Goal: Information Seeking & Learning: Learn about a topic

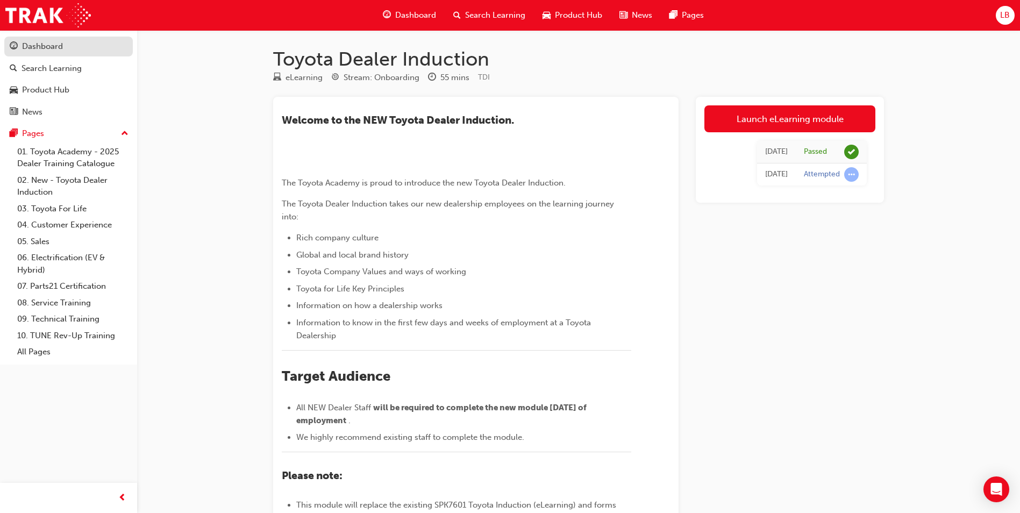
click at [54, 44] on div "Dashboard" at bounding box center [42, 46] width 41 height 12
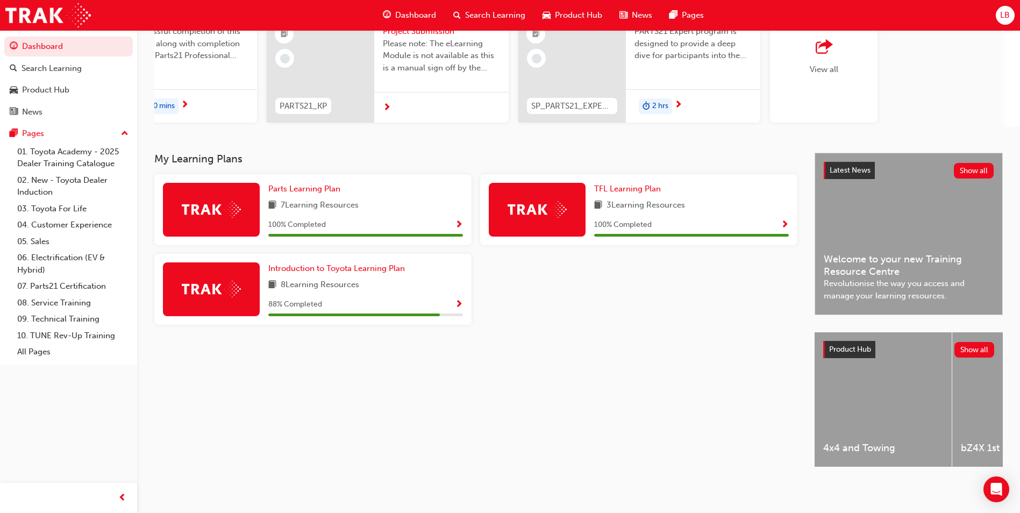
scroll to position [130, 0]
click at [853, 349] on span "Product Hub" at bounding box center [850, 349] width 42 height 9
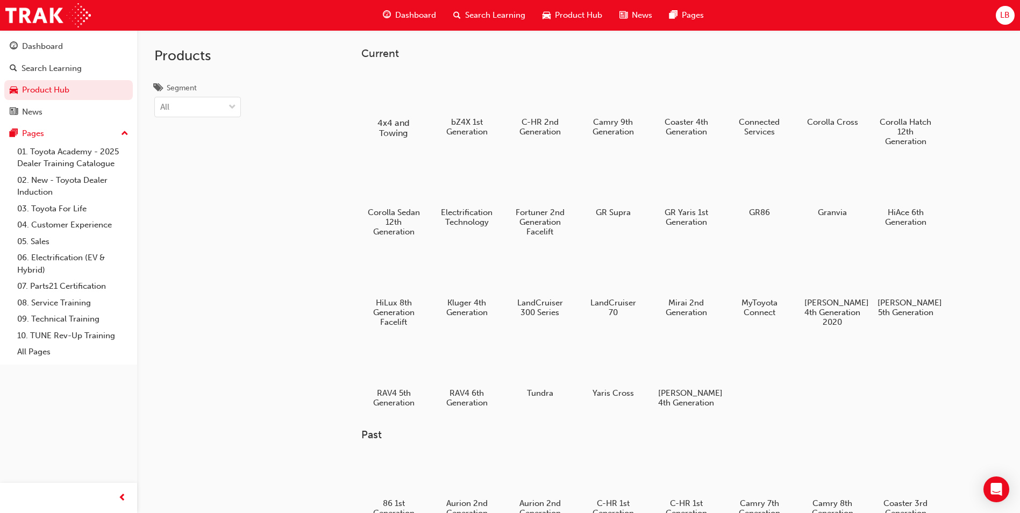
click at [382, 103] on div at bounding box center [394, 91] width 60 height 42
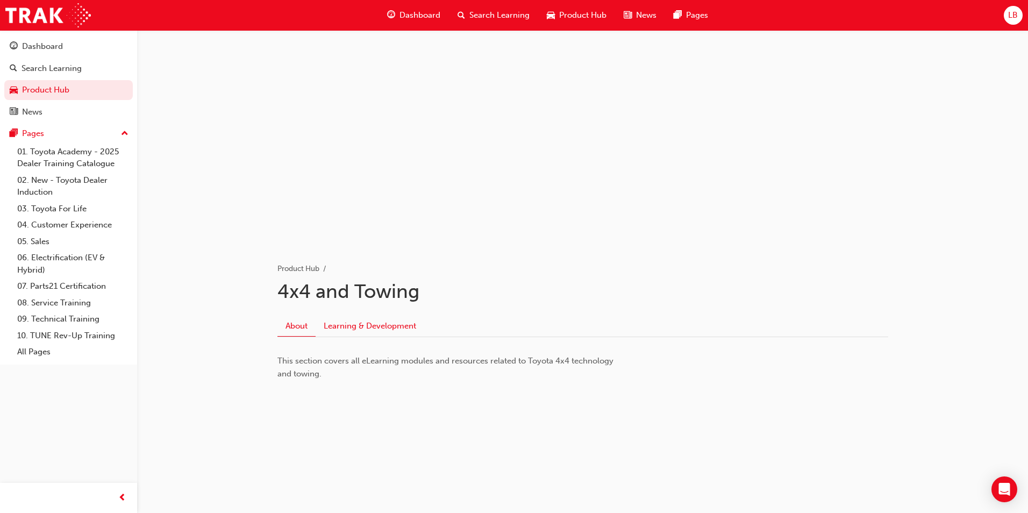
click at [366, 328] on link "Learning & Development" at bounding box center [370, 326] width 109 height 20
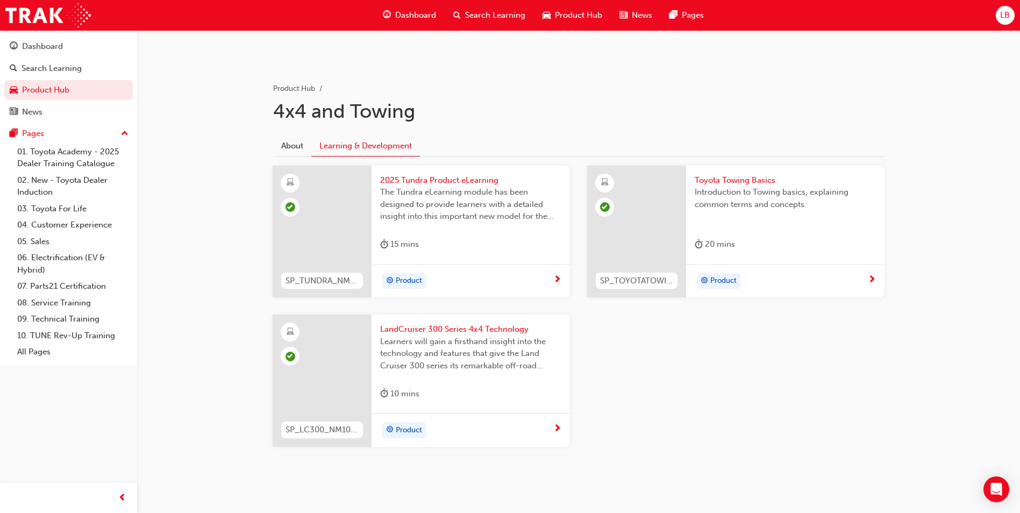
scroll to position [192, 0]
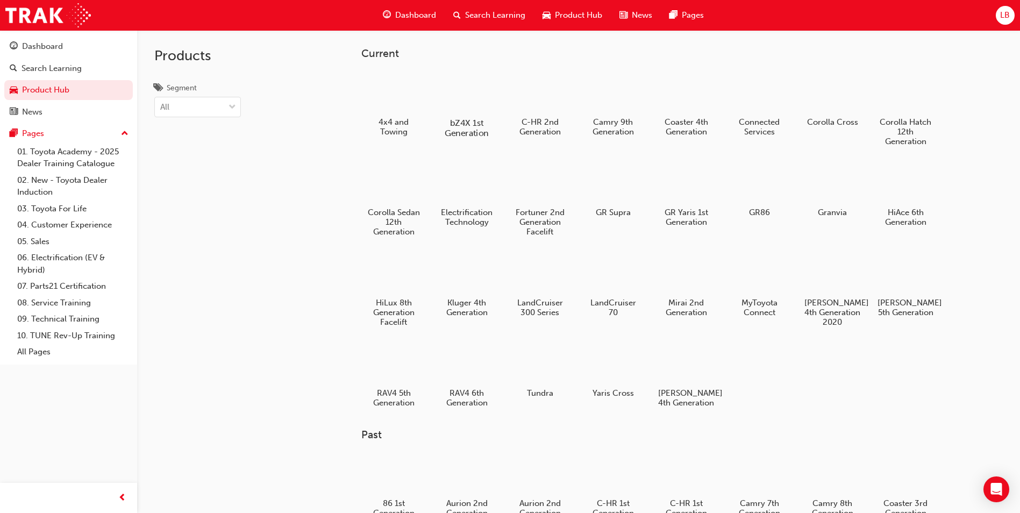
click at [464, 89] on div at bounding box center [467, 91] width 60 height 42
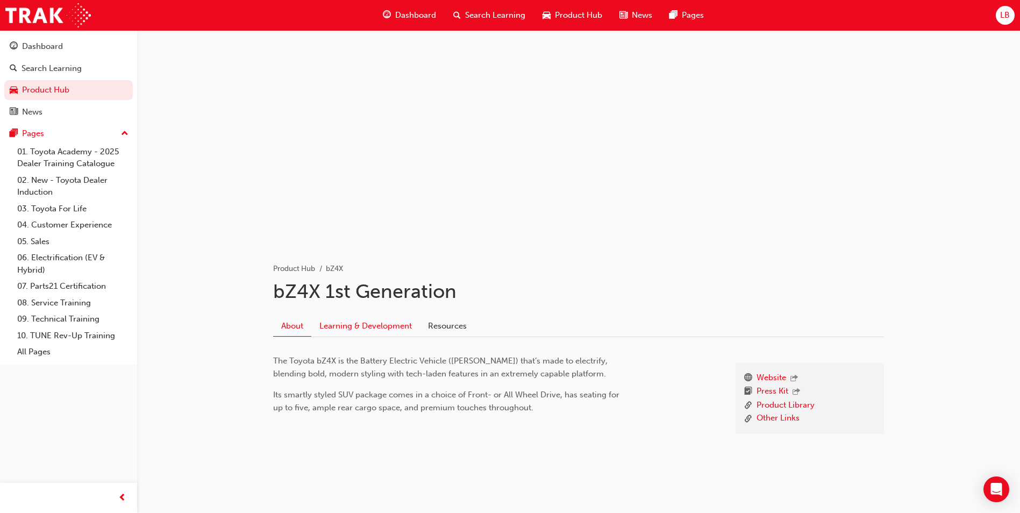
click at [364, 324] on link "Learning & Development" at bounding box center [365, 326] width 109 height 20
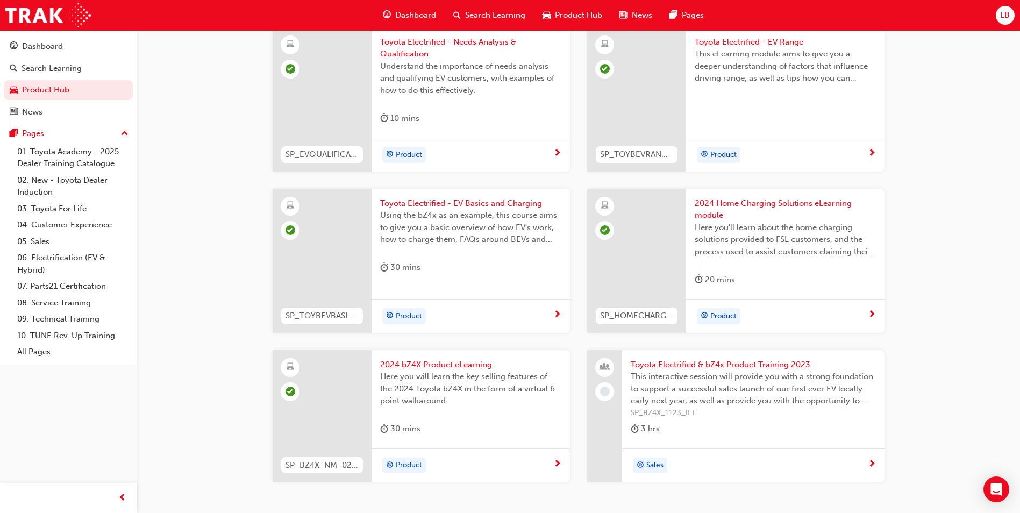
scroll to position [999, 0]
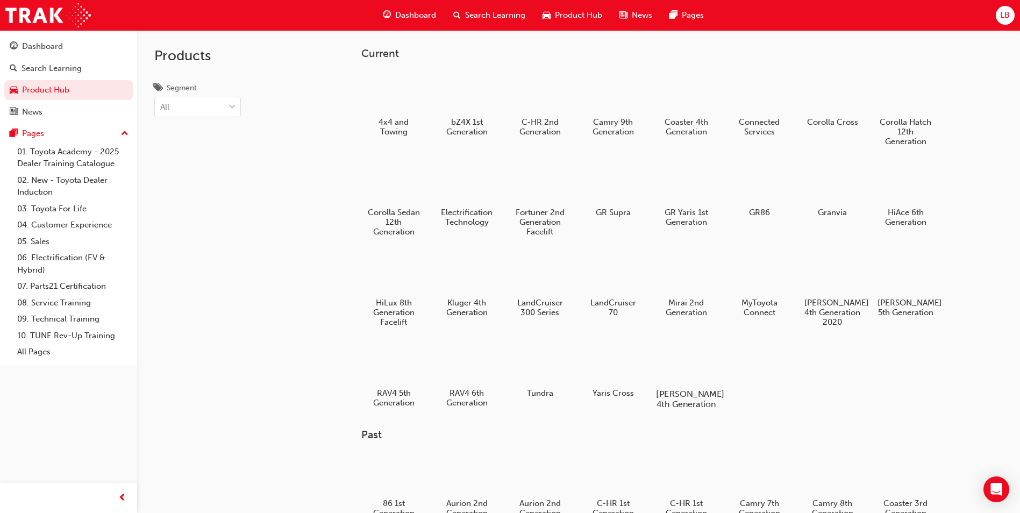
click at [691, 362] on div at bounding box center [686, 362] width 60 height 43
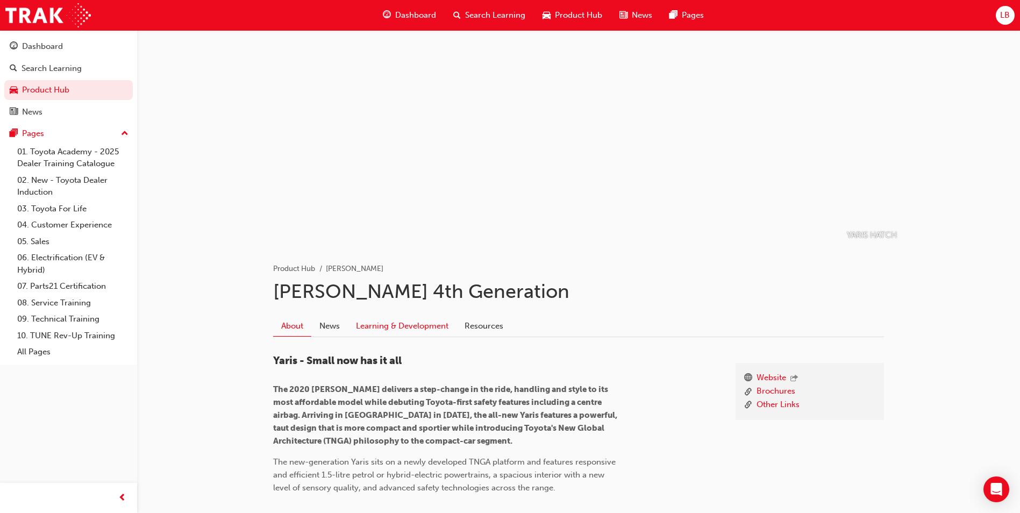
click at [426, 326] on link "Learning & Development" at bounding box center [402, 326] width 109 height 20
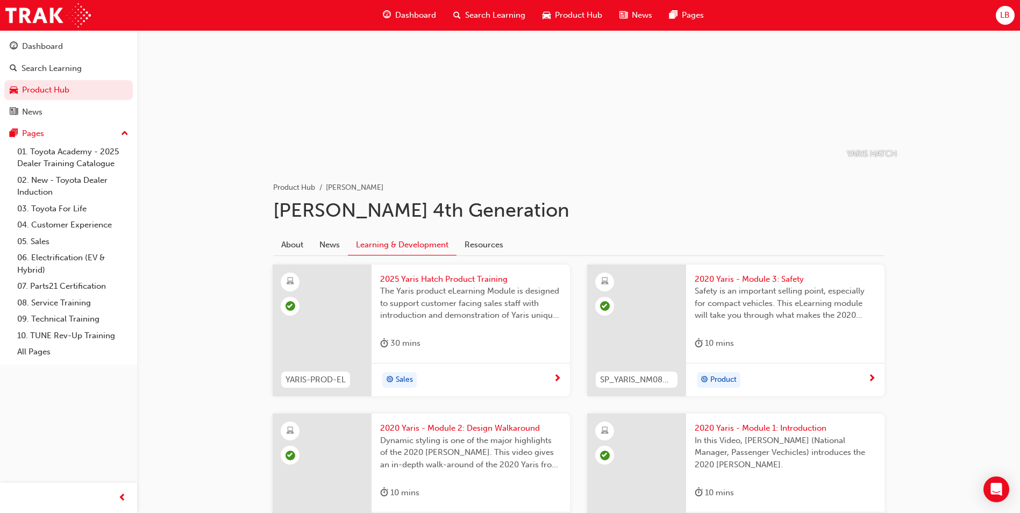
scroll to position [192, 0]
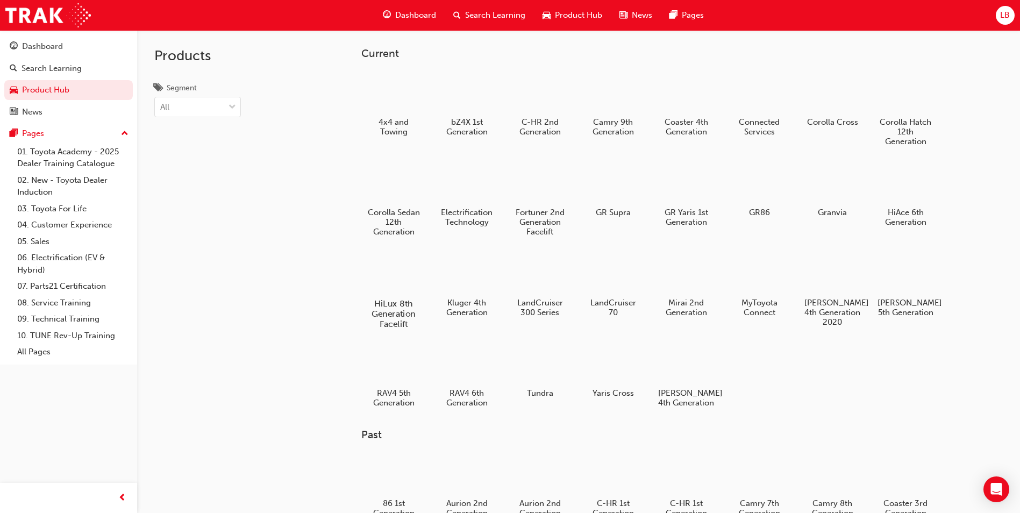
click at [394, 276] on div at bounding box center [394, 272] width 60 height 43
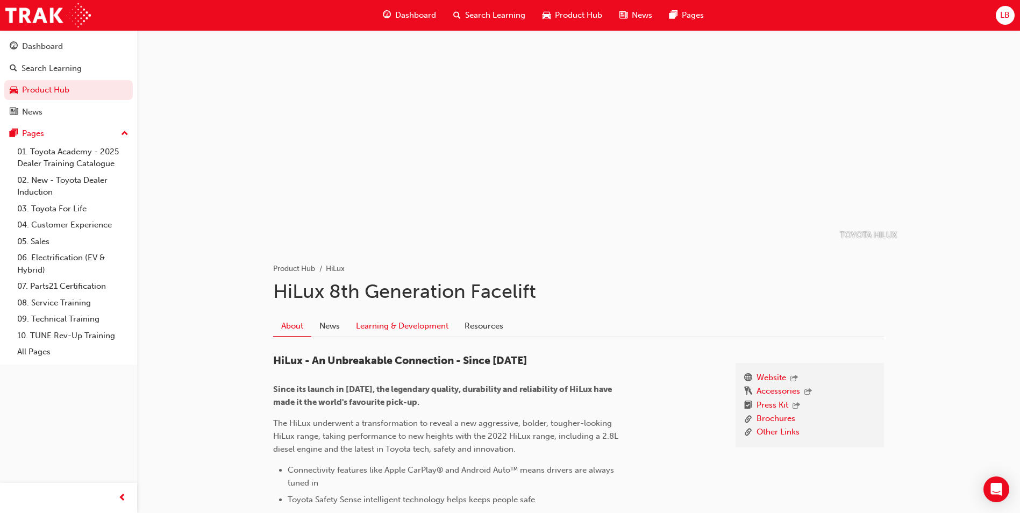
click at [420, 326] on link "Learning & Development" at bounding box center [402, 326] width 109 height 20
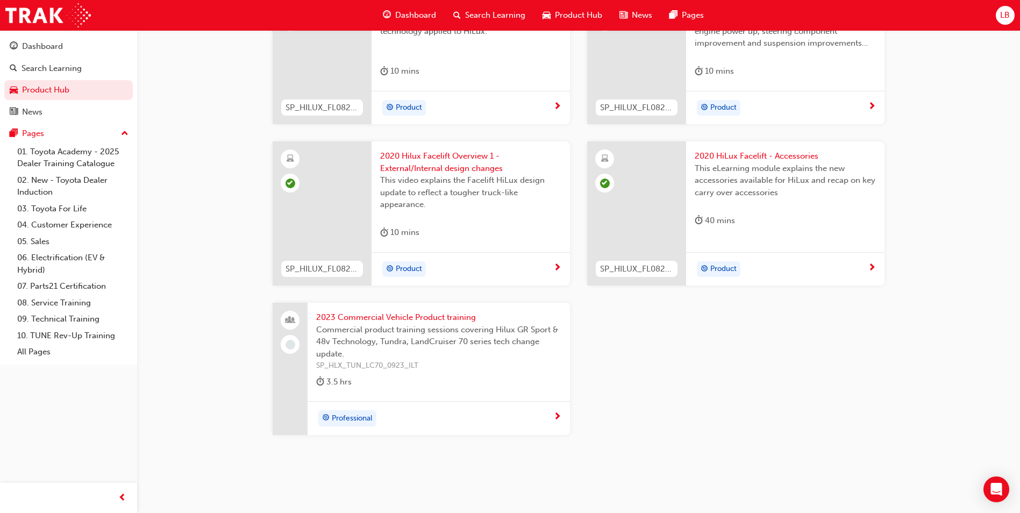
scroll to position [1644, 0]
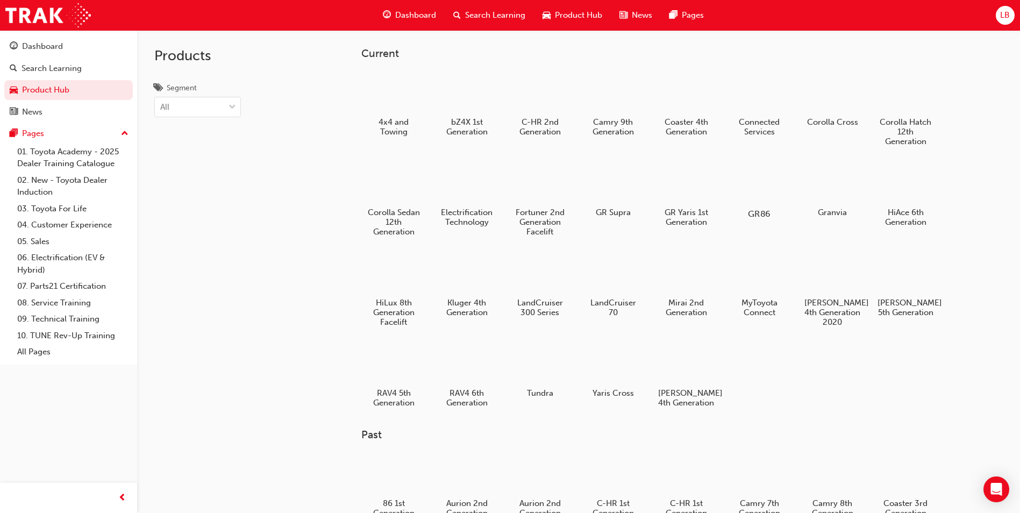
click at [754, 185] on div at bounding box center [760, 182] width 60 height 43
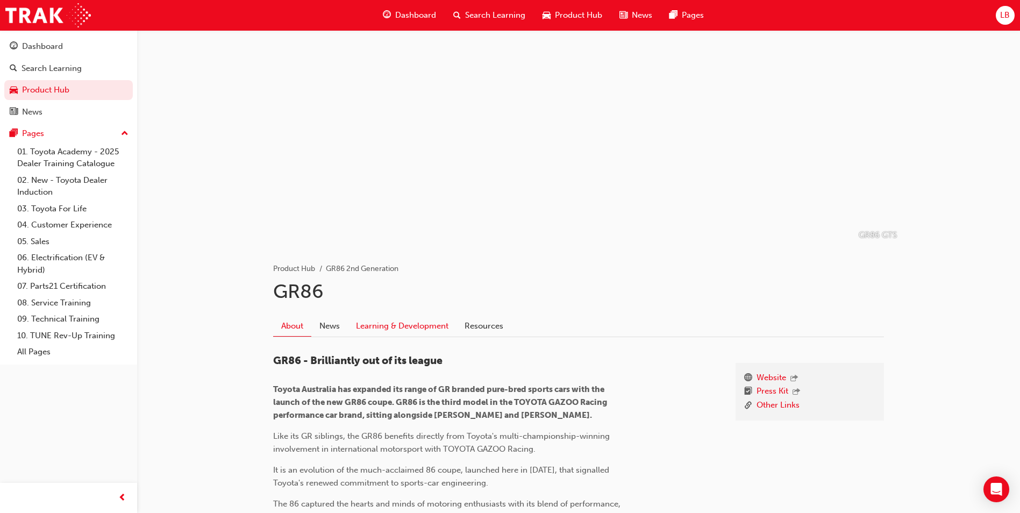
click at [425, 326] on link "Learning & Development" at bounding box center [402, 326] width 109 height 20
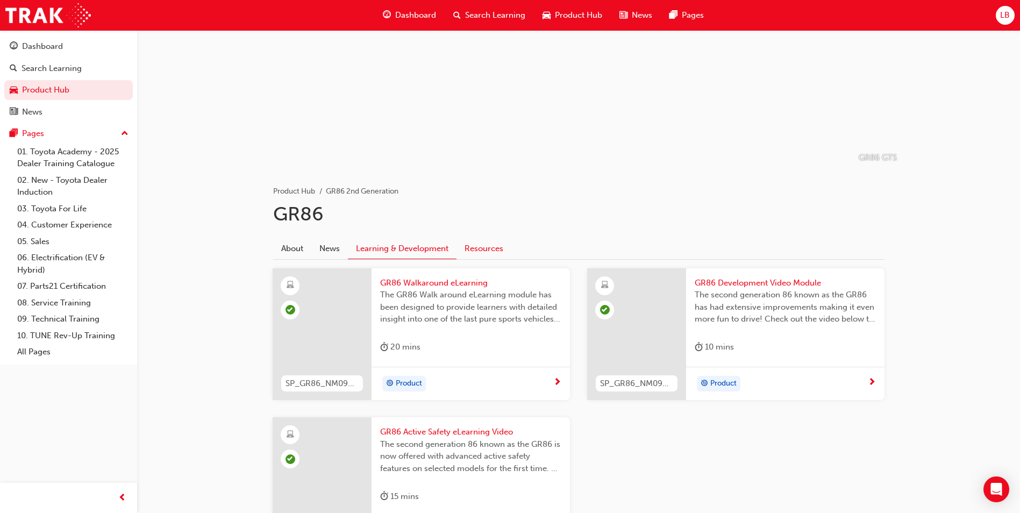
scroll to position [192, 0]
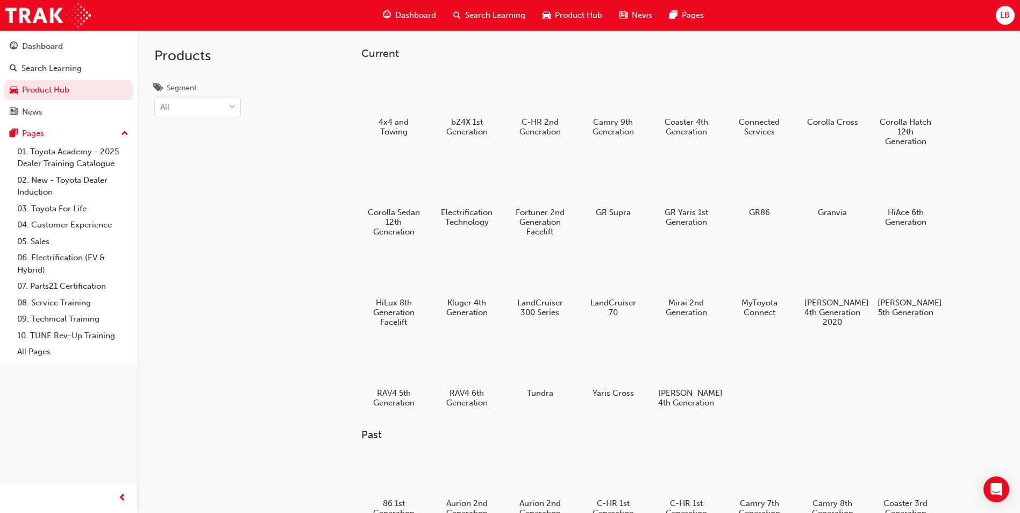
click at [606, 181] on div at bounding box center [613, 183] width 56 height 40
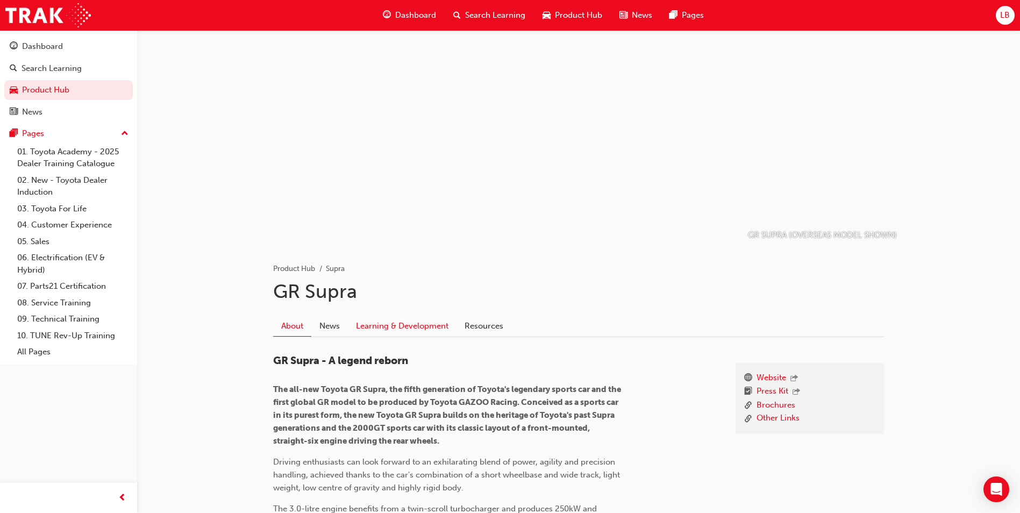
click at [388, 325] on link "Learning & Development" at bounding box center [402, 326] width 109 height 20
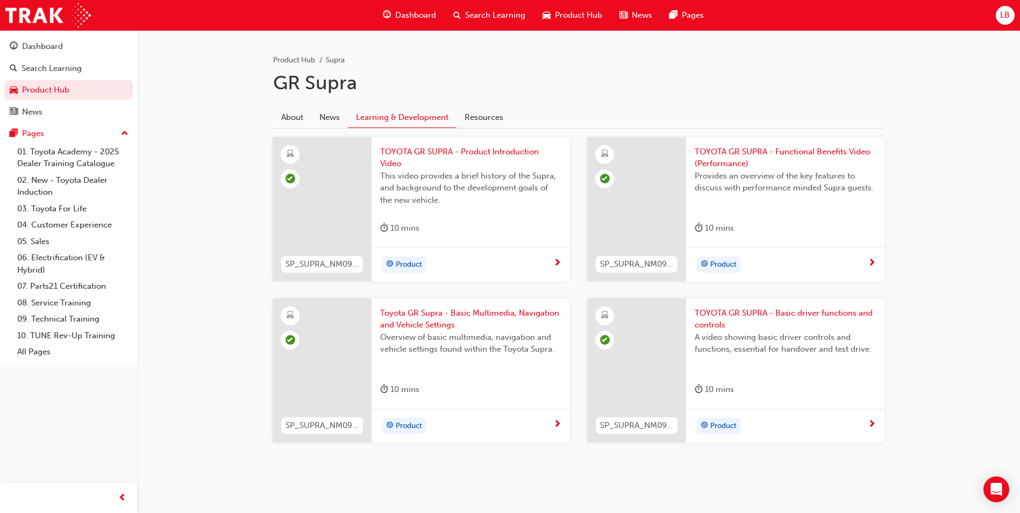
scroll to position [217, 0]
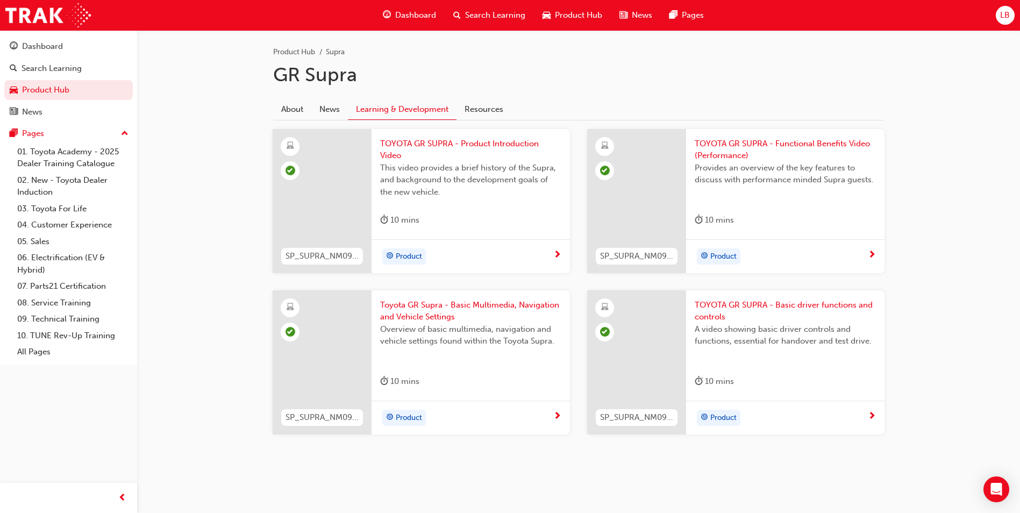
click at [483, 10] on span "Search Learning" at bounding box center [495, 15] width 60 height 12
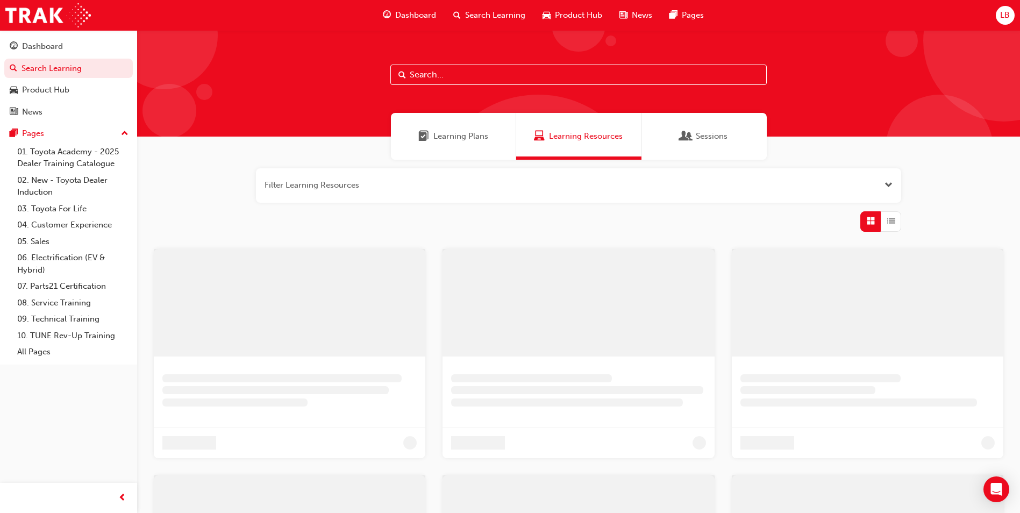
click at [435, 76] on input "text" at bounding box center [578, 75] width 376 height 20
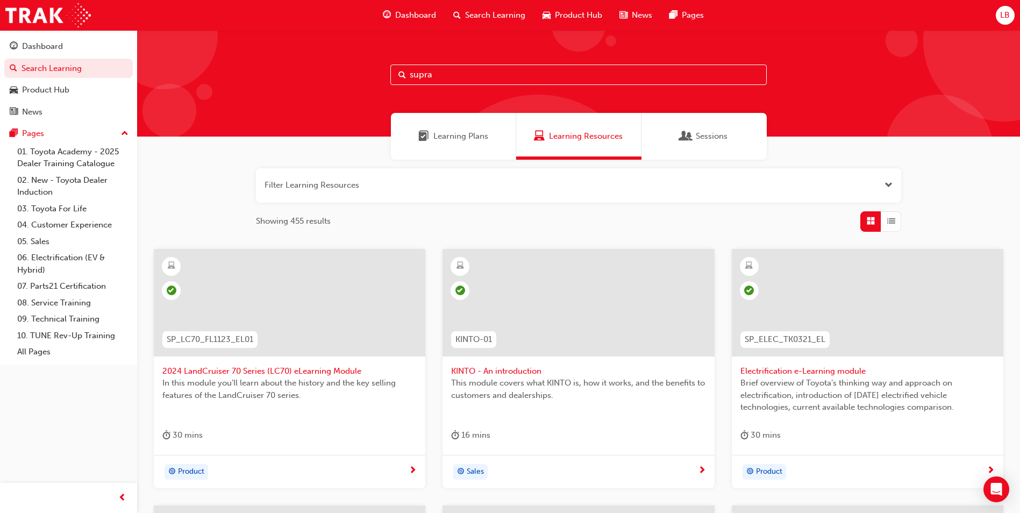
type input "supra"
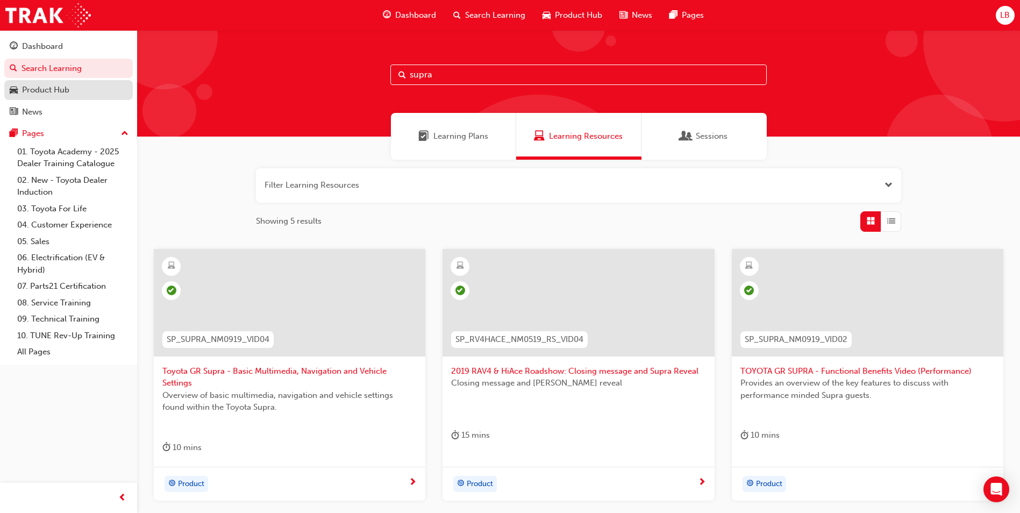
click at [54, 91] on div "Product Hub" at bounding box center [45, 90] width 47 height 12
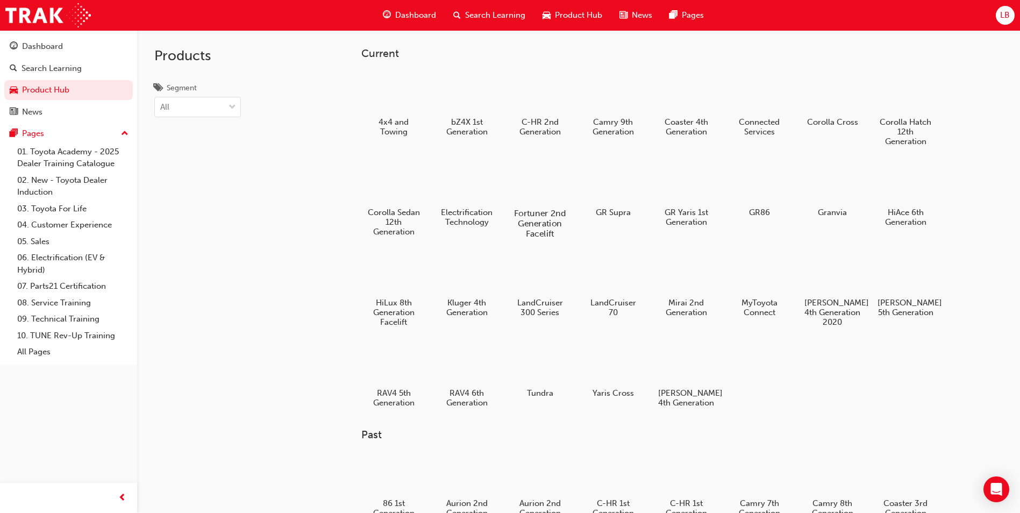
click at [548, 184] on div at bounding box center [540, 182] width 60 height 43
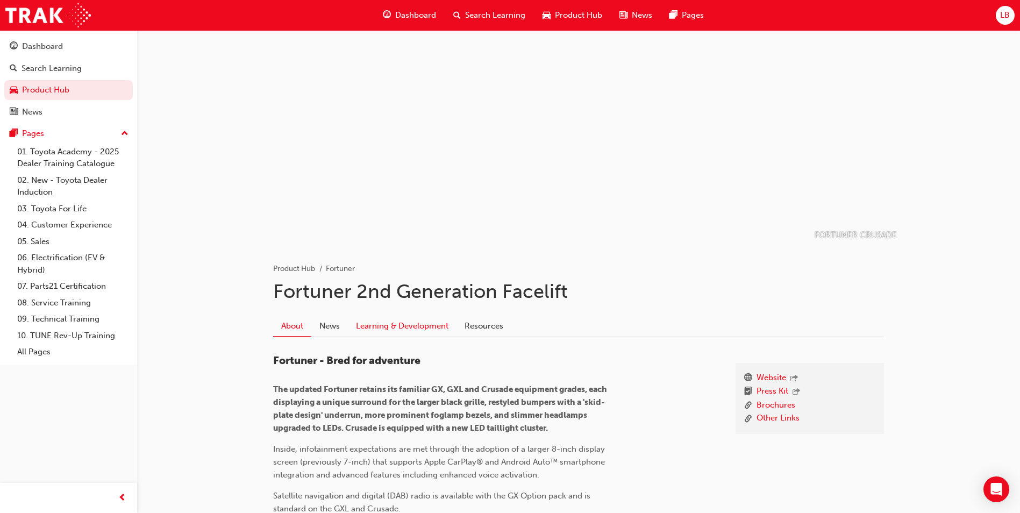
click at [387, 328] on link "Learning & Development" at bounding box center [402, 326] width 109 height 20
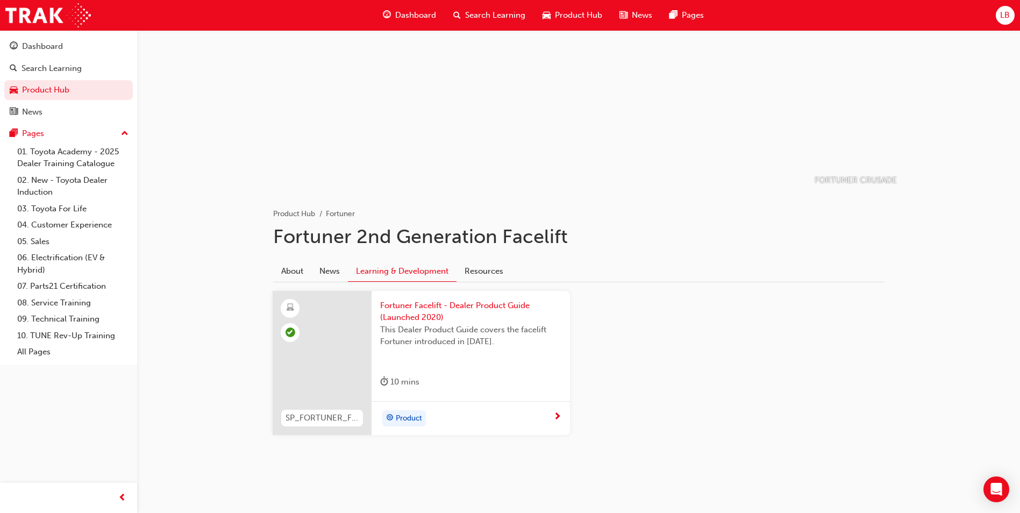
scroll to position [55, 0]
click at [55, 92] on link "Product Hub" at bounding box center [68, 90] width 128 height 20
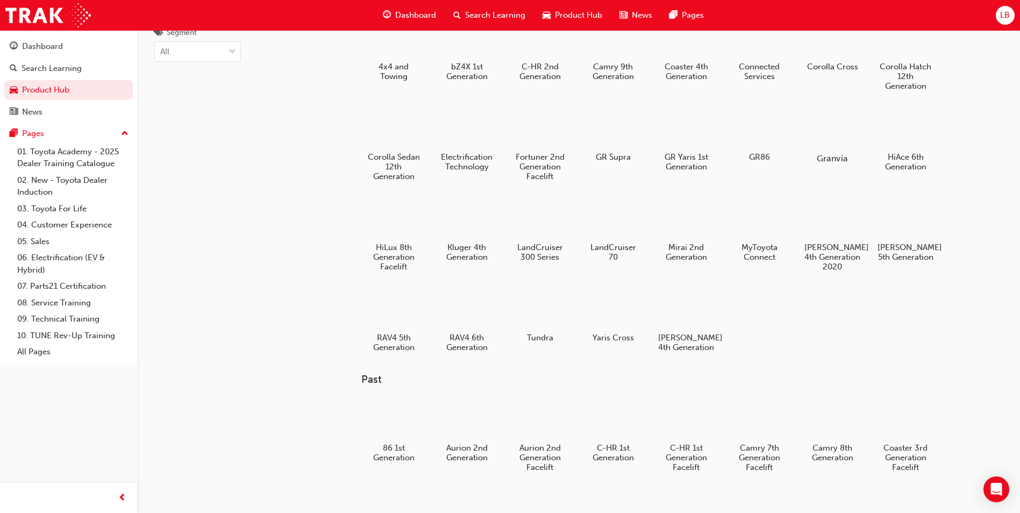
click at [827, 136] on div at bounding box center [833, 127] width 60 height 43
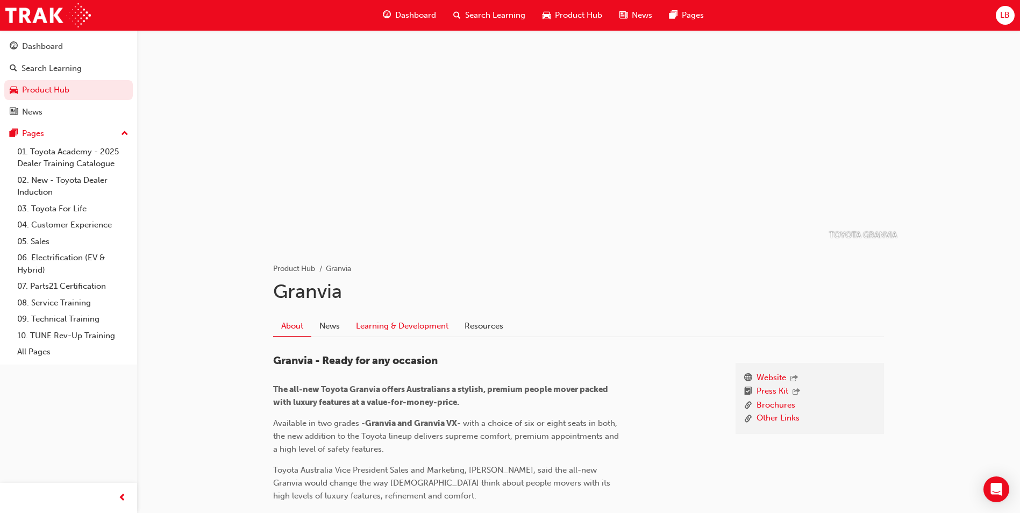
click at [413, 323] on link "Learning & Development" at bounding box center [402, 326] width 109 height 20
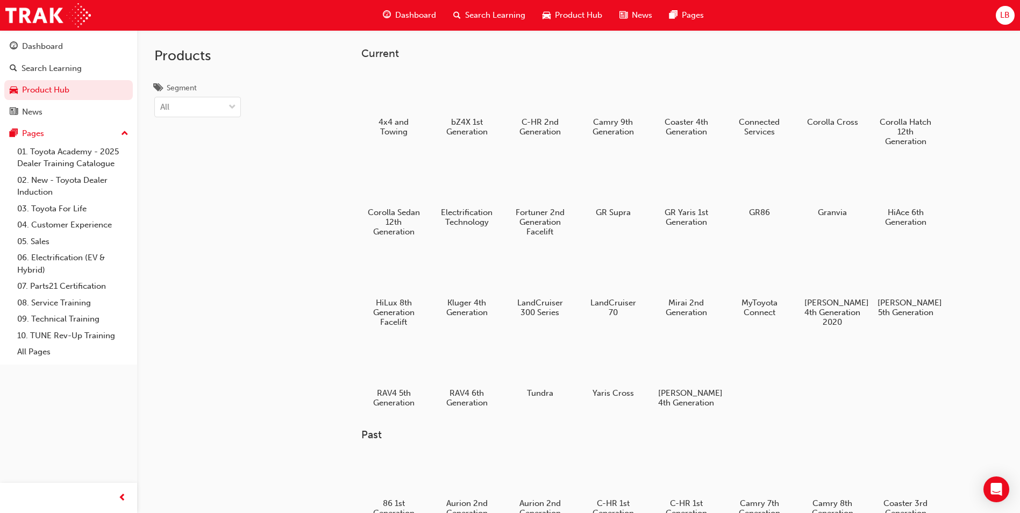
scroll to position [55, 0]
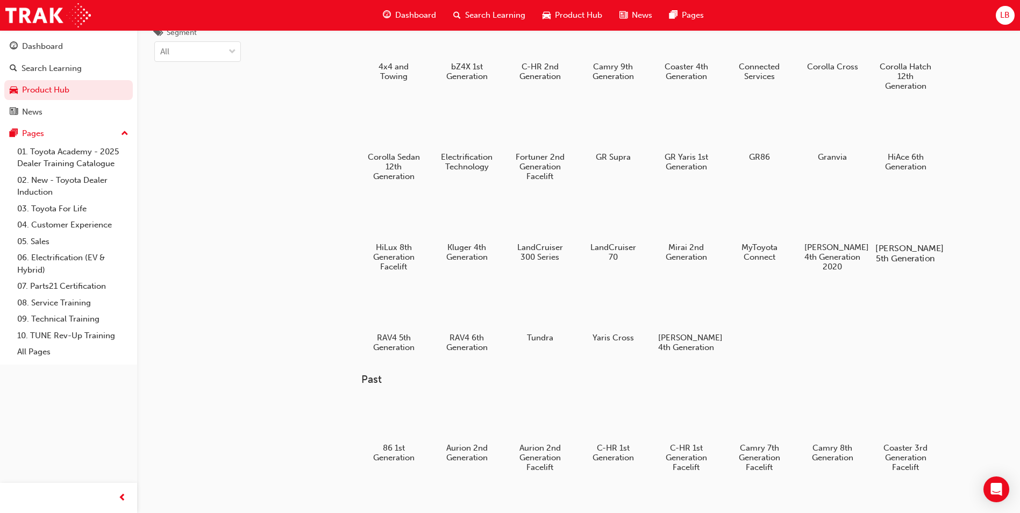
click at [914, 220] on div at bounding box center [906, 217] width 60 height 43
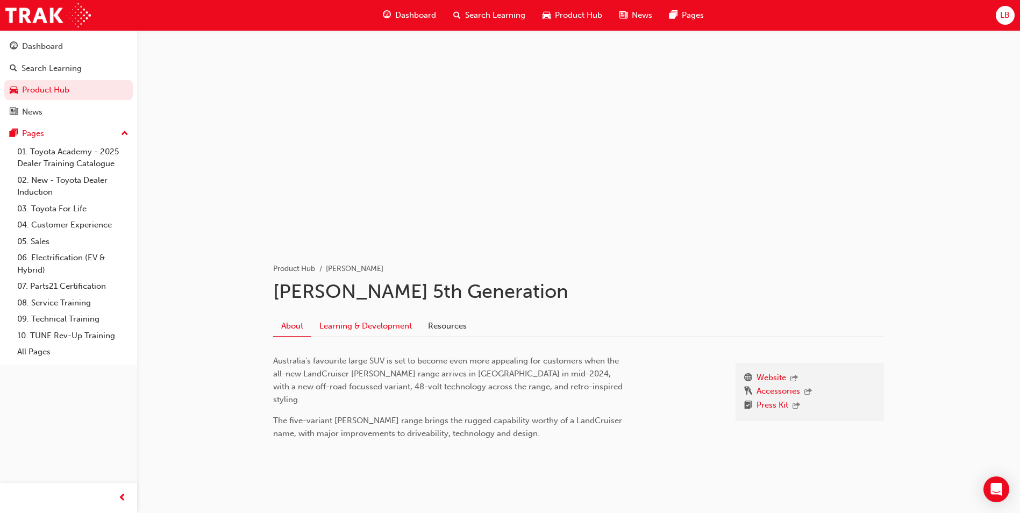
click at [363, 331] on link "Learning & Development" at bounding box center [365, 326] width 109 height 20
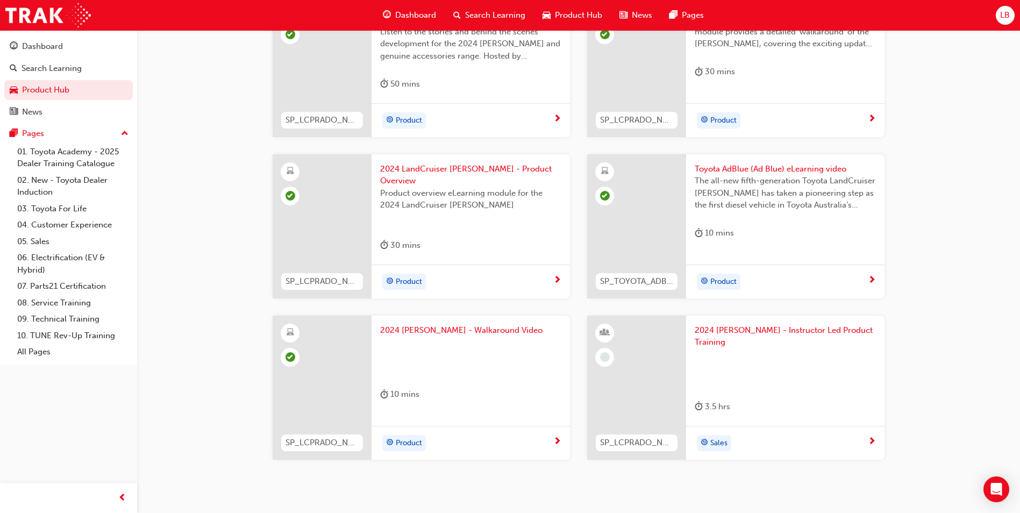
scroll to position [354, 0]
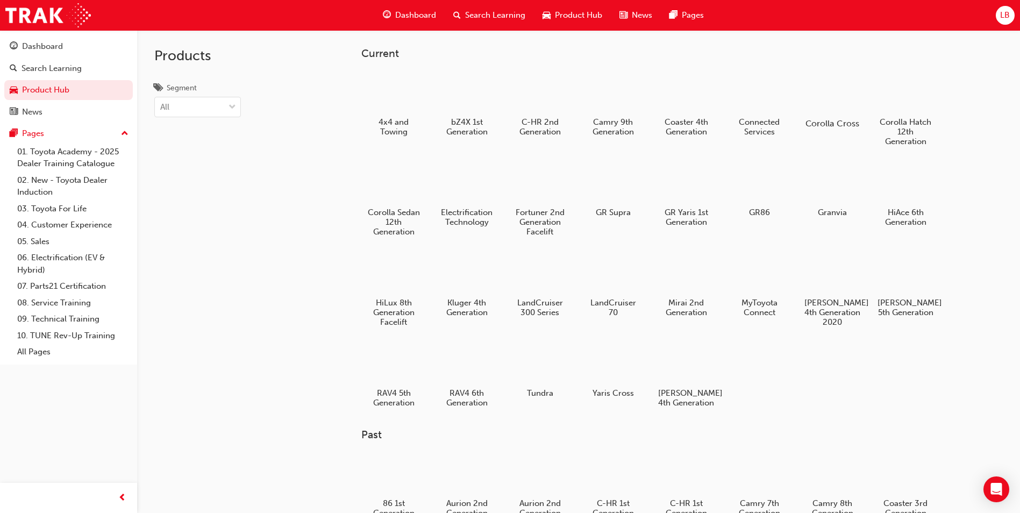
click at [834, 96] on div at bounding box center [833, 92] width 60 height 43
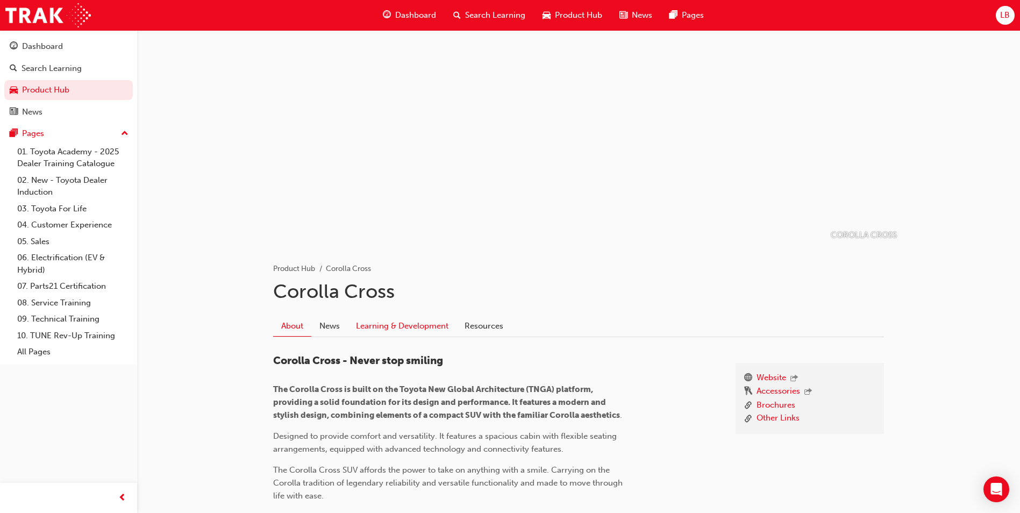
click at [397, 326] on link "Learning & Development" at bounding box center [402, 326] width 109 height 20
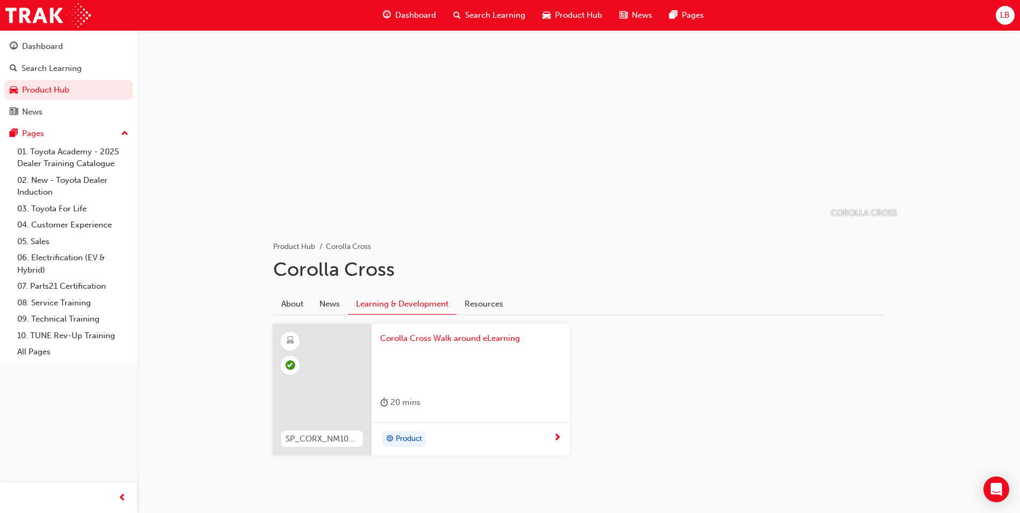
scroll to position [43, 0]
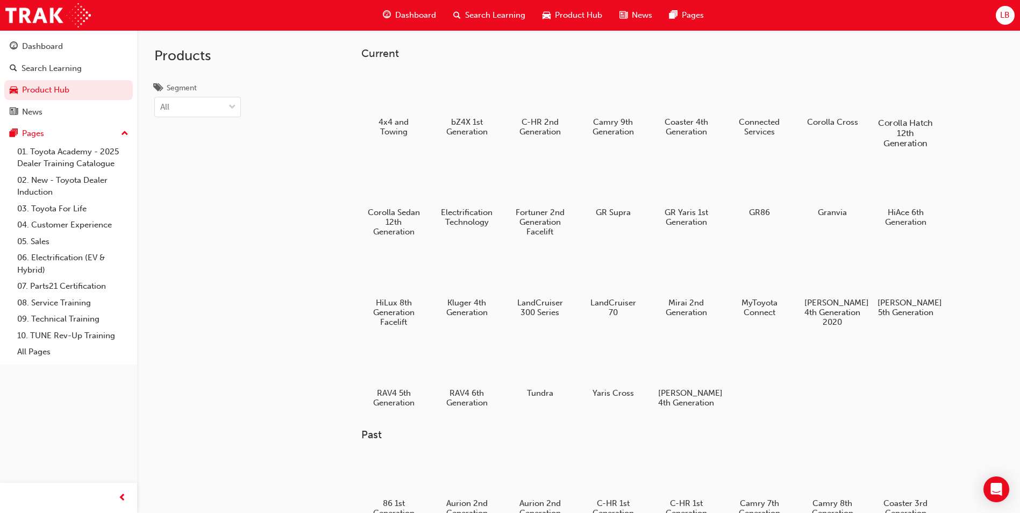
click at [914, 100] on div at bounding box center [906, 91] width 60 height 43
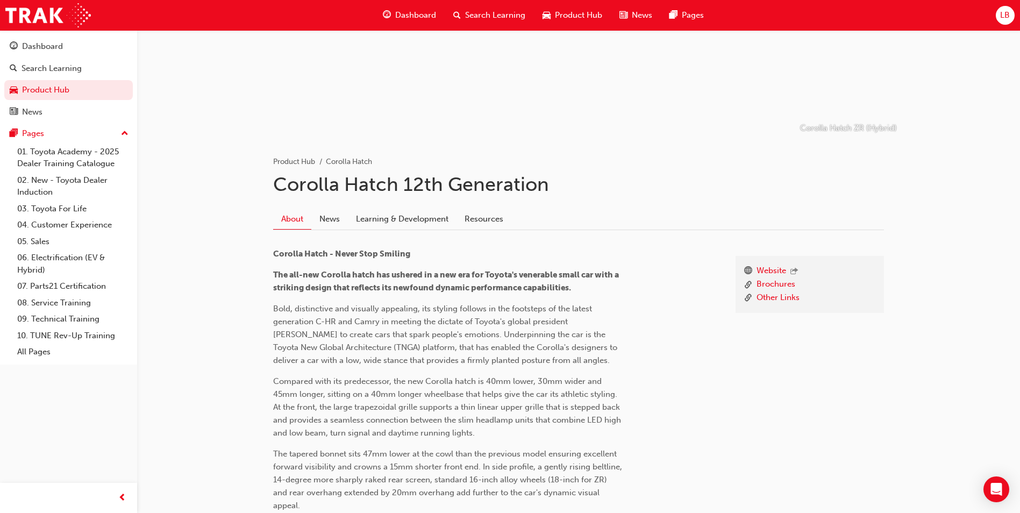
scroll to position [108, 0]
click at [420, 214] on link "Learning & Development" at bounding box center [402, 218] width 109 height 20
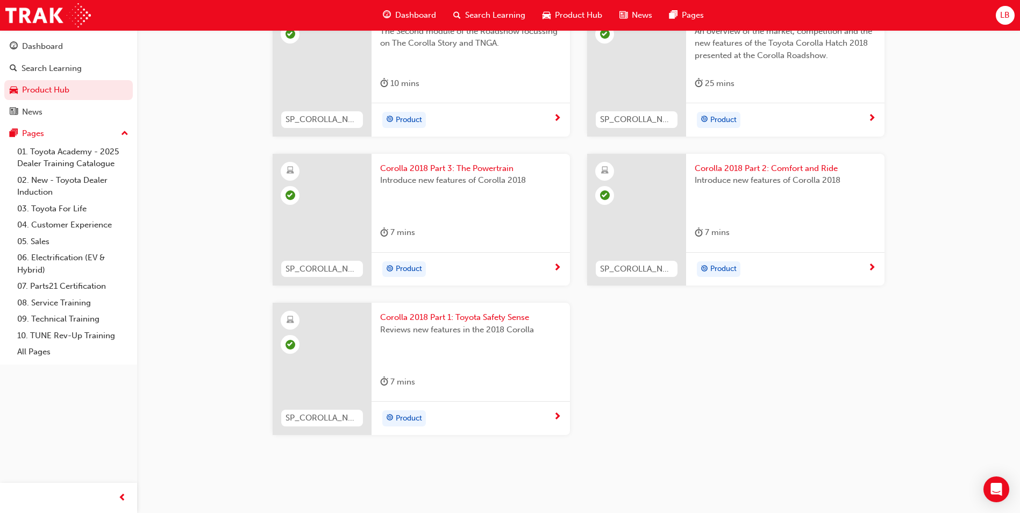
scroll to position [676, 0]
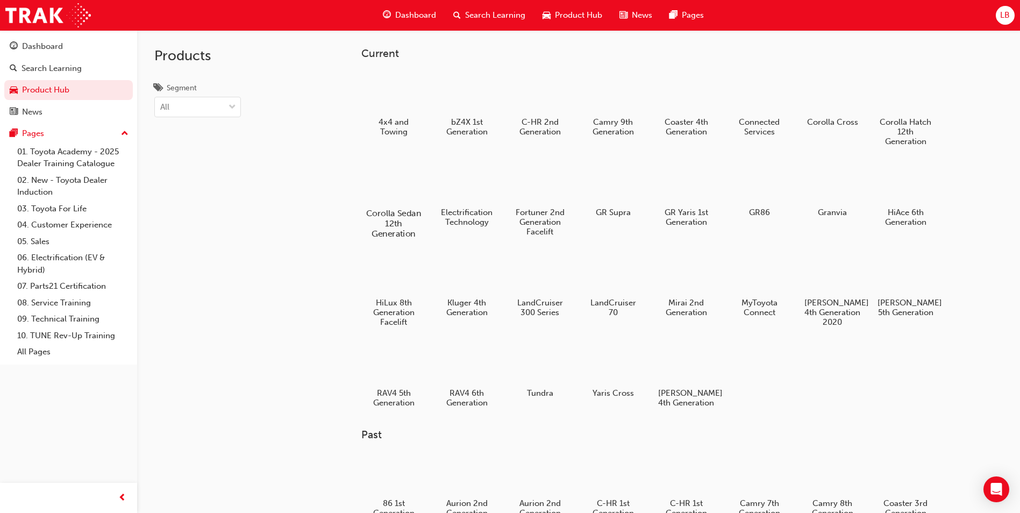
click at [387, 183] on div at bounding box center [394, 182] width 60 height 43
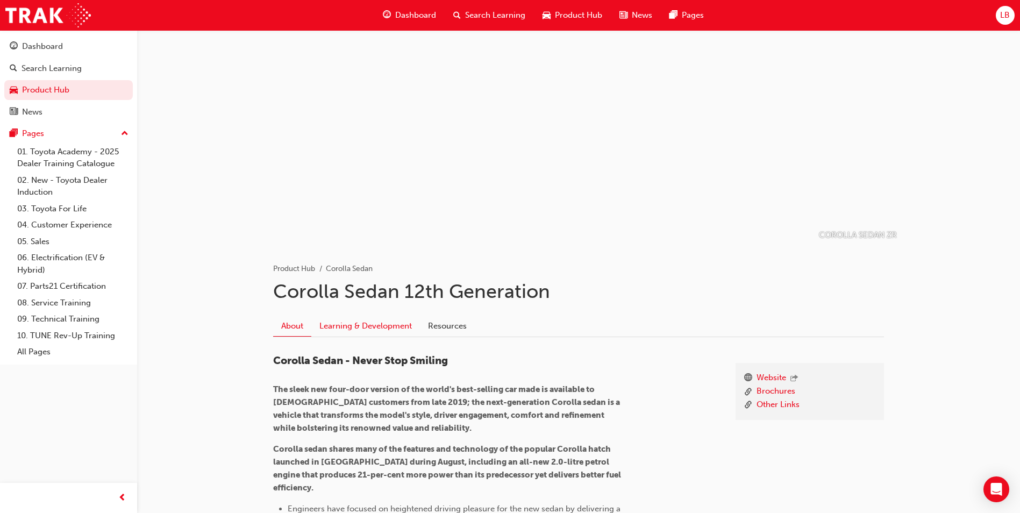
click at [391, 318] on link "Learning & Development" at bounding box center [365, 326] width 109 height 20
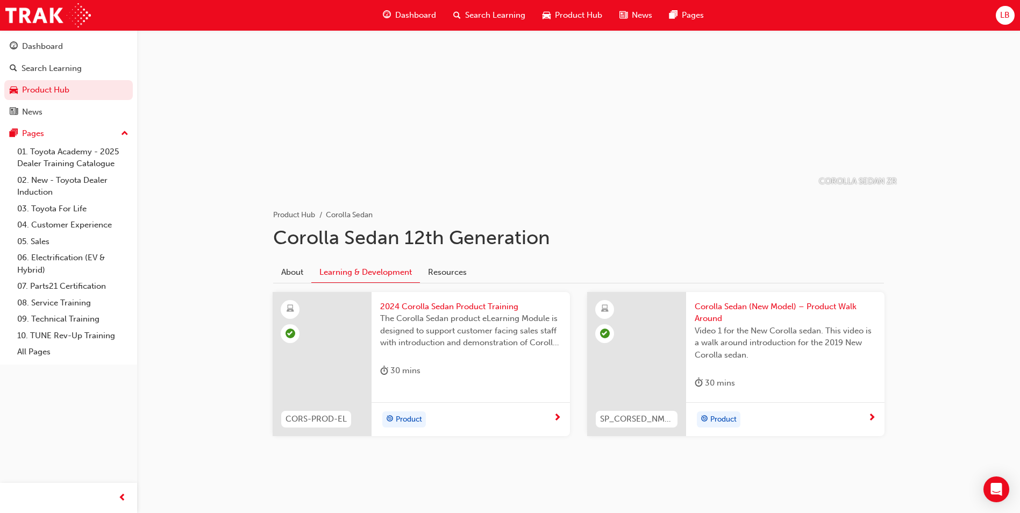
scroll to position [55, 0]
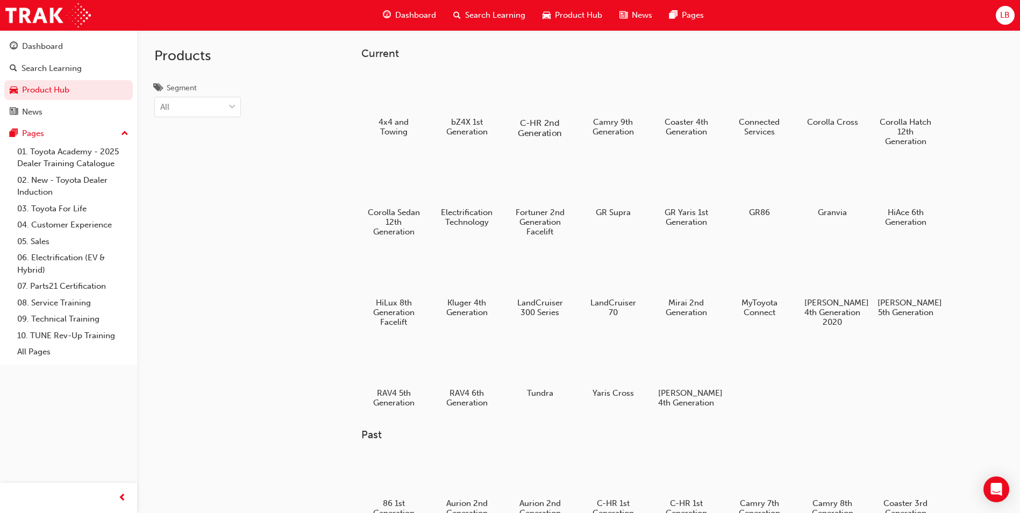
click at [533, 100] on div at bounding box center [540, 91] width 60 height 42
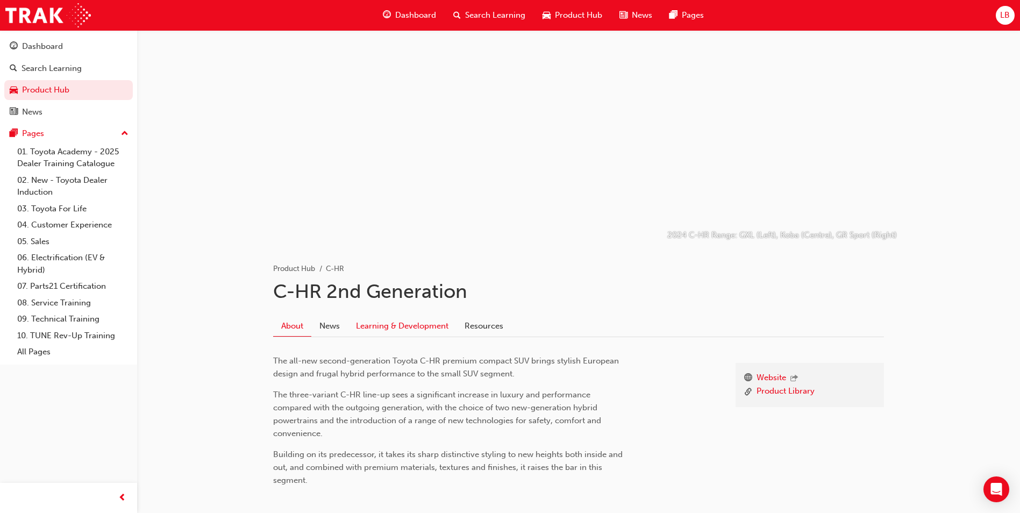
click at [412, 328] on link "Learning & Development" at bounding box center [402, 326] width 109 height 20
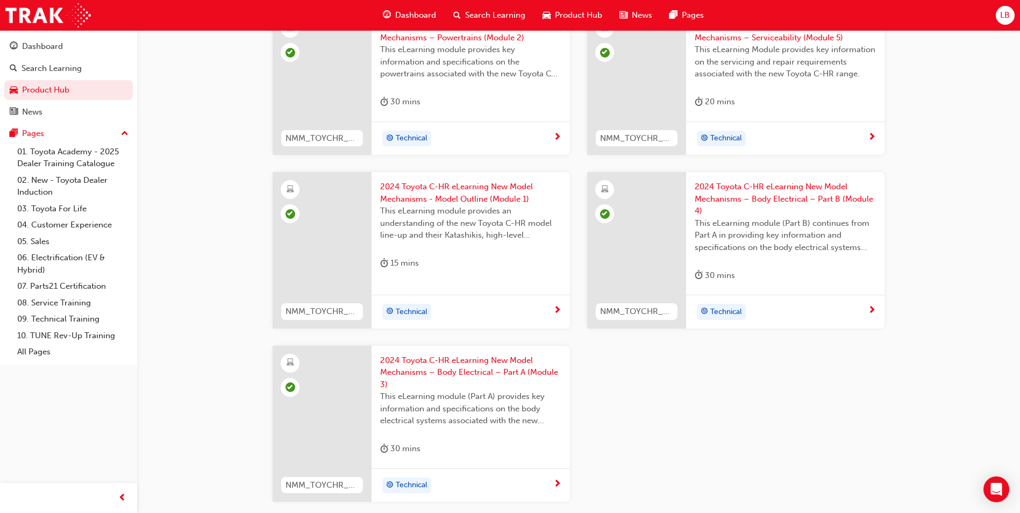
scroll to position [551, 0]
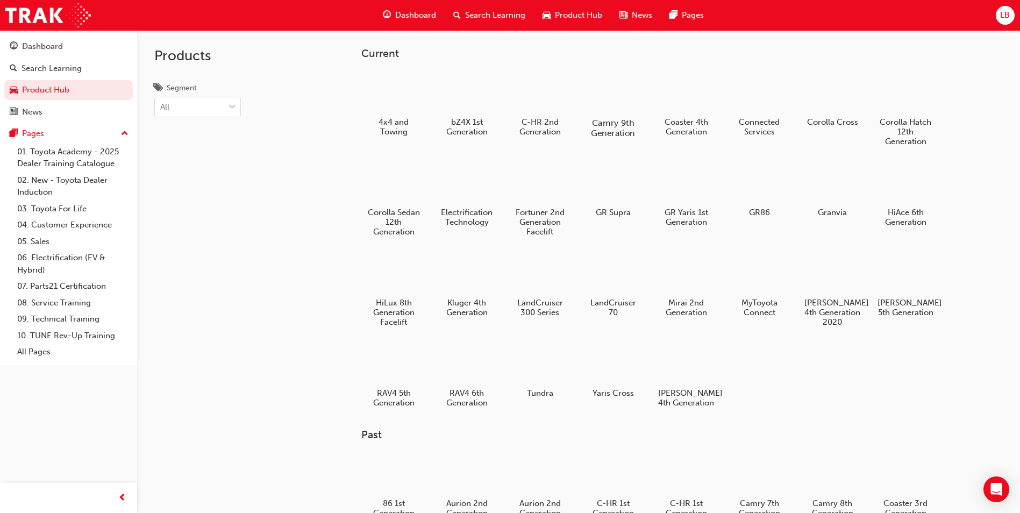
click at [624, 94] on div at bounding box center [613, 91] width 60 height 42
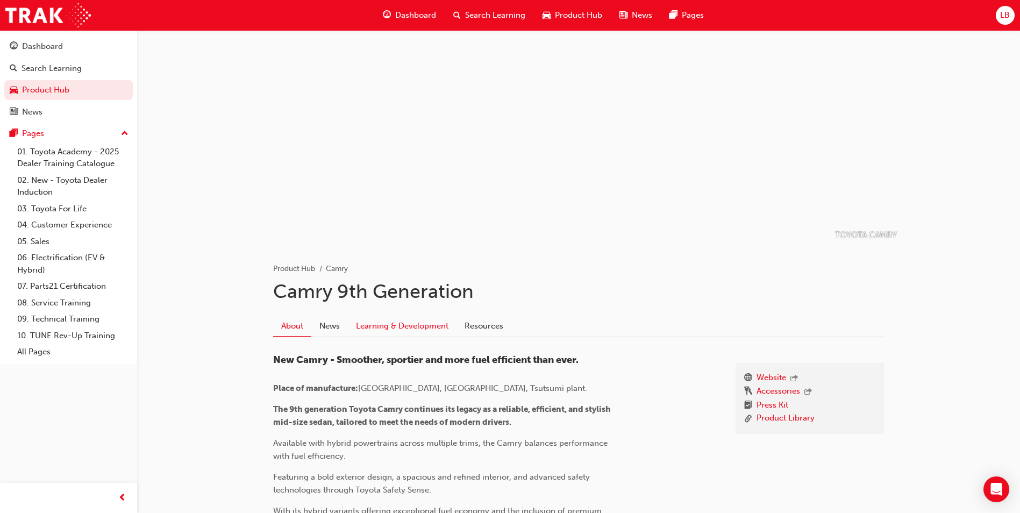
click at [397, 328] on link "Learning & Development" at bounding box center [402, 326] width 109 height 20
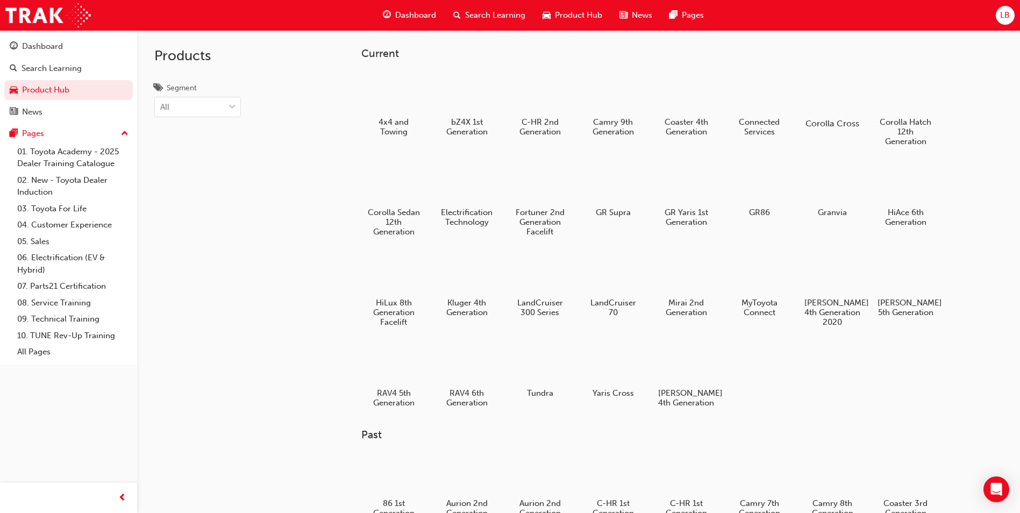
click at [839, 99] on div at bounding box center [833, 92] width 60 height 43
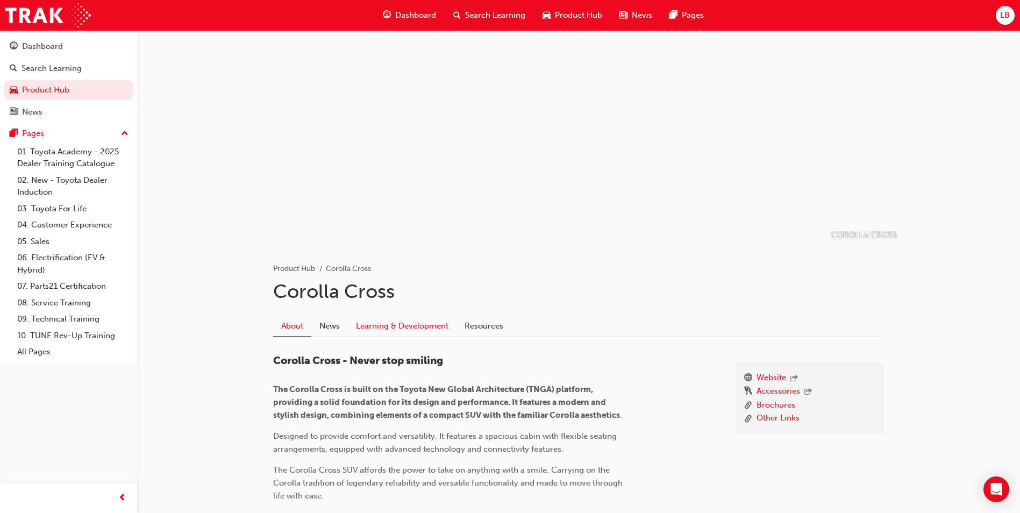
click at [394, 327] on link "Learning & Development" at bounding box center [402, 326] width 109 height 20
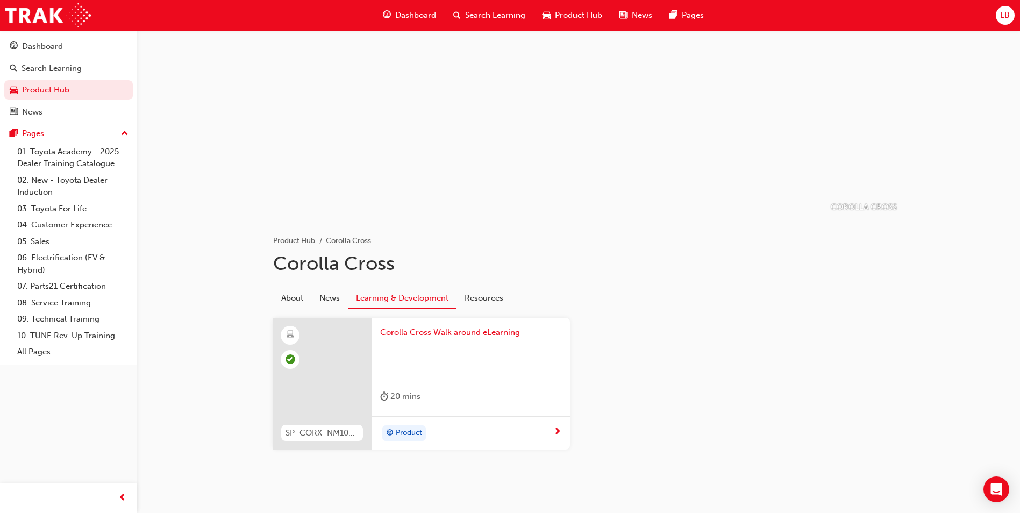
scroll to position [43, 0]
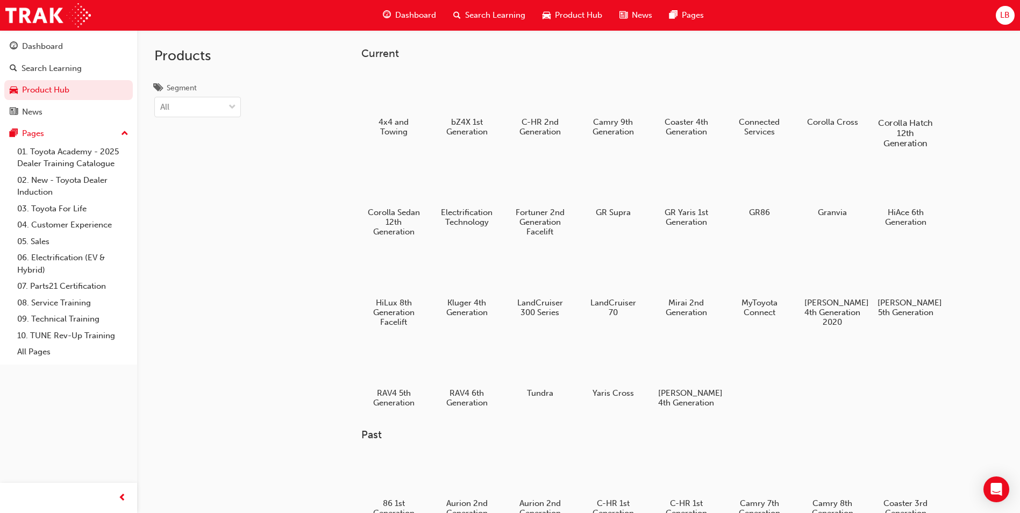
click at [920, 92] on div at bounding box center [906, 91] width 60 height 43
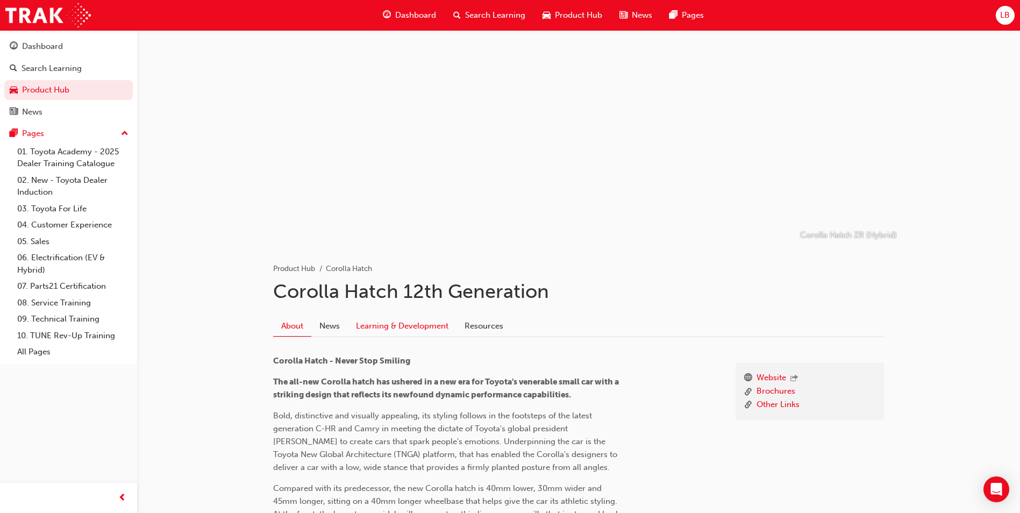
click at [392, 327] on link "Learning & Development" at bounding box center [402, 326] width 109 height 20
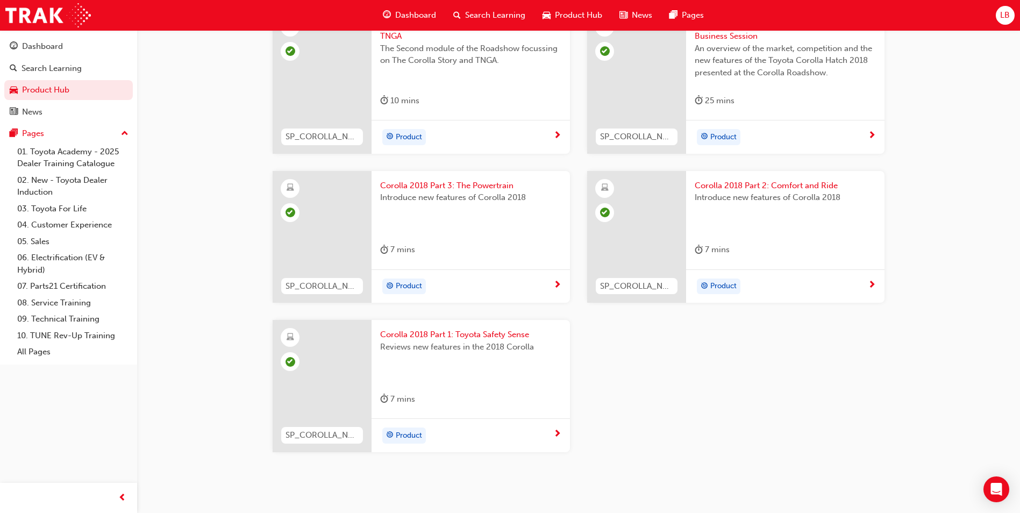
scroll to position [676, 0]
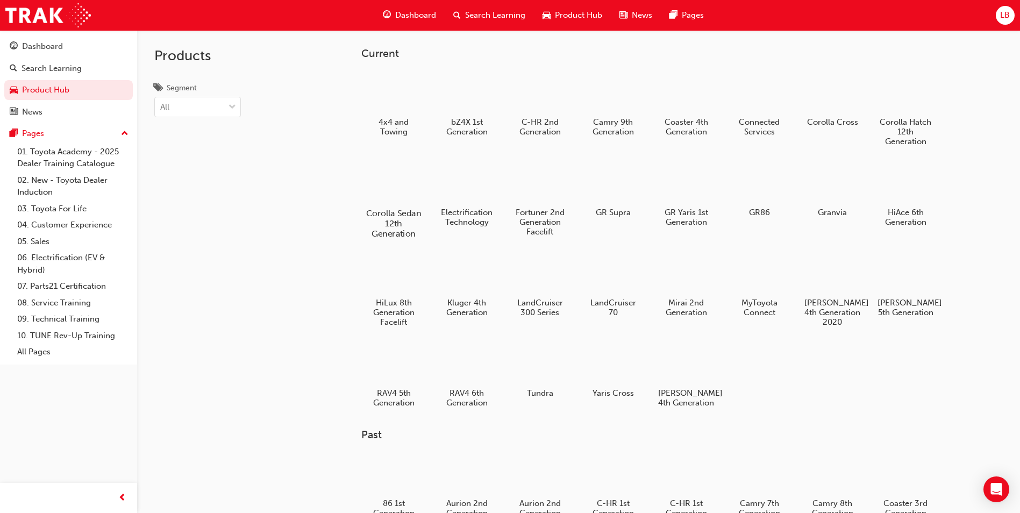
click at [394, 190] on div at bounding box center [394, 182] width 60 height 43
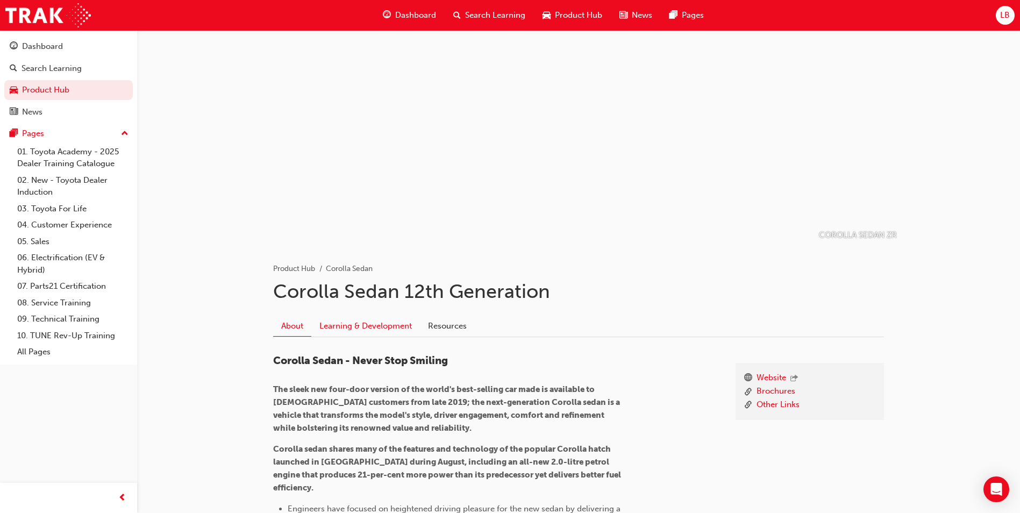
click at [346, 320] on link "Learning & Development" at bounding box center [365, 326] width 109 height 20
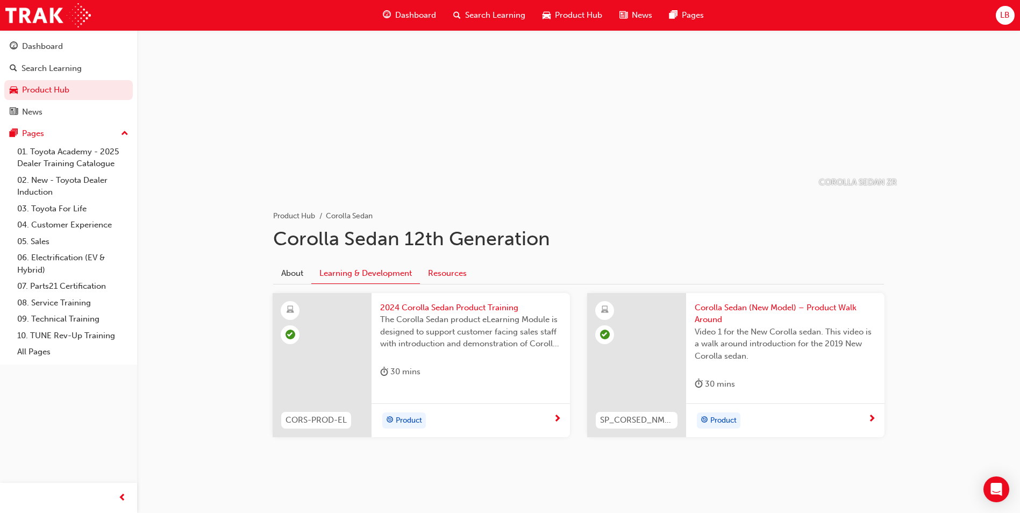
scroll to position [55, 0]
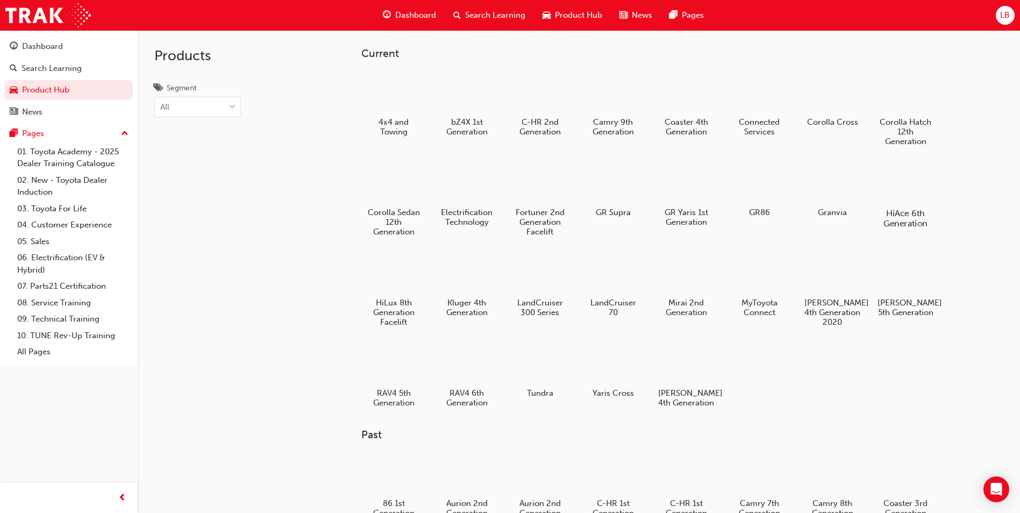
click at [916, 184] on div at bounding box center [906, 182] width 60 height 43
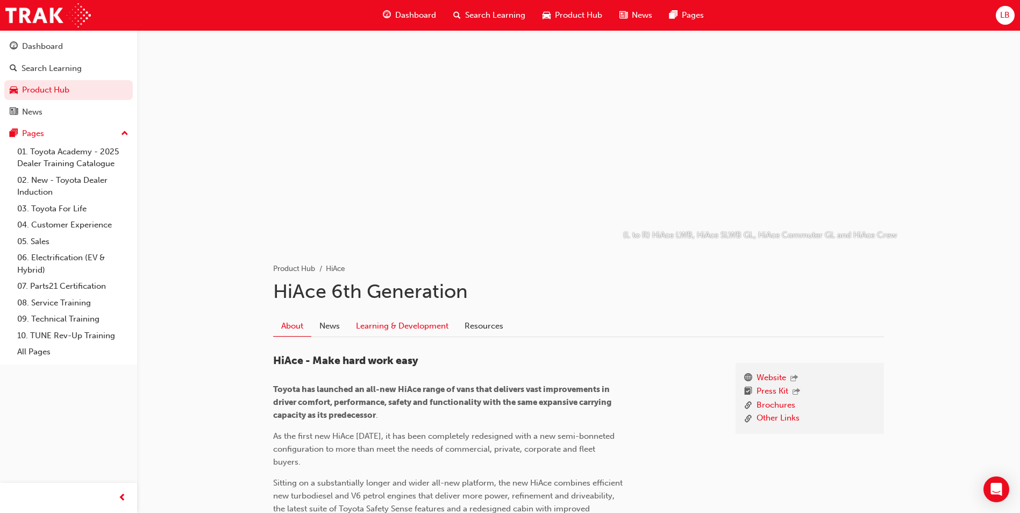
click at [414, 324] on link "Learning & Development" at bounding box center [402, 326] width 109 height 20
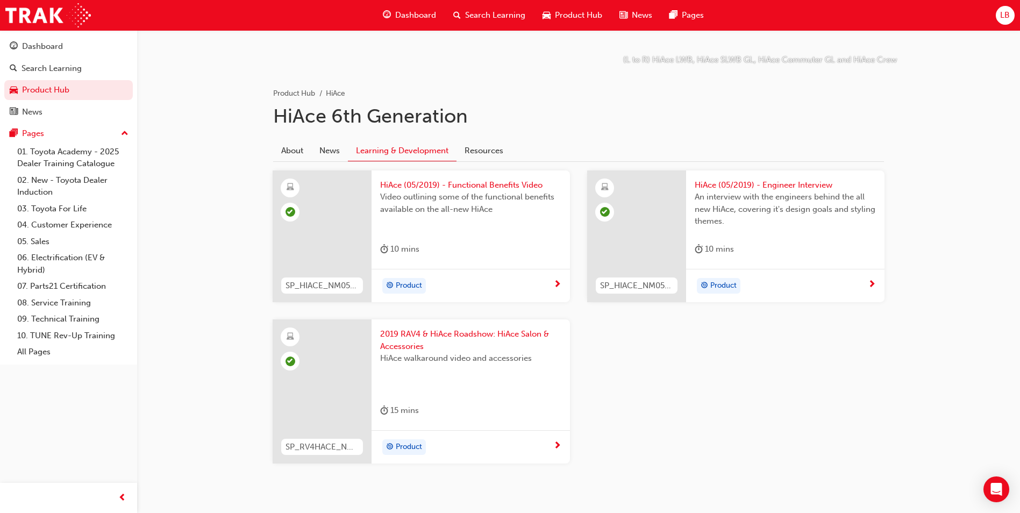
scroll to position [204, 0]
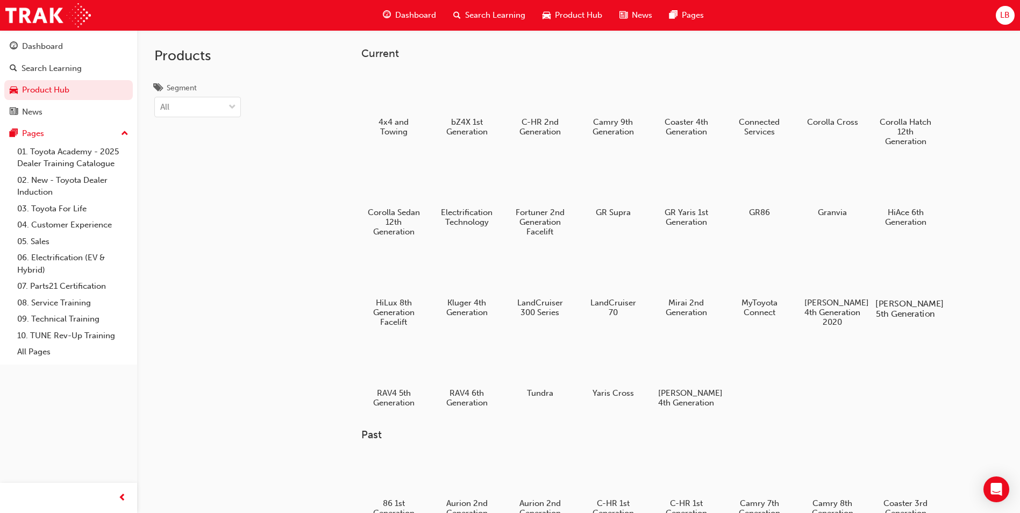
click at [903, 280] on div at bounding box center [906, 272] width 60 height 43
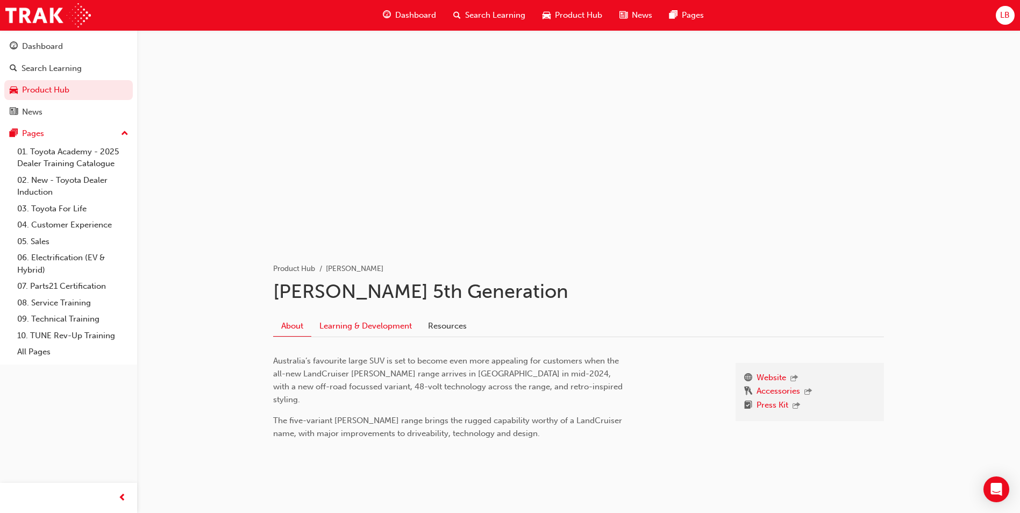
click at [376, 333] on link "Learning & Development" at bounding box center [365, 326] width 109 height 20
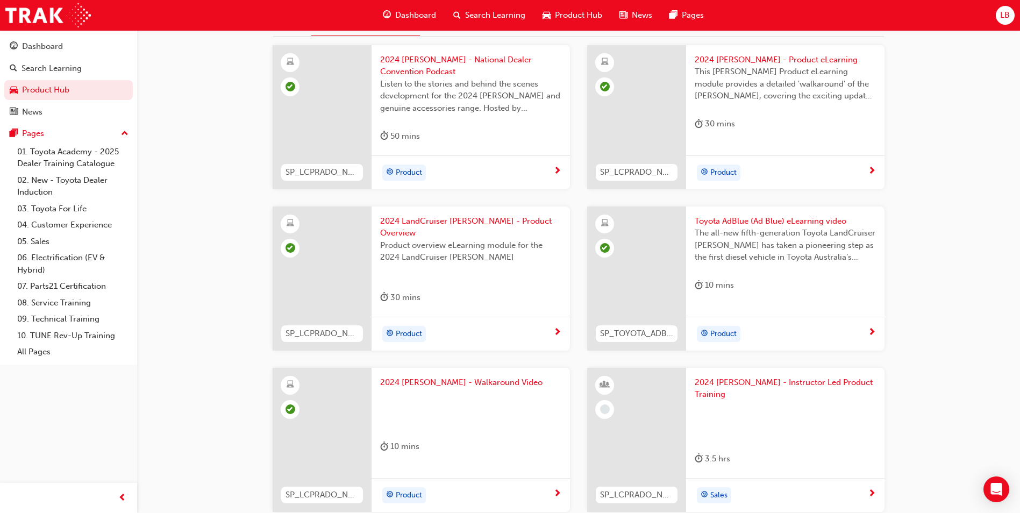
scroll to position [300, 0]
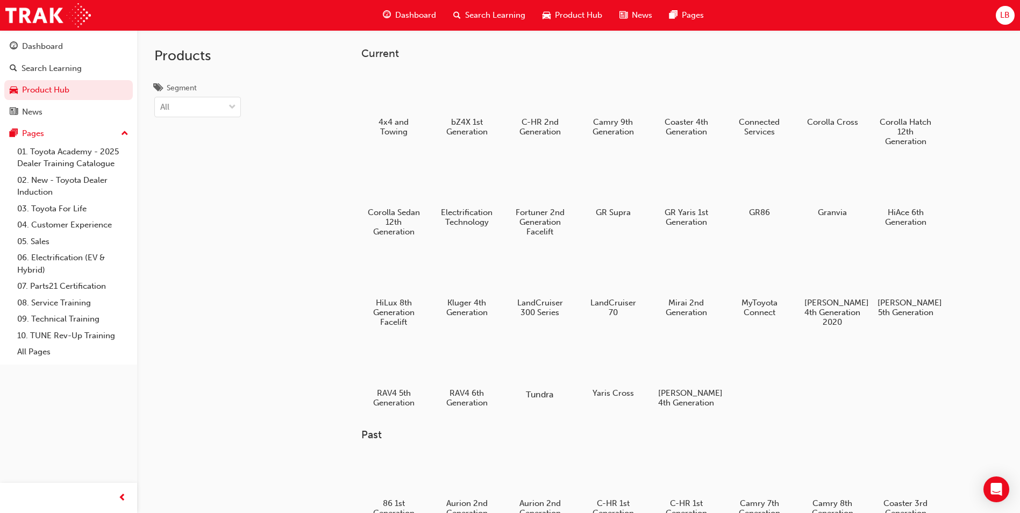
click at [534, 371] on div at bounding box center [540, 363] width 60 height 42
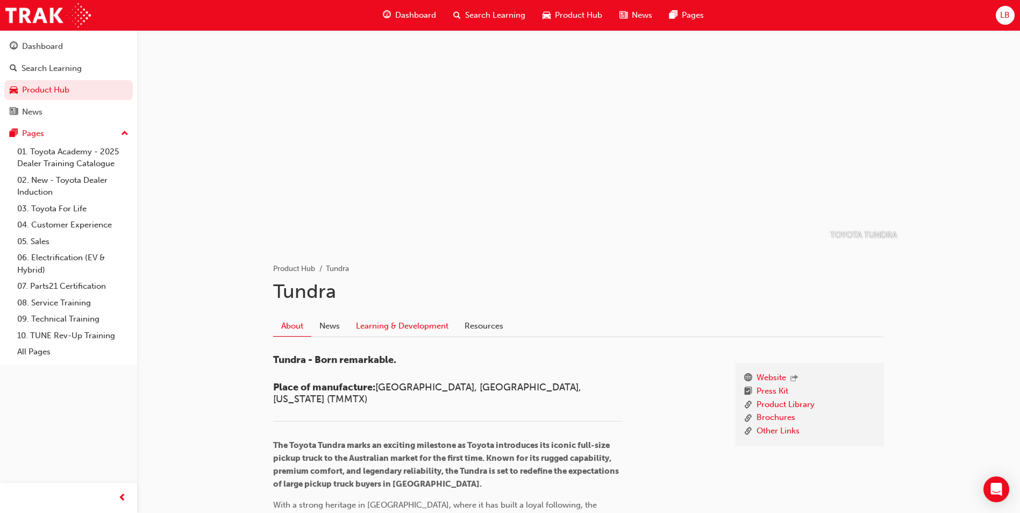
click at [413, 323] on link "Learning & Development" at bounding box center [402, 326] width 109 height 20
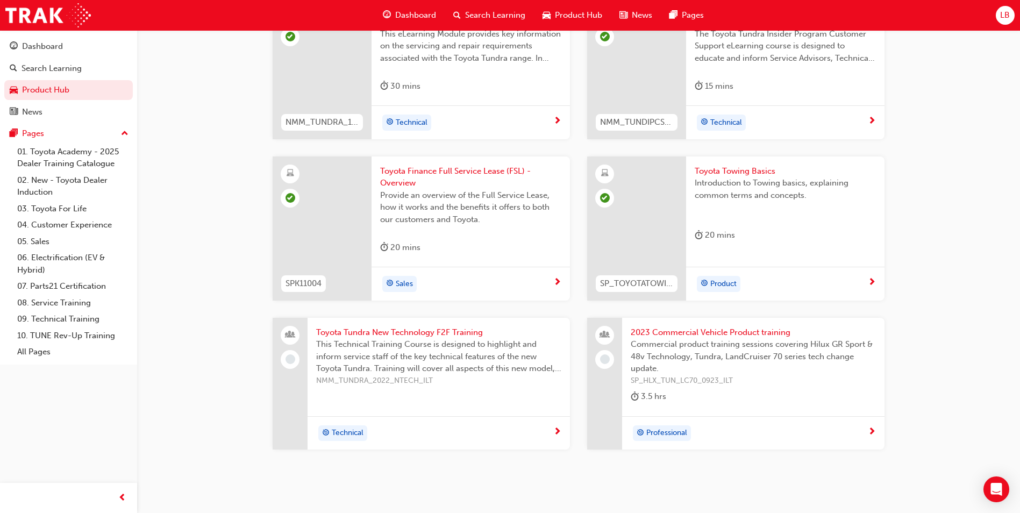
scroll to position [849, 0]
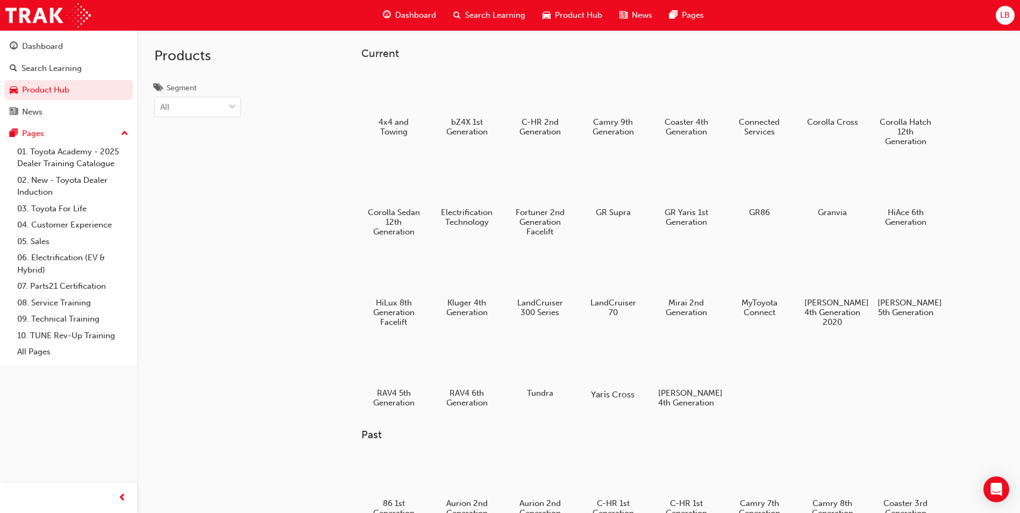
click at [616, 370] on div at bounding box center [613, 363] width 60 height 42
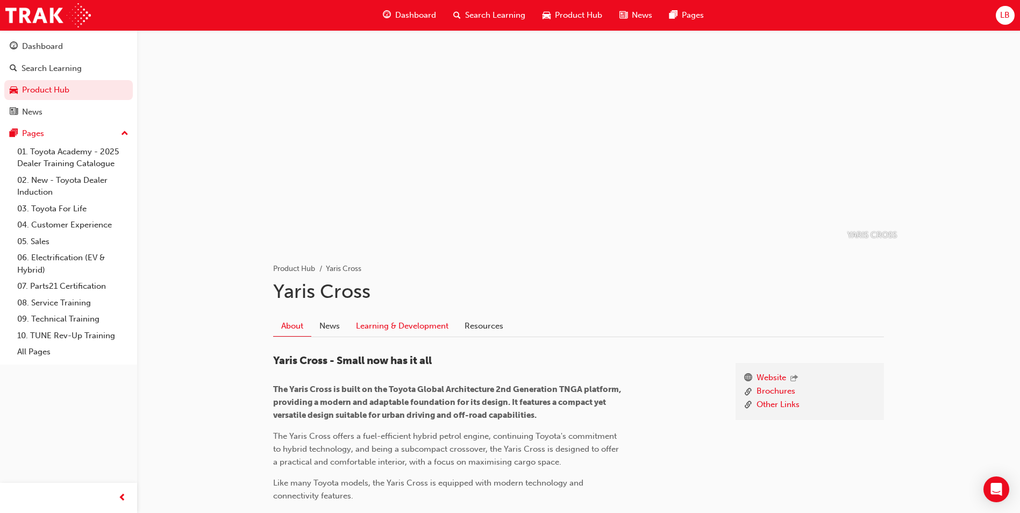
click at [426, 327] on link "Learning & Development" at bounding box center [402, 326] width 109 height 20
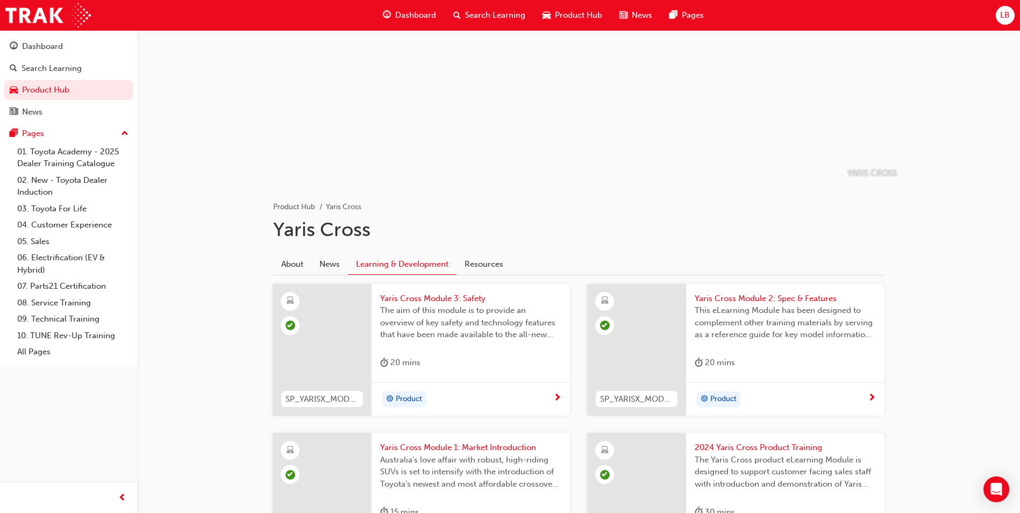
scroll to position [192, 0]
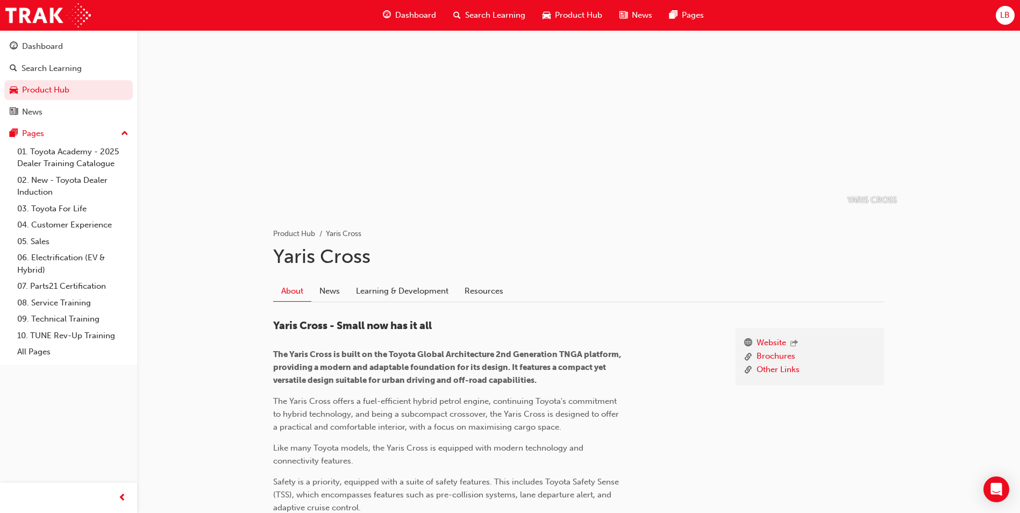
scroll to position [54, 0]
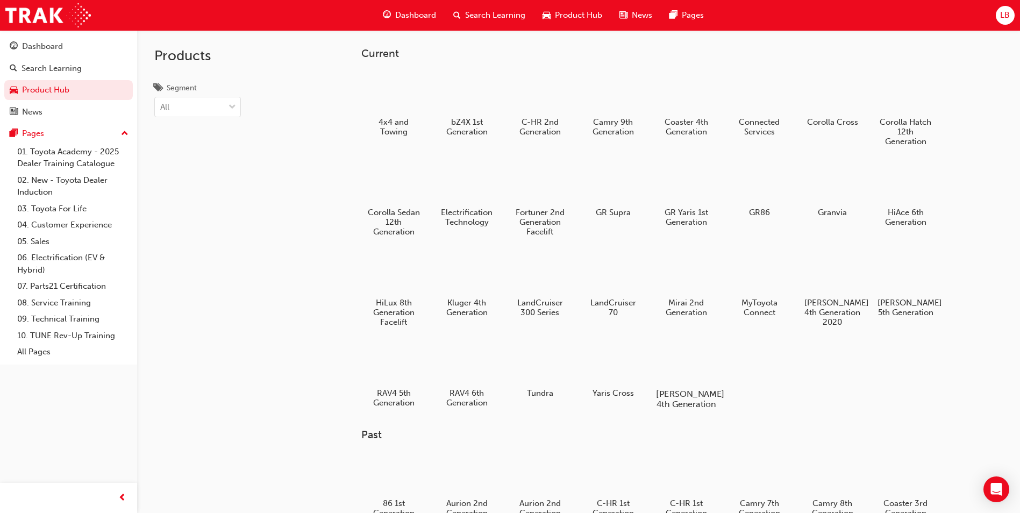
click at [689, 367] on div at bounding box center [686, 362] width 60 height 43
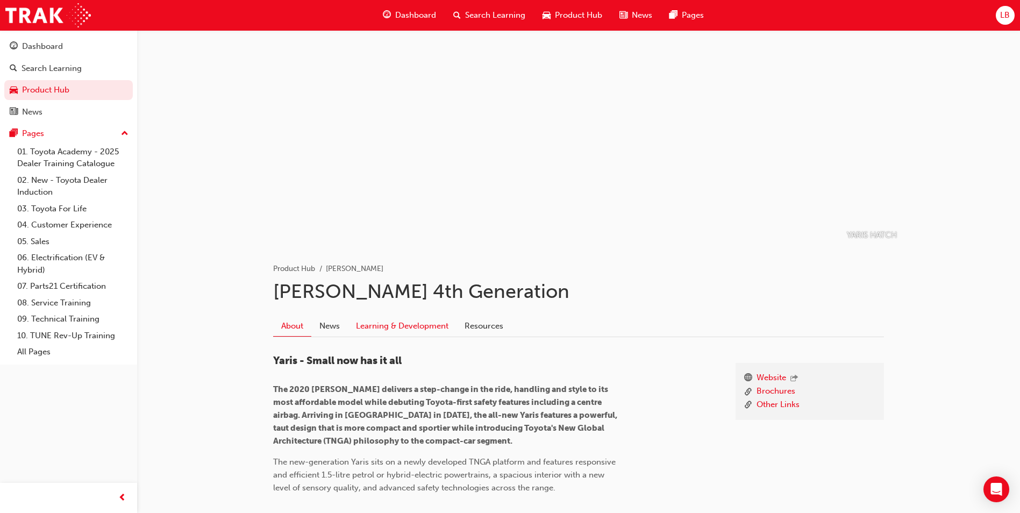
click at [410, 324] on link "Learning & Development" at bounding box center [402, 326] width 109 height 20
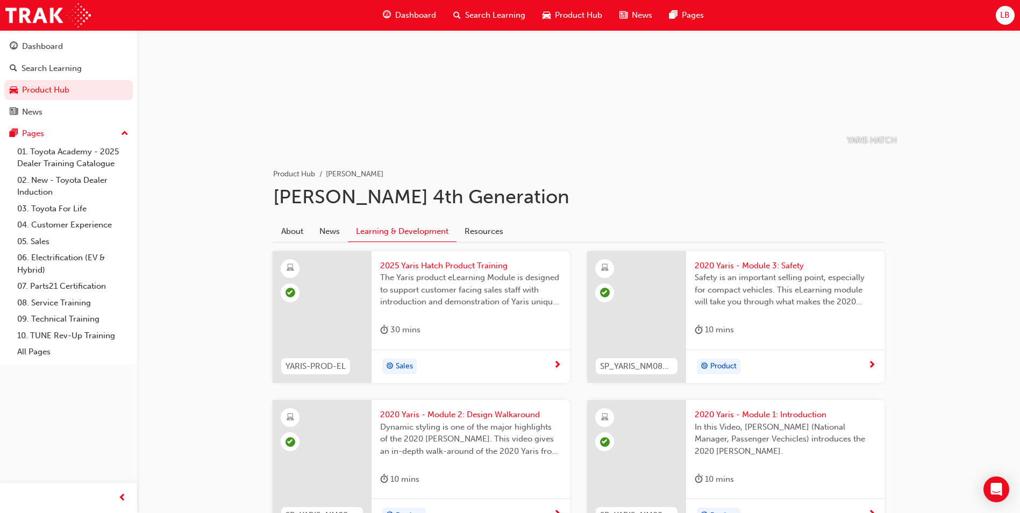
scroll to position [192, 0]
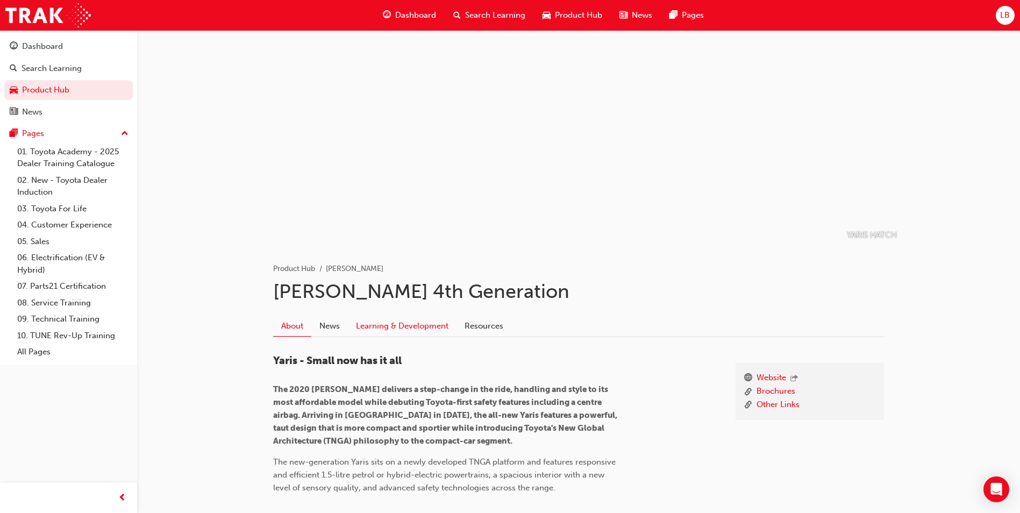
click at [413, 325] on link "Learning & Development" at bounding box center [402, 326] width 109 height 20
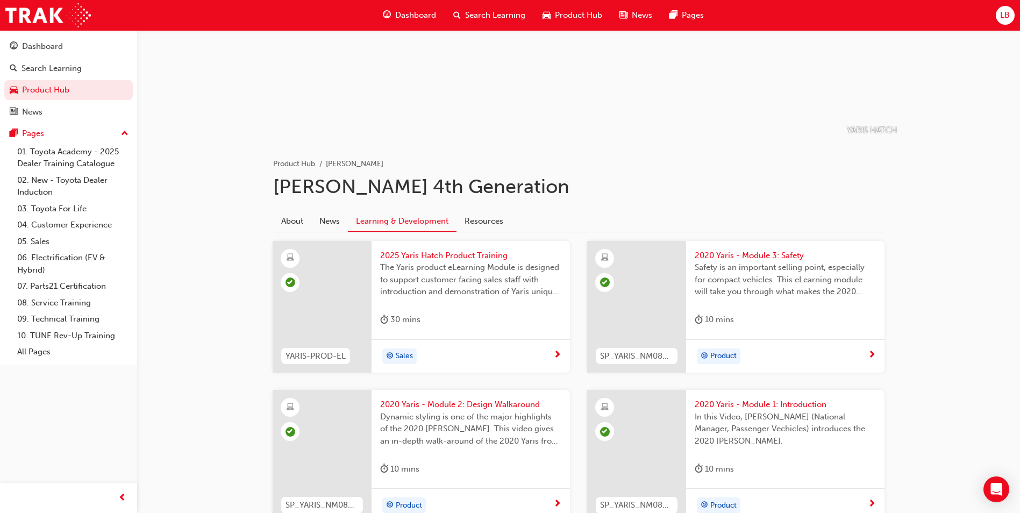
scroll to position [192, 0]
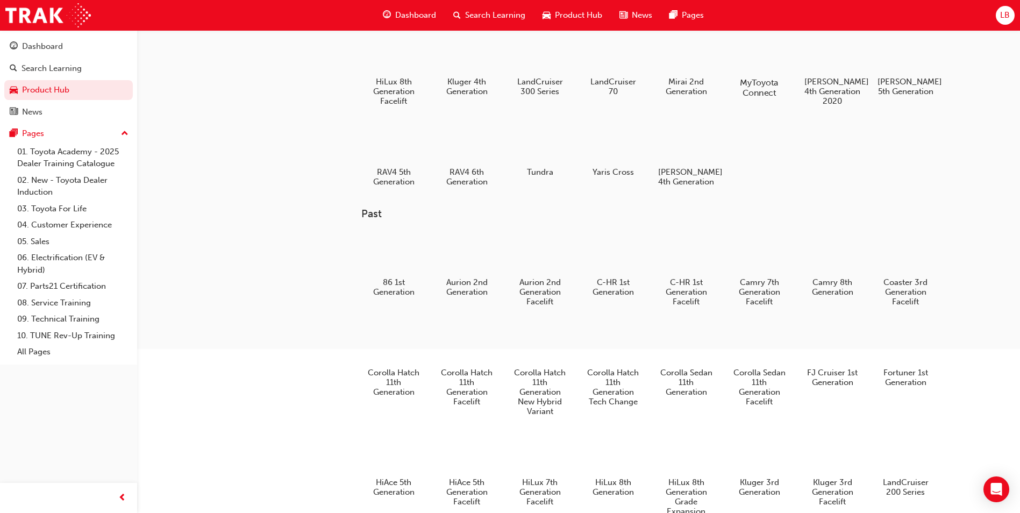
scroll to position [323, 0]
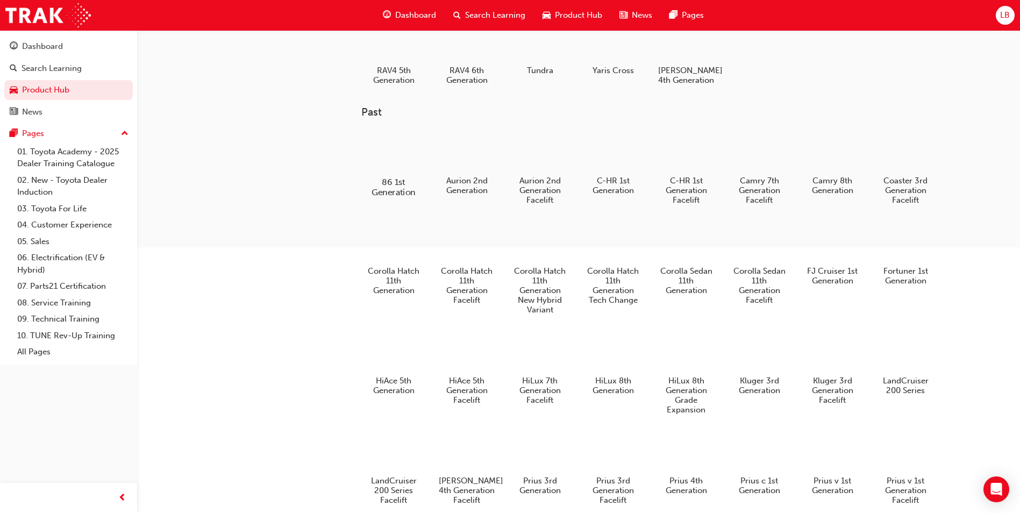
click at [390, 172] on div at bounding box center [394, 151] width 60 height 42
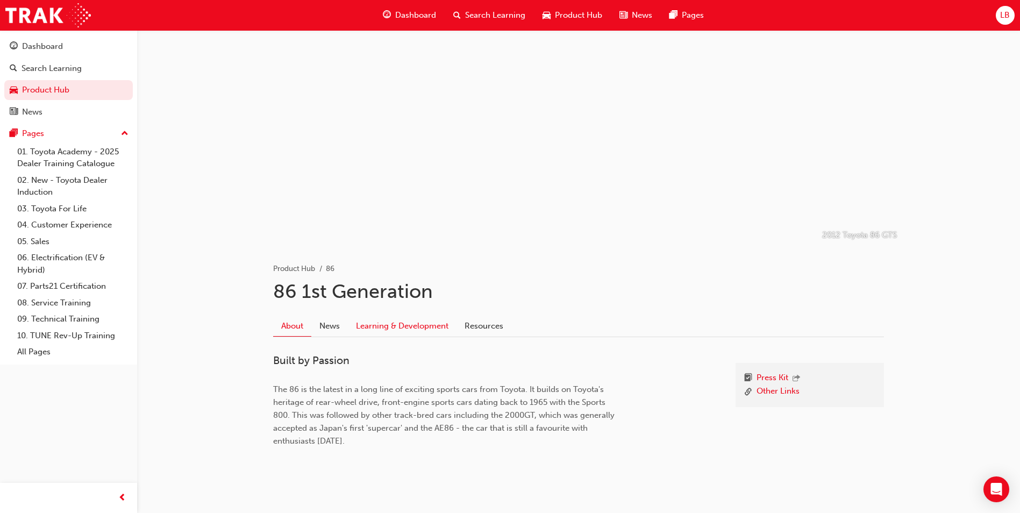
click at [394, 327] on link "Learning & Development" at bounding box center [402, 326] width 109 height 20
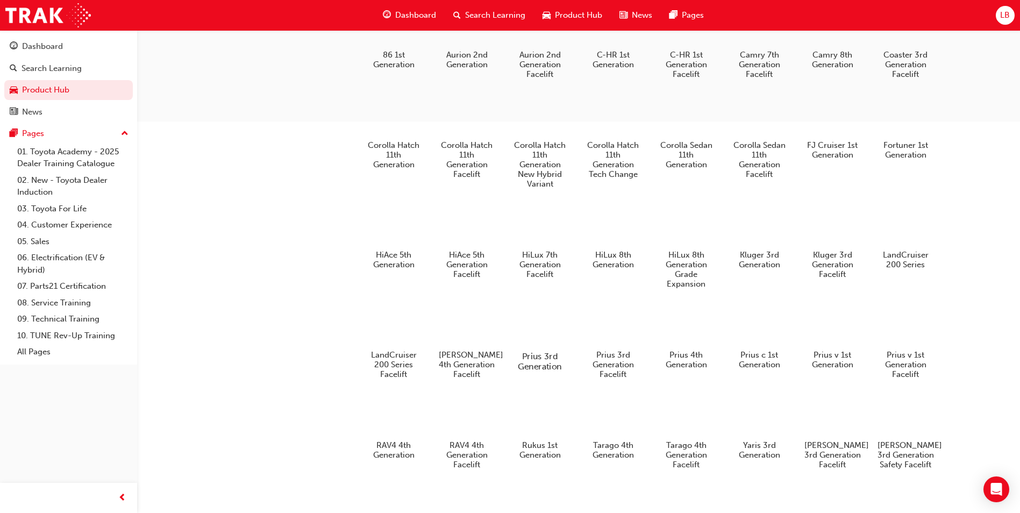
scroll to position [453, 0]
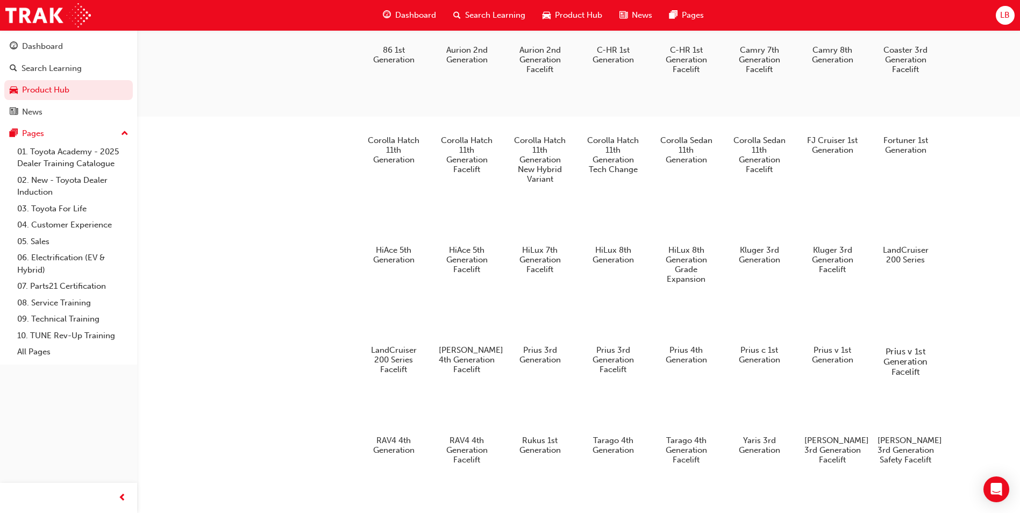
click at [906, 338] on div at bounding box center [906, 319] width 60 height 43
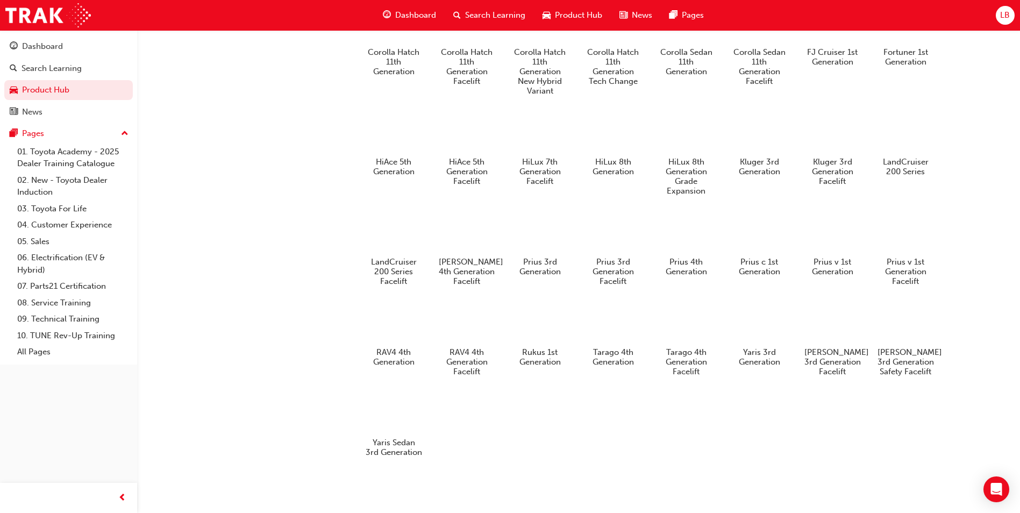
scroll to position [292, 0]
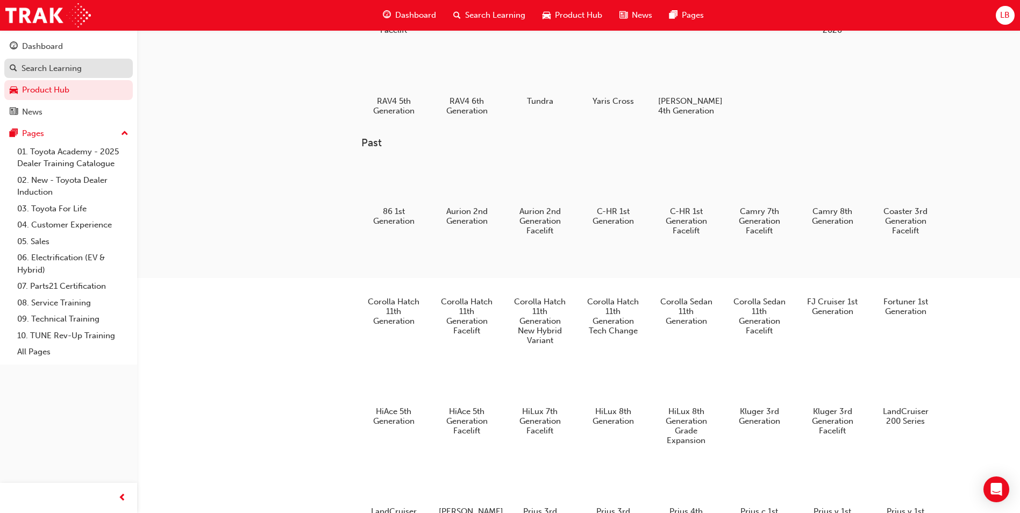
click at [55, 66] on div "Search Learning" at bounding box center [52, 68] width 60 height 12
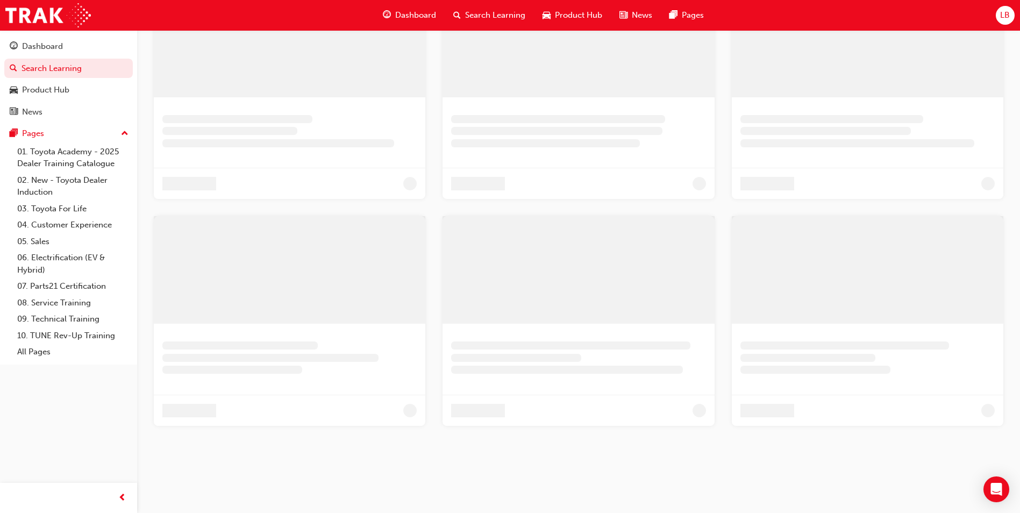
scroll to position [292, 0]
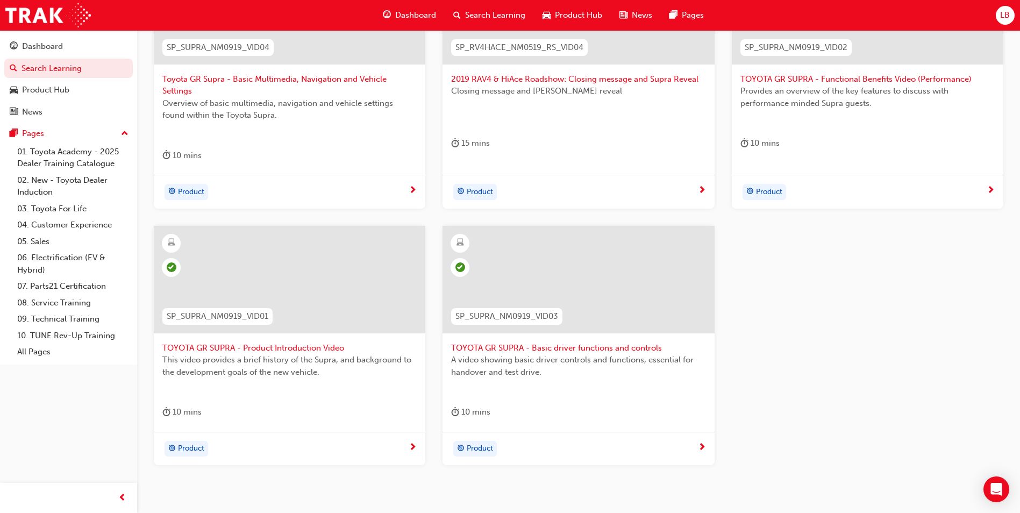
click at [479, 17] on span "Search Learning" at bounding box center [495, 15] width 60 height 12
click at [458, 16] on span "search-icon" at bounding box center [457, 15] width 8 height 13
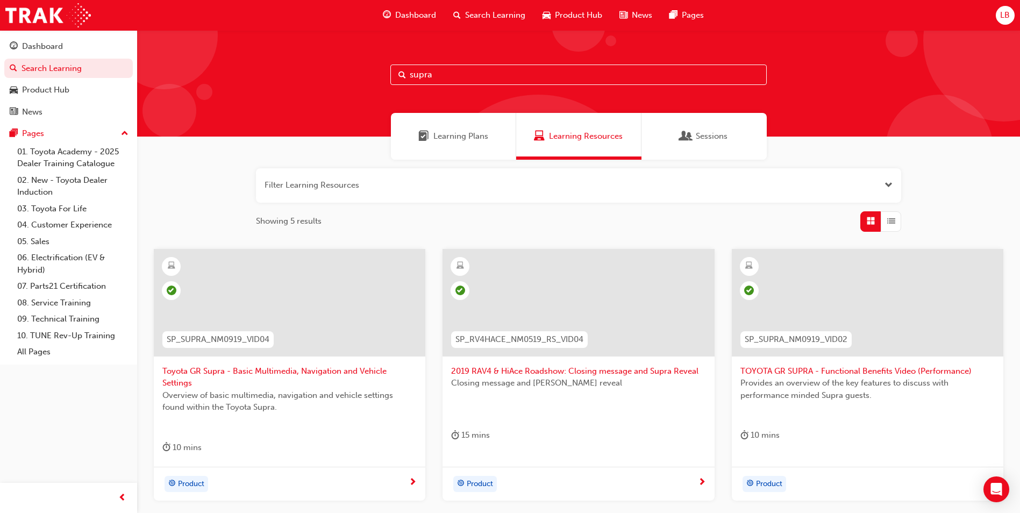
click at [470, 71] on input "supra" at bounding box center [578, 75] width 376 height 20
type input "s"
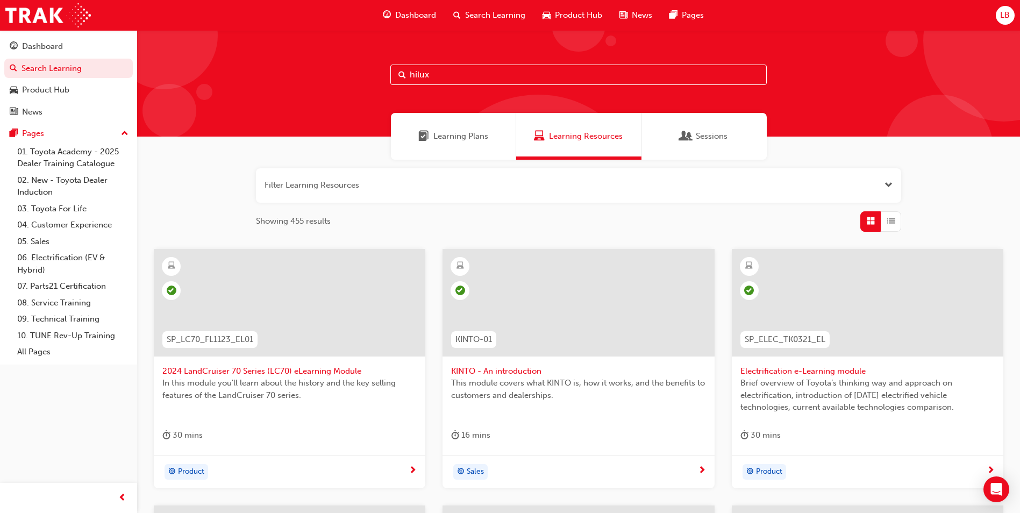
type input "hilux"
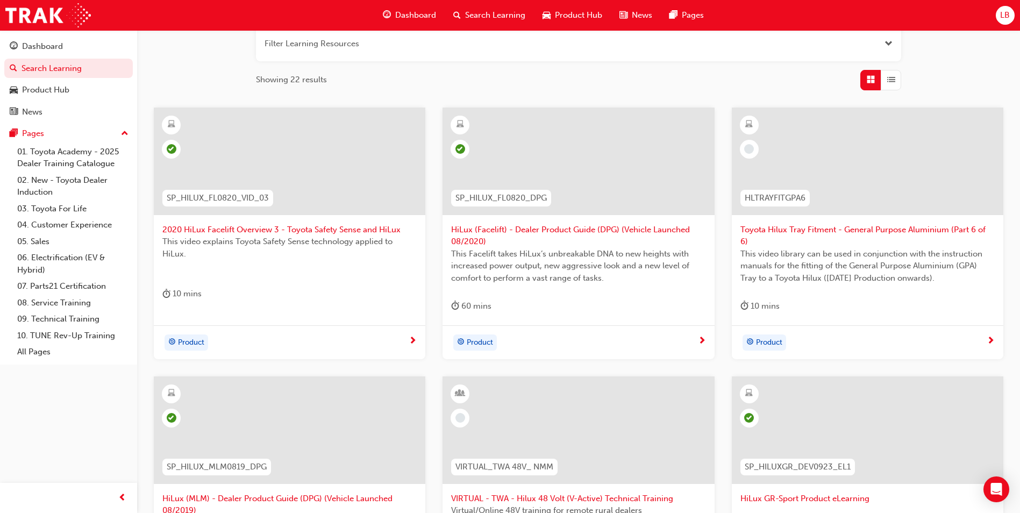
scroll to position [323, 0]
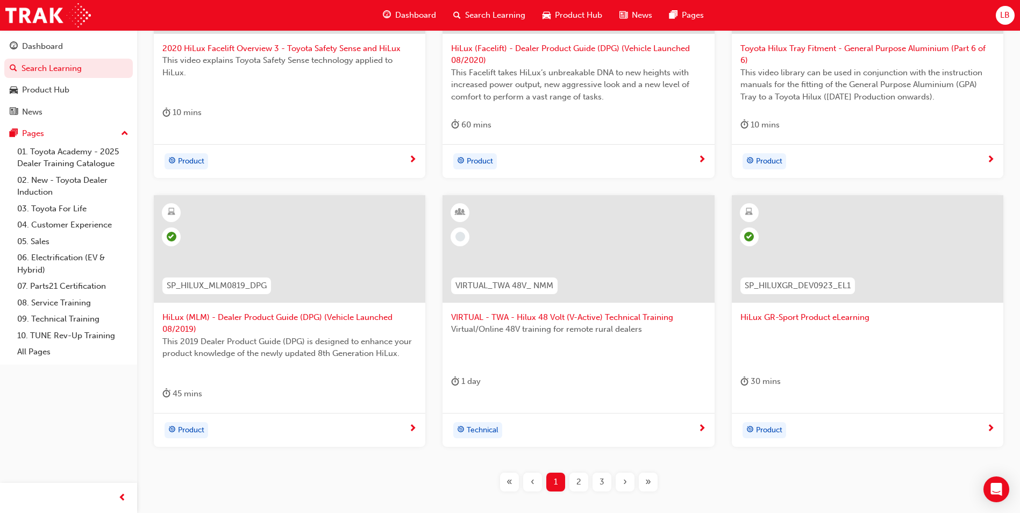
click at [585, 480] on div "2" at bounding box center [578, 482] width 19 height 19
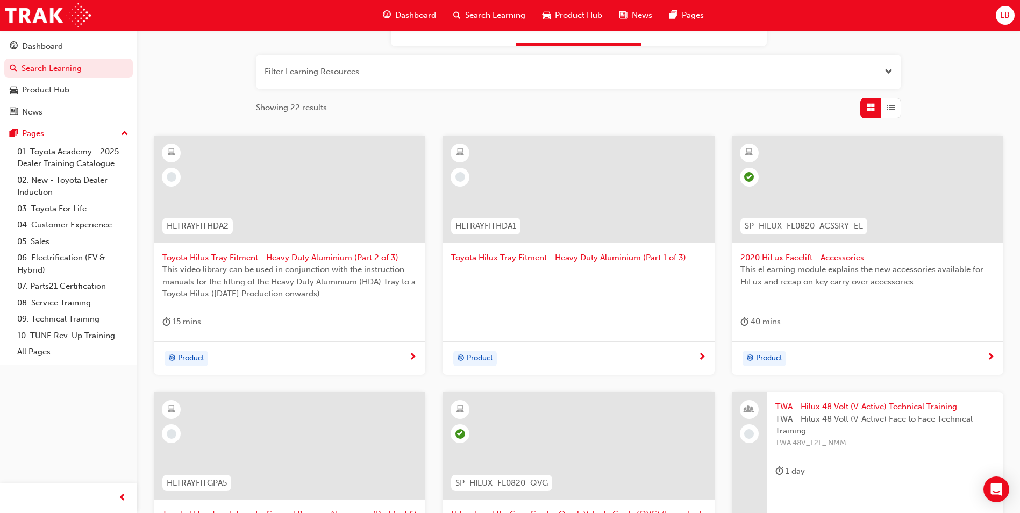
scroll to position [108, 0]
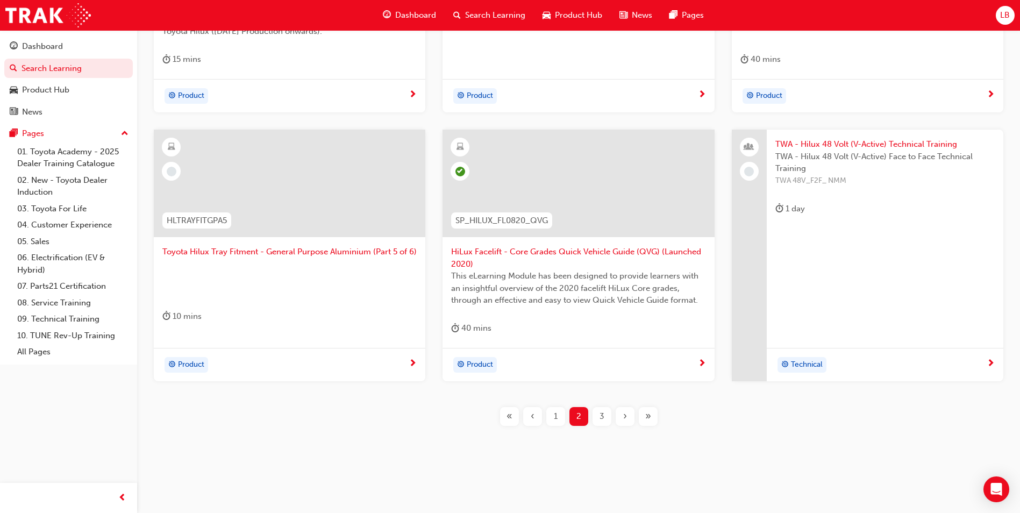
click at [601, 418] on span "3" at bounding box center [601, 416] width 5 height 12
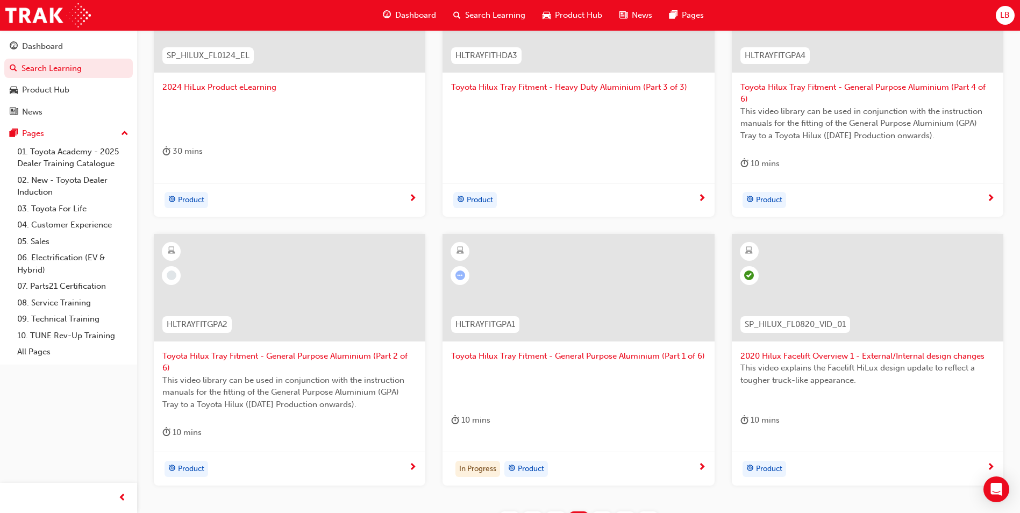
scroll to position [310, 0]
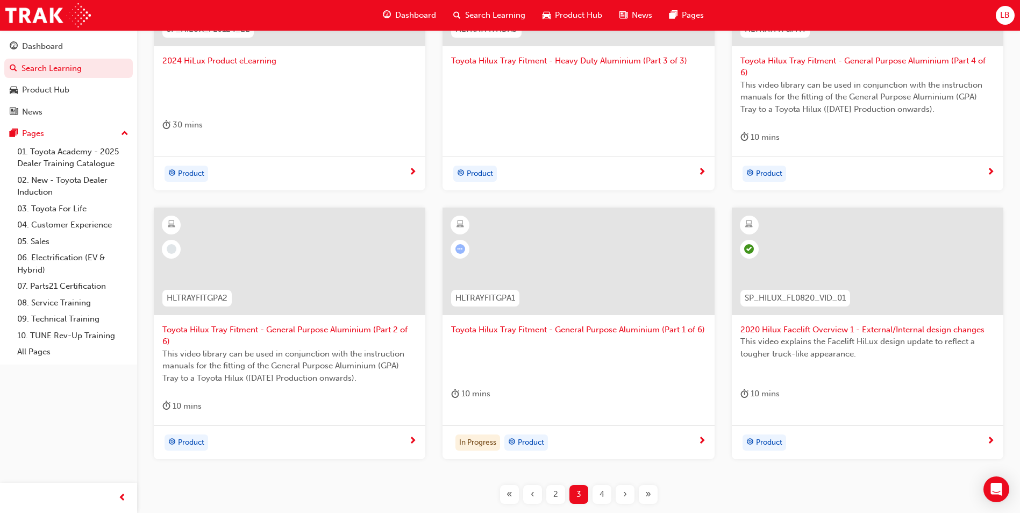
click at [602, 488] on span "4" at bounding box center [601, 494] width 5 height 12
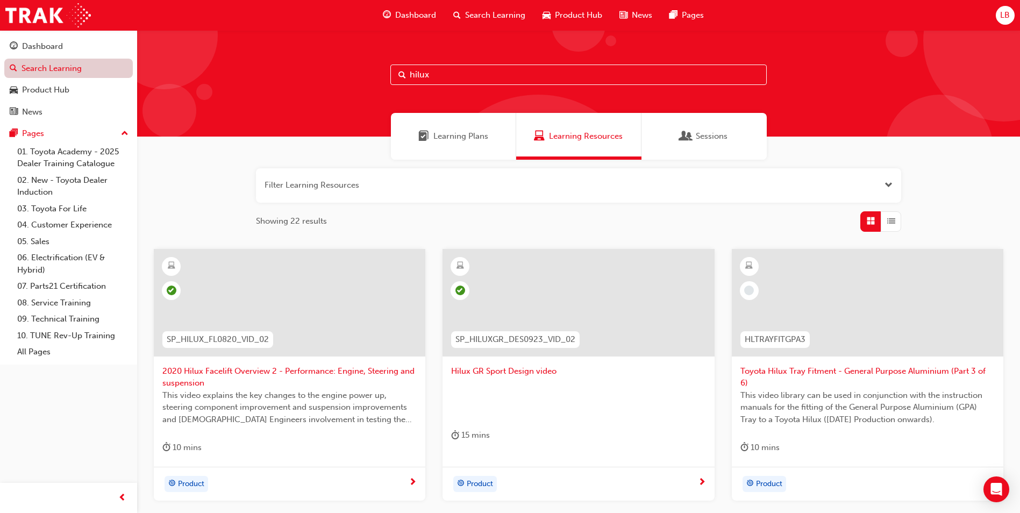
click at [57, 70] on link "Search Learning" at bounding box center [68, 69] width 128 height 20
click at [50, 47] on div "Dashboard" at bounding box center [42, 46] width 41 height 12
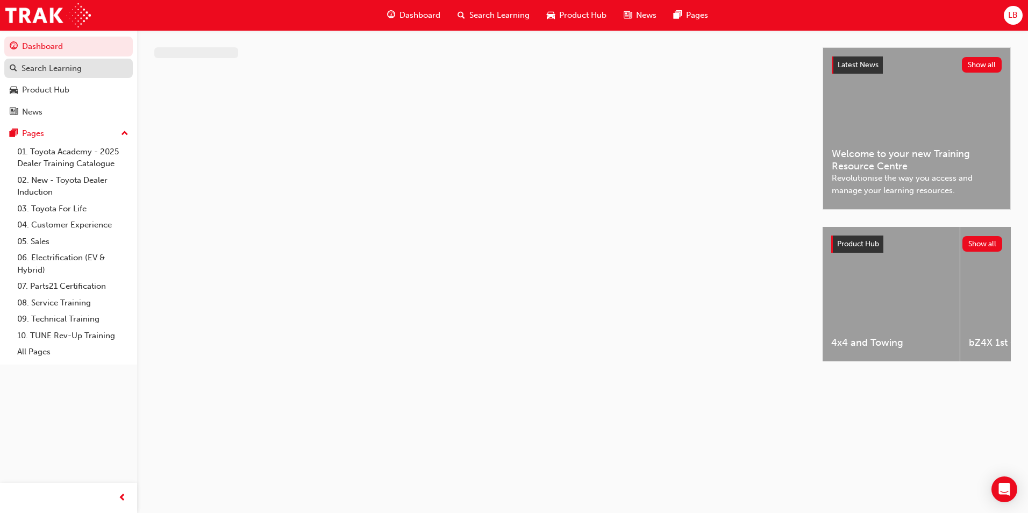
click at [59, 71] on div "Search Learning" at bounding box center [52, 68] width 60 height 12
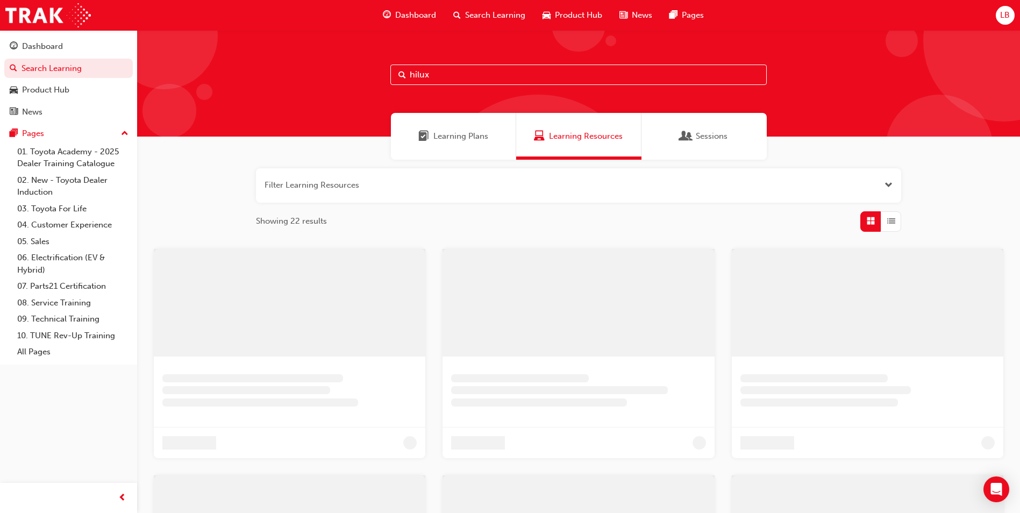
click at [457, 62] on div "hilux" at bounding box center [578, 83] width 883 height 106
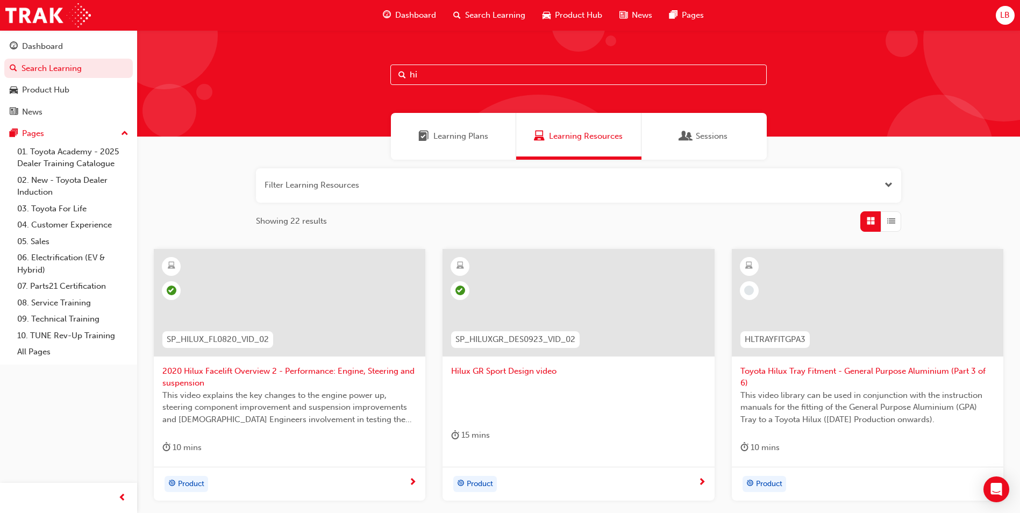
type input "h"
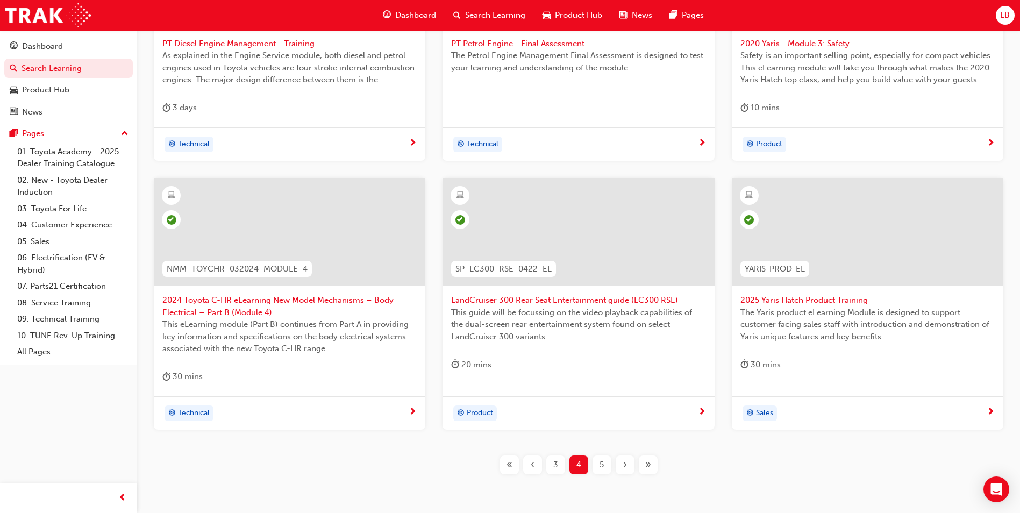
scroll to position [376, 0]
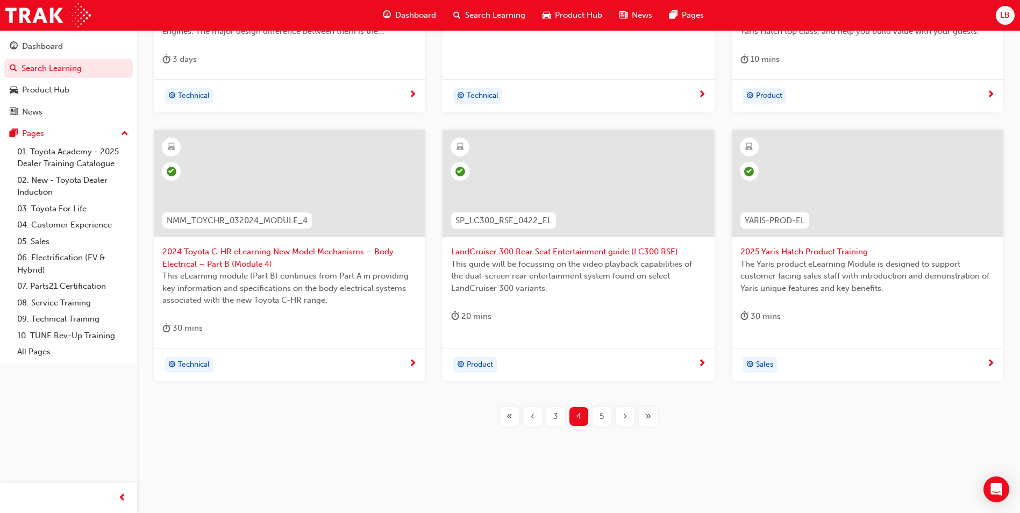
click at [512, 418] on div "«" at bounding box center [509, 416] width 19 height 19
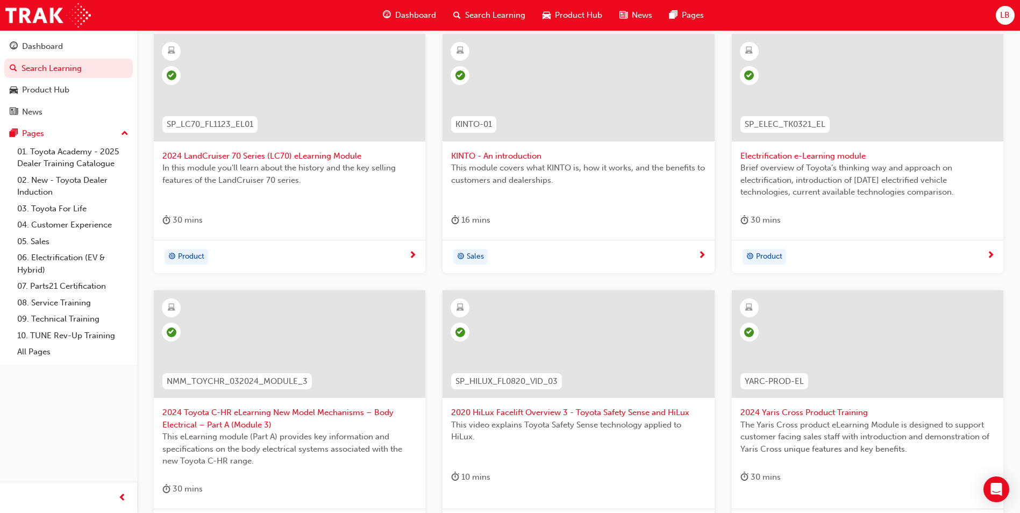
scroll to position [161, 0]
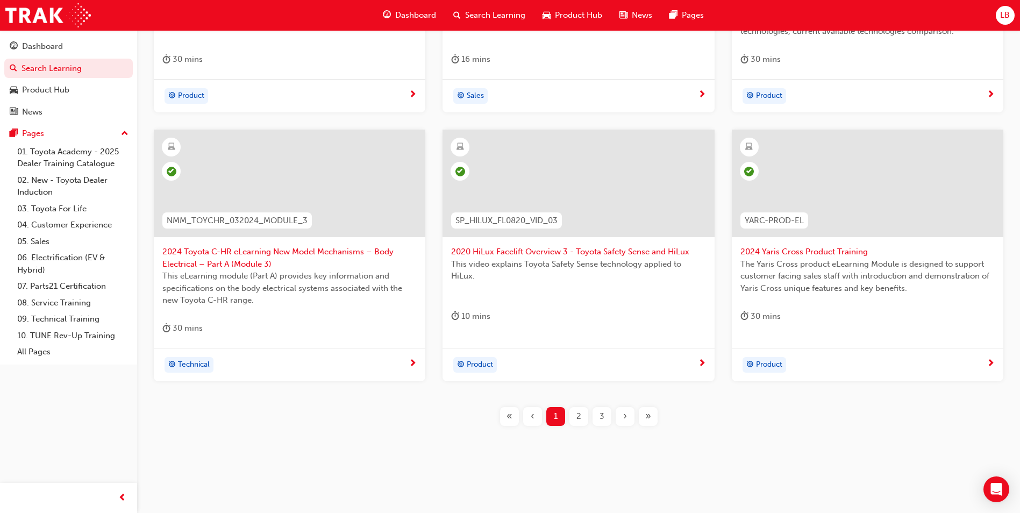
click at [576, 412] on span "2" at bounding box center [578, 416] width 5 height 12
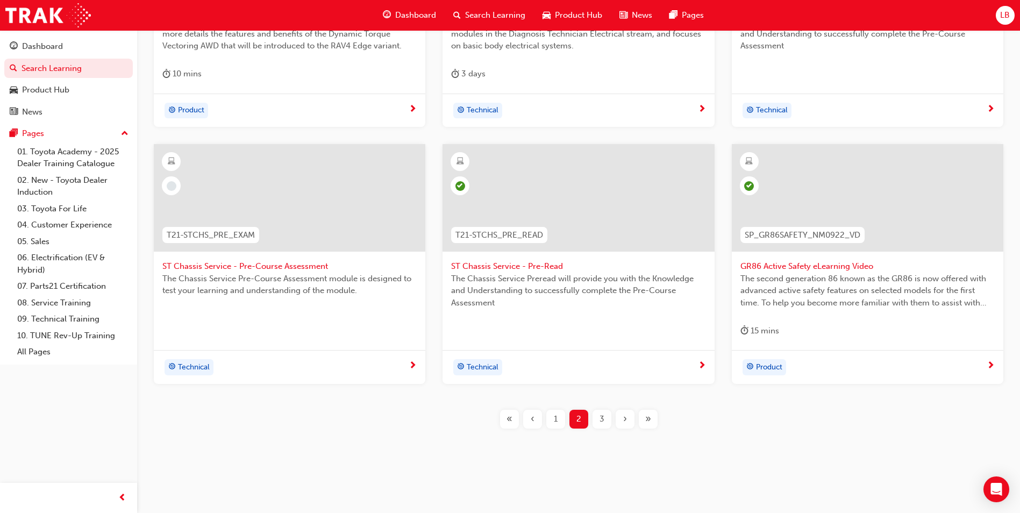
scroll to position [364, 0]
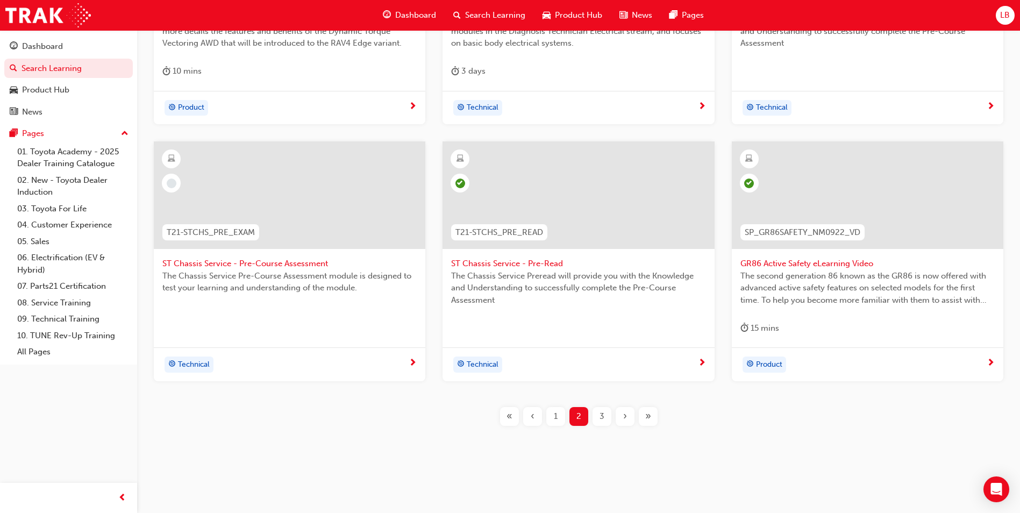
click at [598, 413] on div "3" at bounding box center [601, 416] width 19 height 19
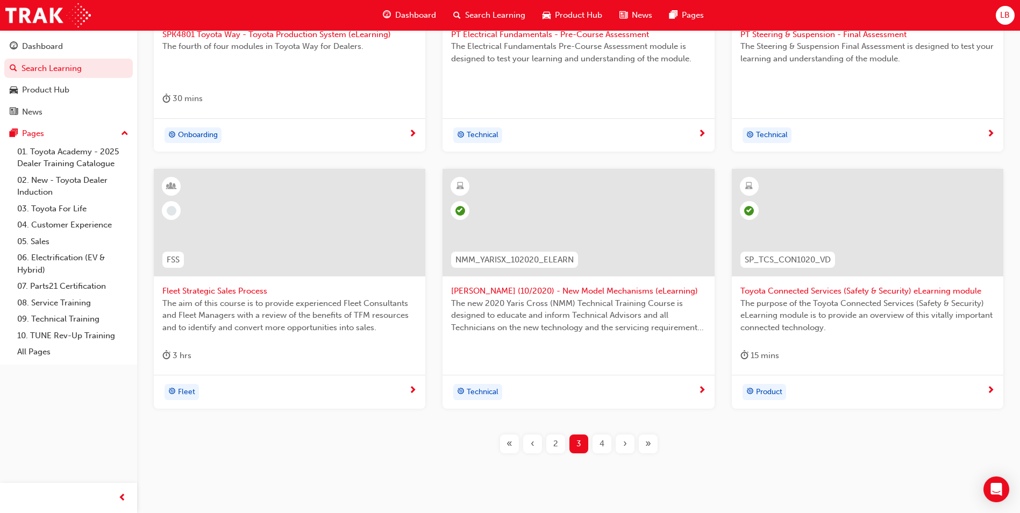
scroll to position [364, 0]
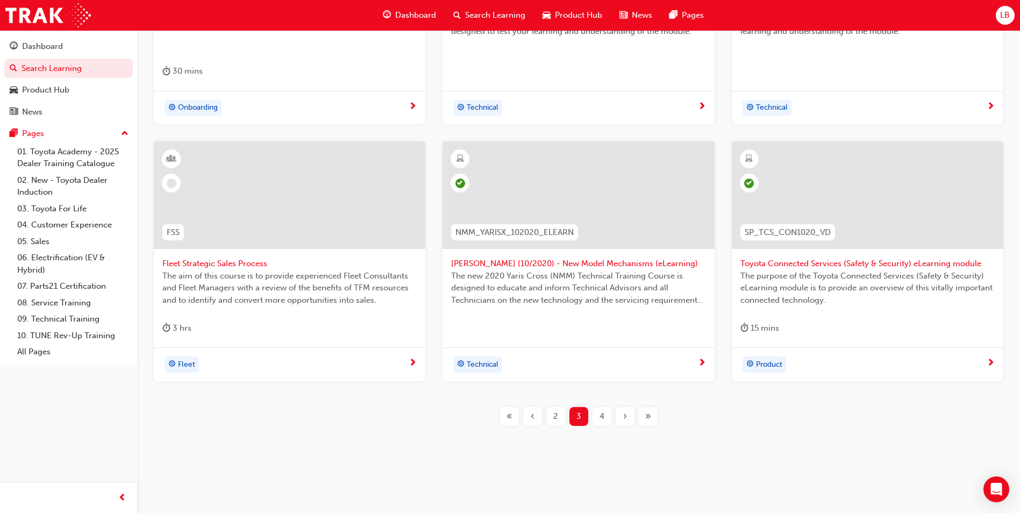
click at [602, 421] on span "4" at bounding box center [601, 416] width 5 height 12
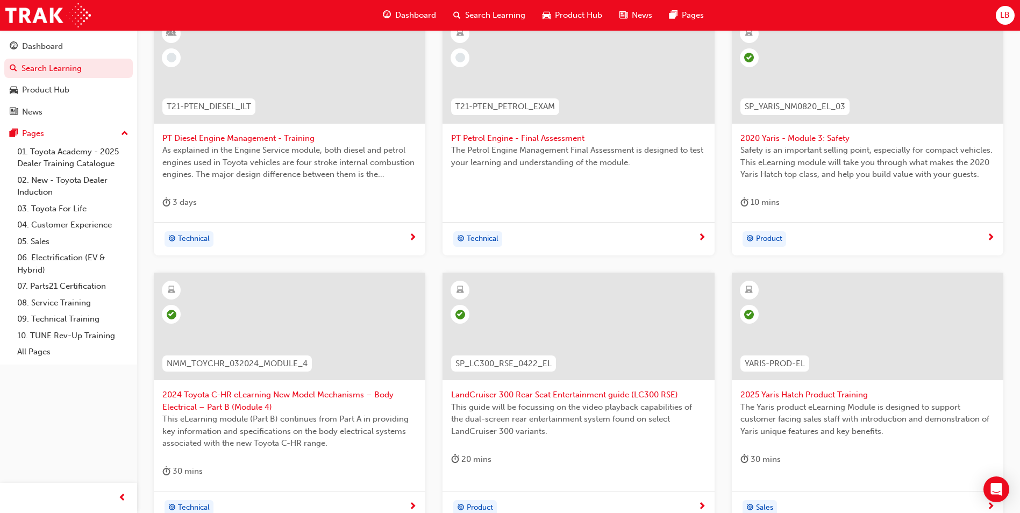
scroll to position [376, 0]
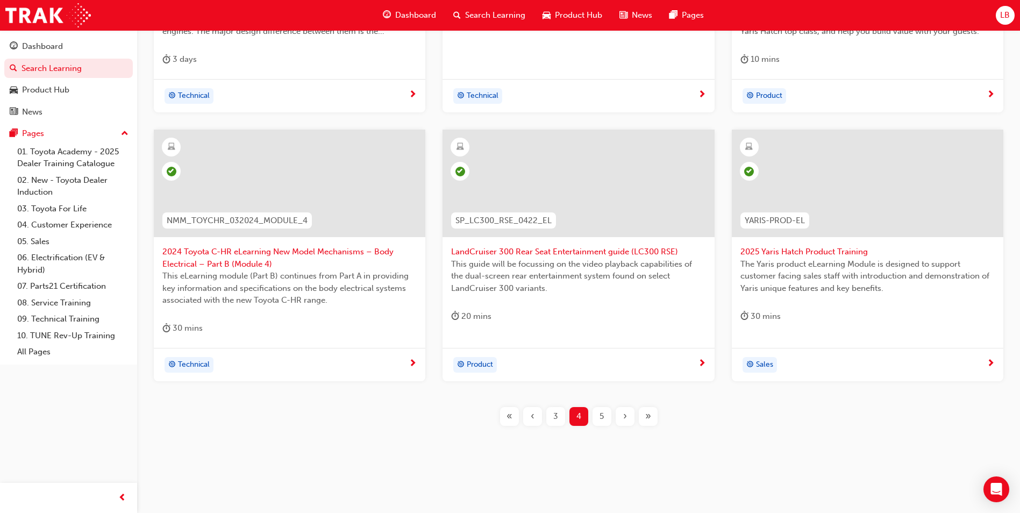
click at [600, 418] on span "5" at bounding box center [601, 416] width 4 height 12
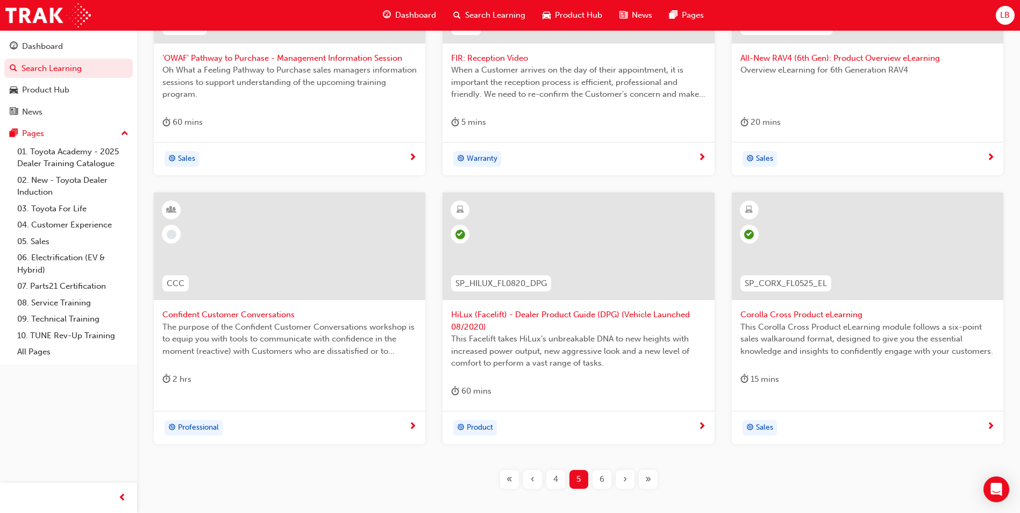
scroll to position [376, 0]
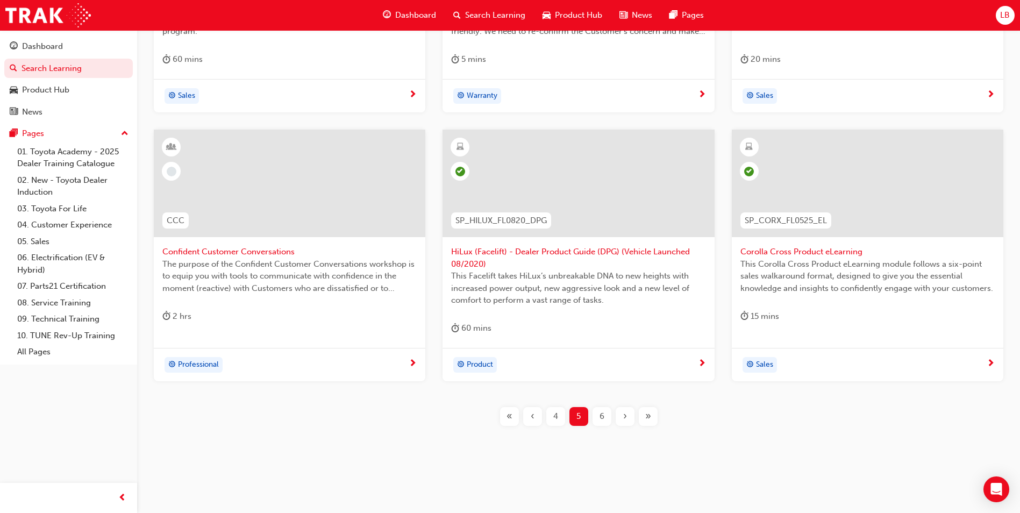
click at [600, 418] on span "6" at bounding box center [601, 416] width 5 height 12
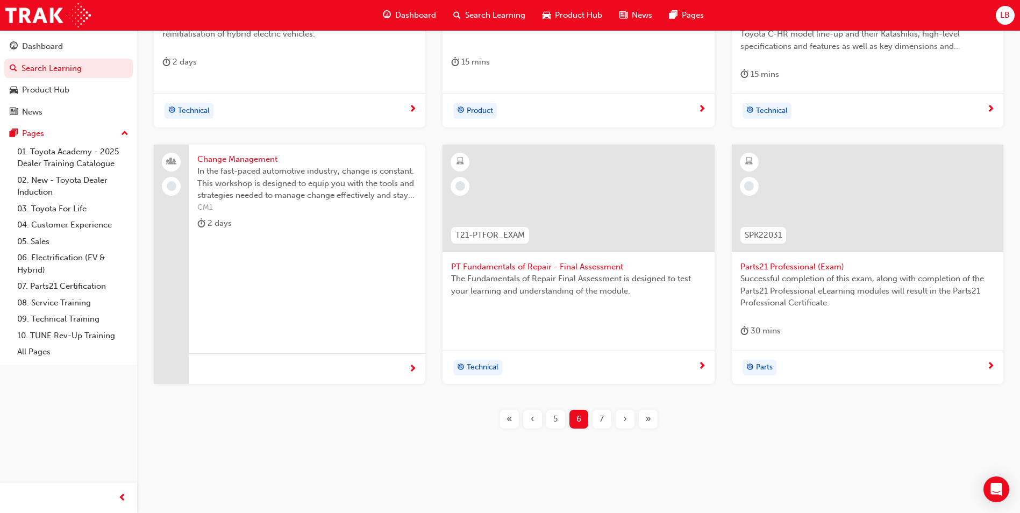
scroll to position [376, 0]
click at [604, 419] on div "7" at bounding box center [601, 416] width 19 height 19
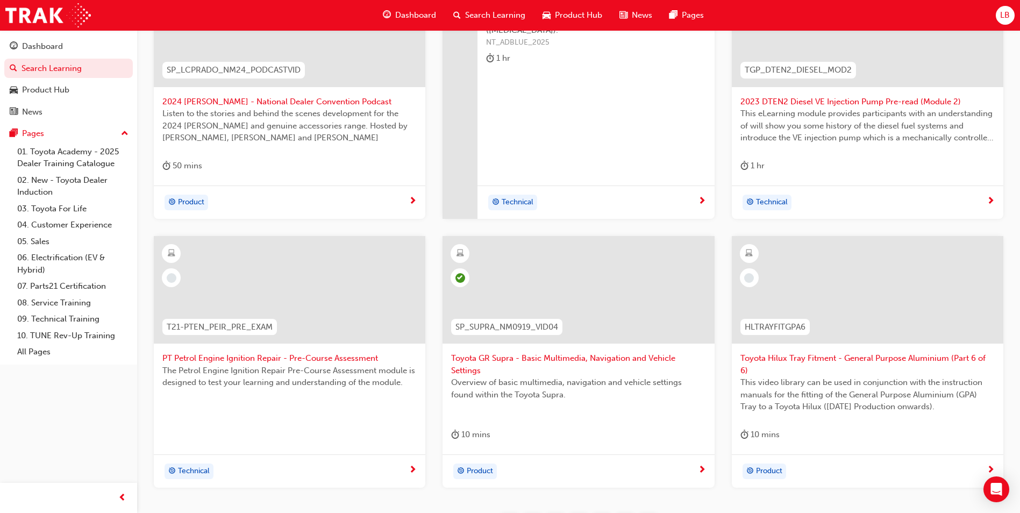
scroll to position [376, 0]
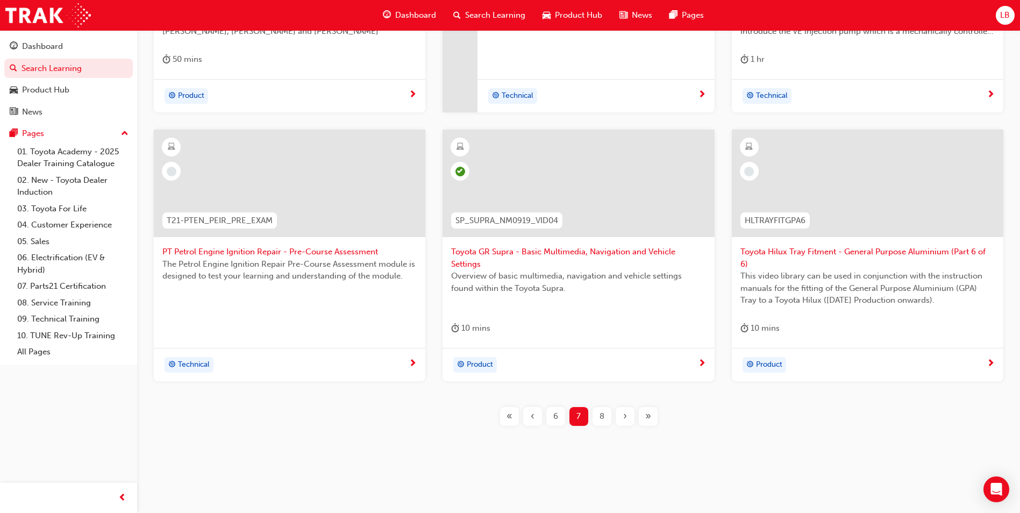
click at [600, 414] on span "8" at bounding box center [601, 416] width 5 height 12
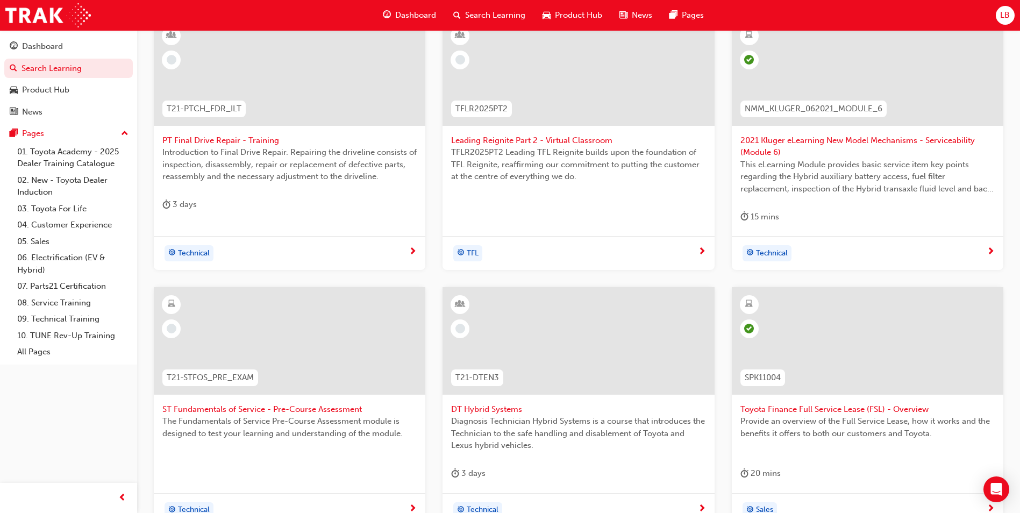
scroll to position [376, 0]
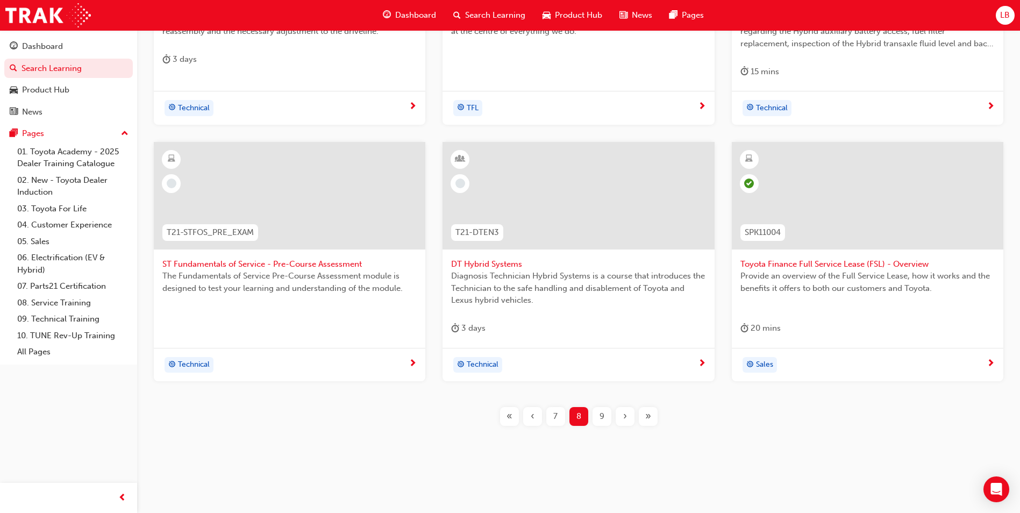
click at [598, 415] on div "9" at bounding box center [601, 416] width 19 height 19
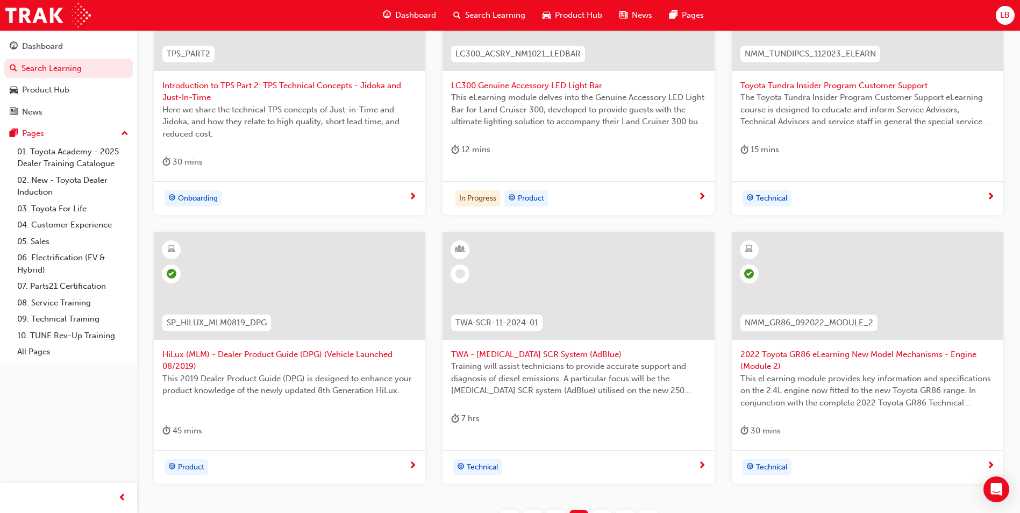
scroll to position [161, 0]
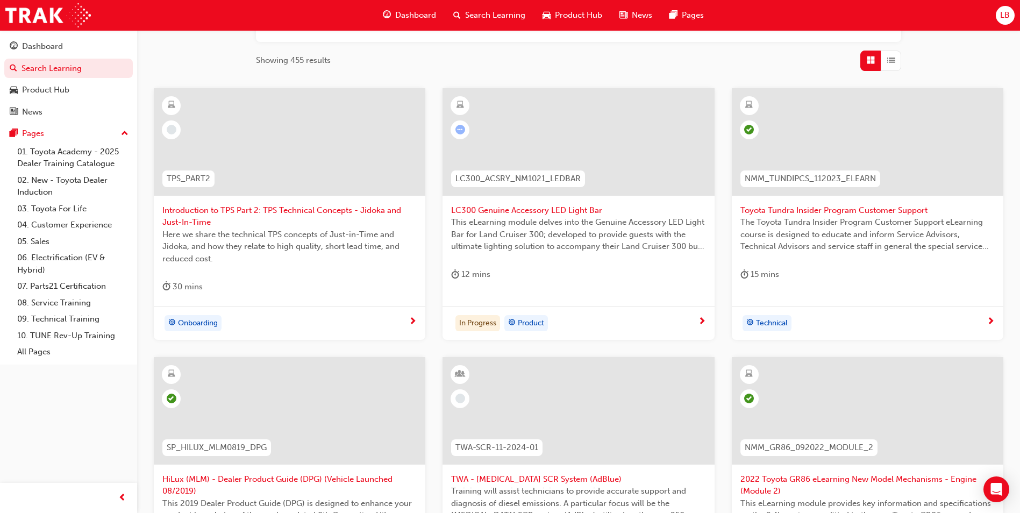
click at [492, 209] on span "LC300 Genuine Accessory LED Light Bar" at bounding box center [578, 210] width 254 height 12
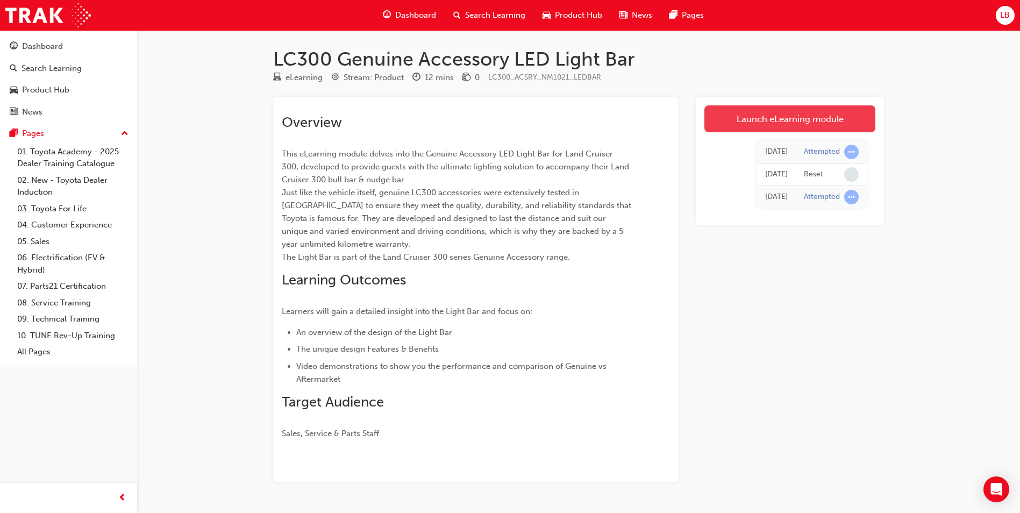
click at [758, 126] on link "Launch eLearning module" at bounding box center [789, 118] width 171 height 27
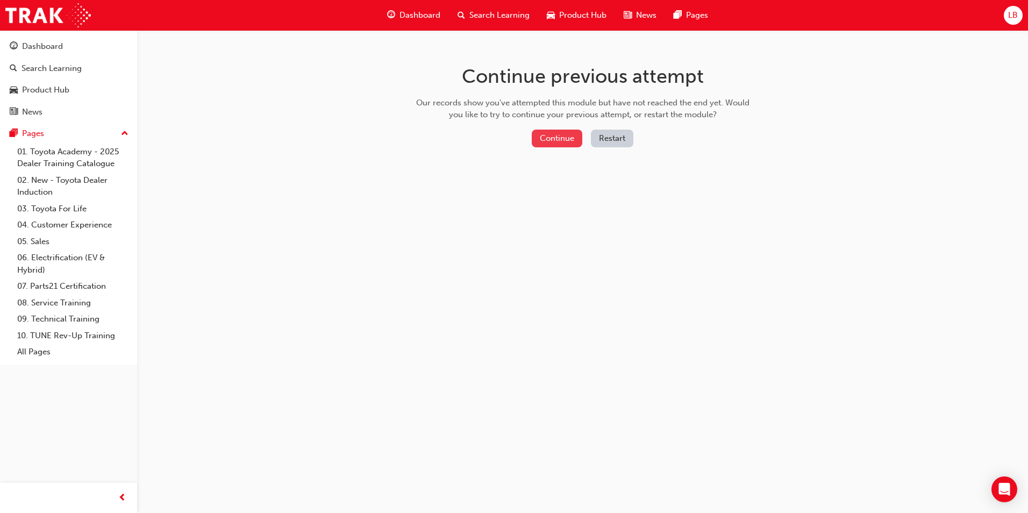
click at [566, 144] on button "Continue" at bounding box center [557, 139] width 51 height 18
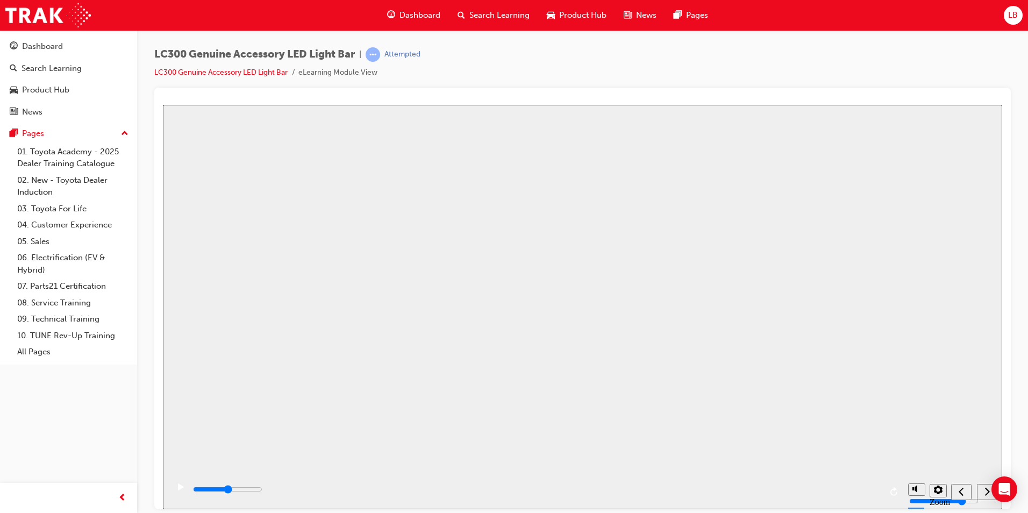
click at [204, 499] on button "Resume" at bounding box center [183, 505] width 41 height 13
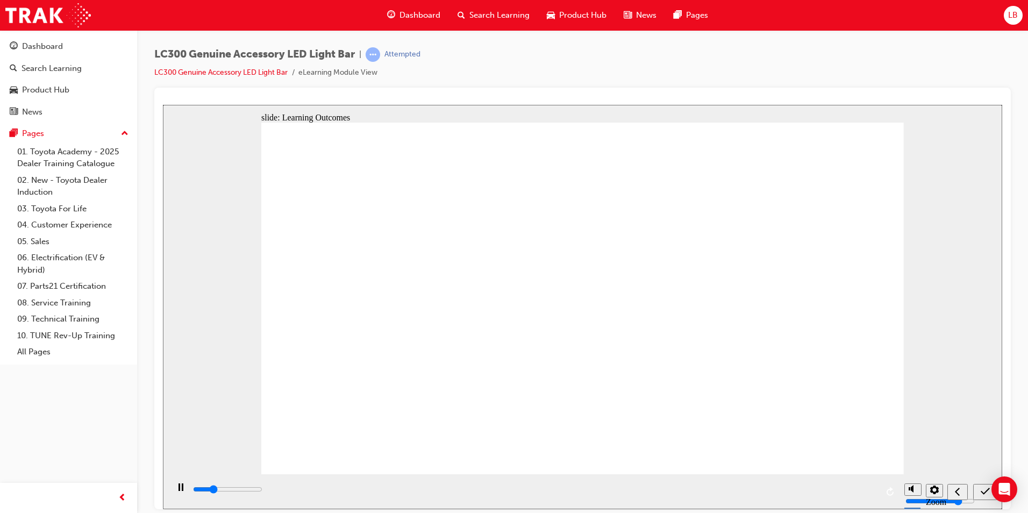
click at [982, 489] on icon "submit" at bounding box center [985, 491] width 9 height 10
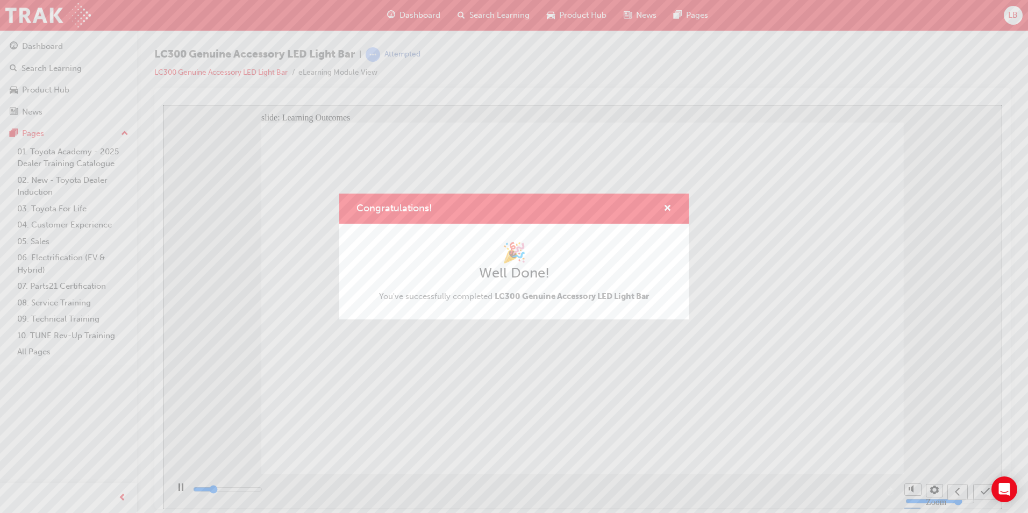
type input "3400"
click at [668, 206] on span "cross-icon" at bounding box center [667, 209] width 8 height 10
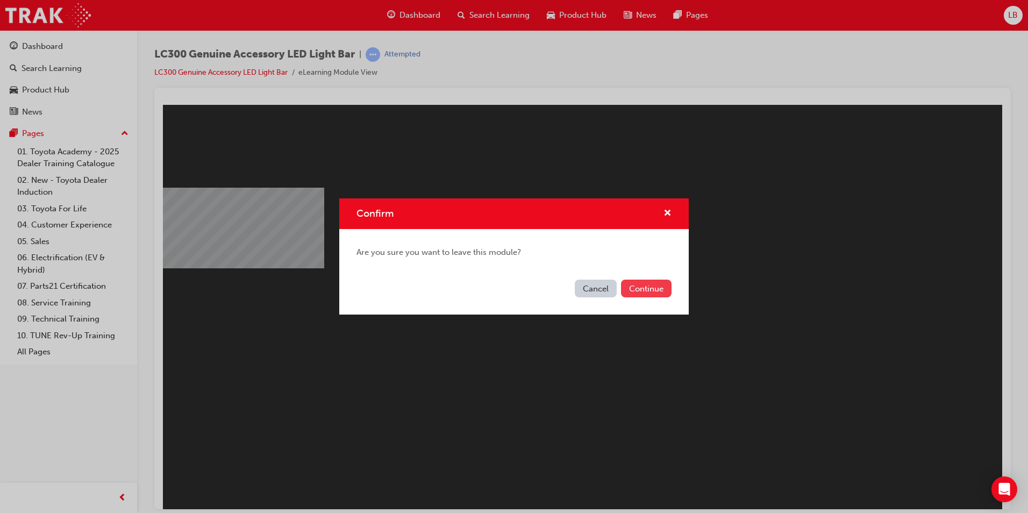
click at [652, 286] on button "Continue" at bounding box center [646, 289] width 51 height 18
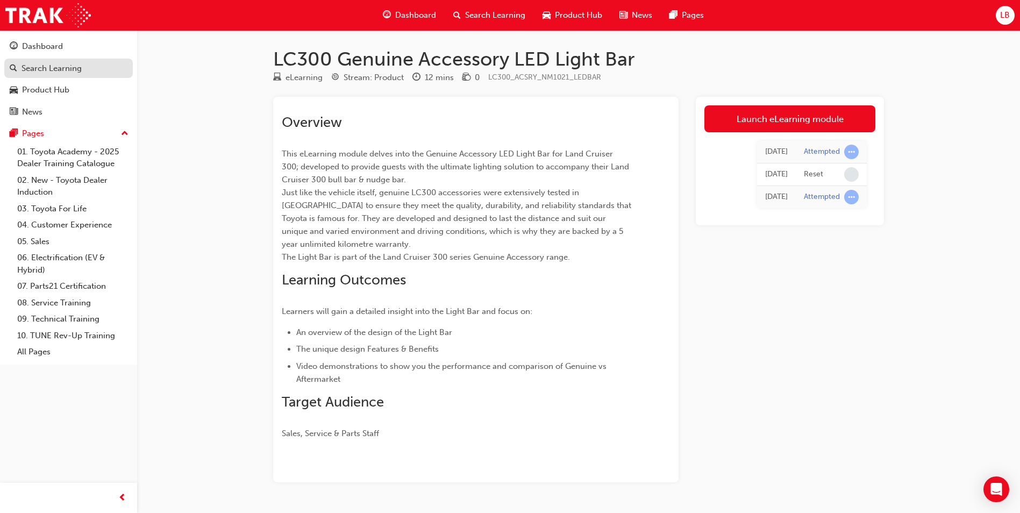
click at [53, 73] on div "Search Learning" at bounding box center [52, 68] width 60 height 12
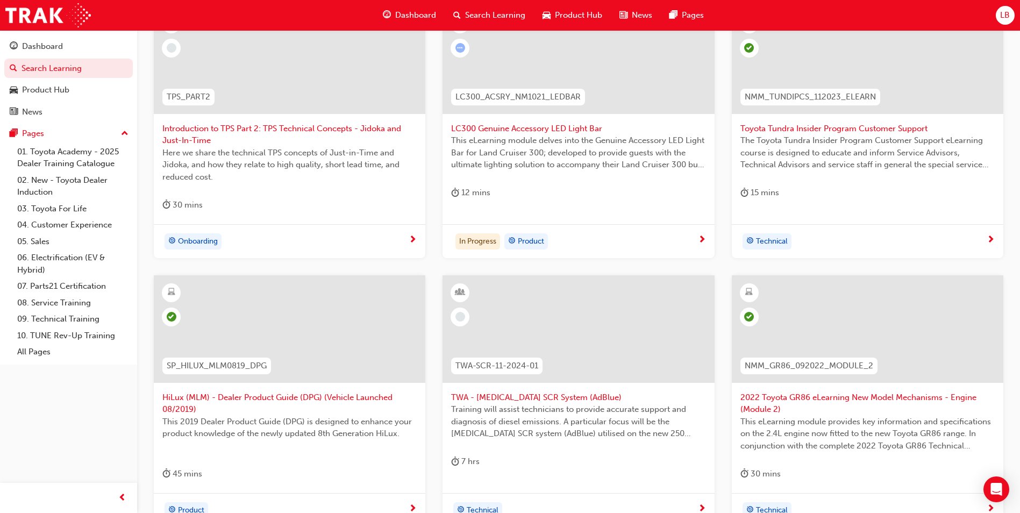
scroll to position [108, 0]
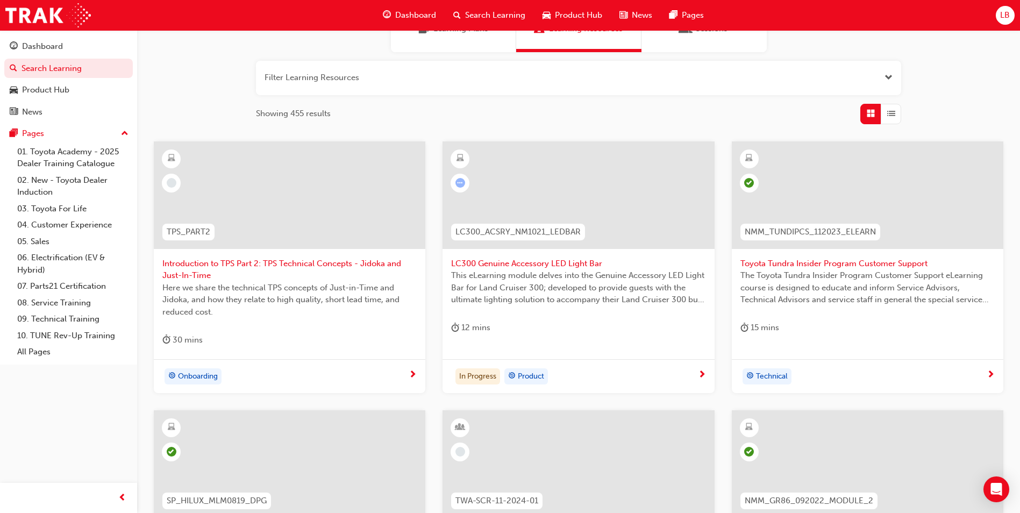
click at [188, 274] on span "Introduction to TPS Part 2: TPS Technical Concepts - Jidoka and Just-In-Time" at bounding box center [289, 270] width 254 height 24
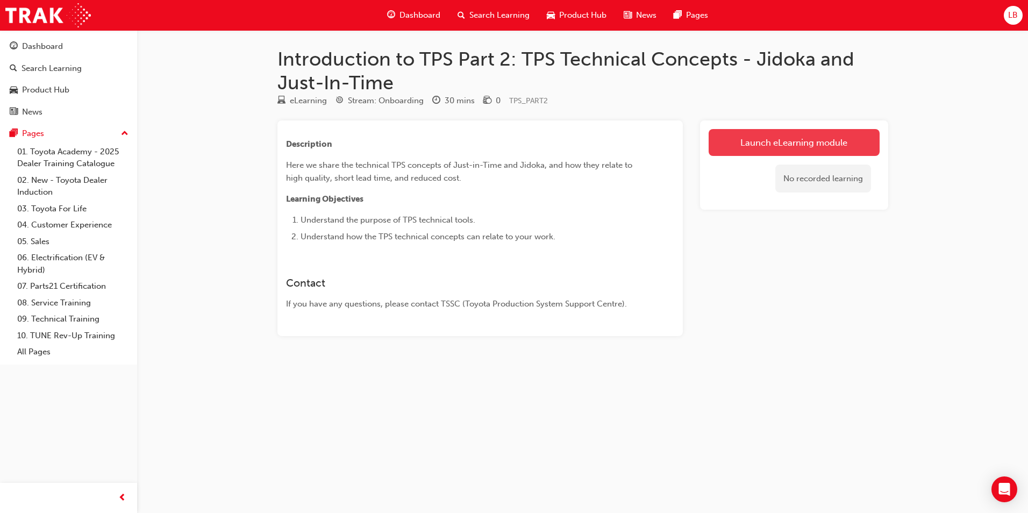
click at [736, 146] on link "Launch eLearning module" at bounding box center [794, 142] width 171 height 27
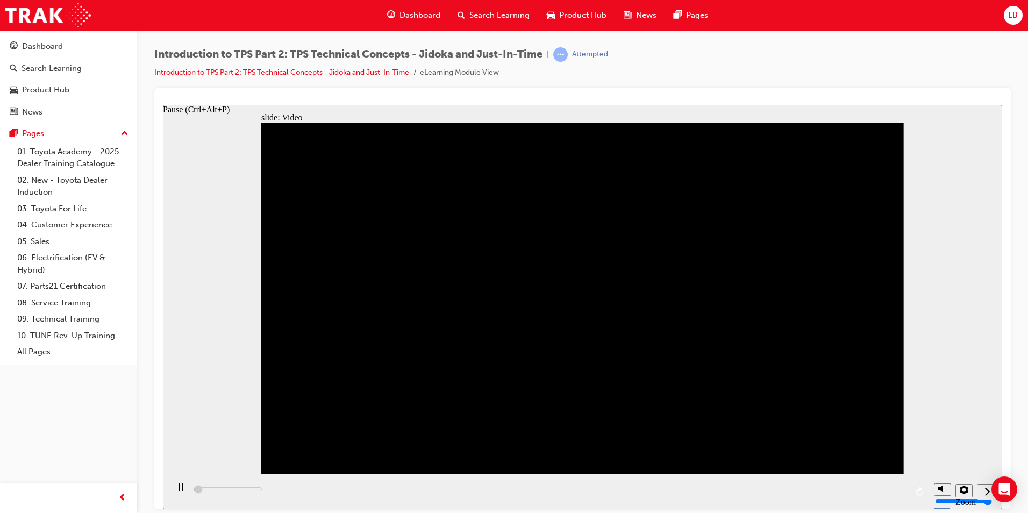
type input "2600"
click at [178, 490] on rect "Pause (Ctrl+Alt+P)" at bounding box center [179, 487] width 2 height 8
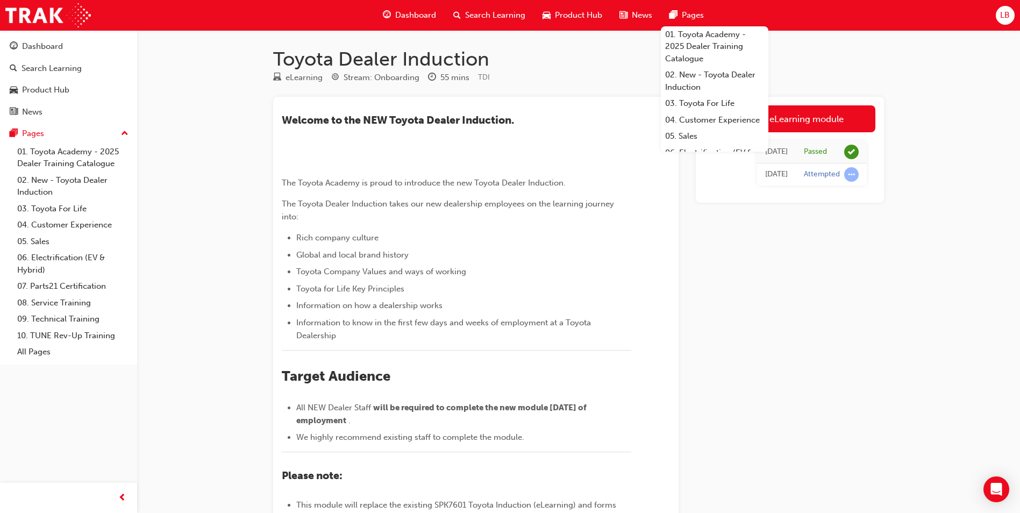
click at [493, 20] on span "Search Learning" at bounding box center [495, 15] width 60 height 12
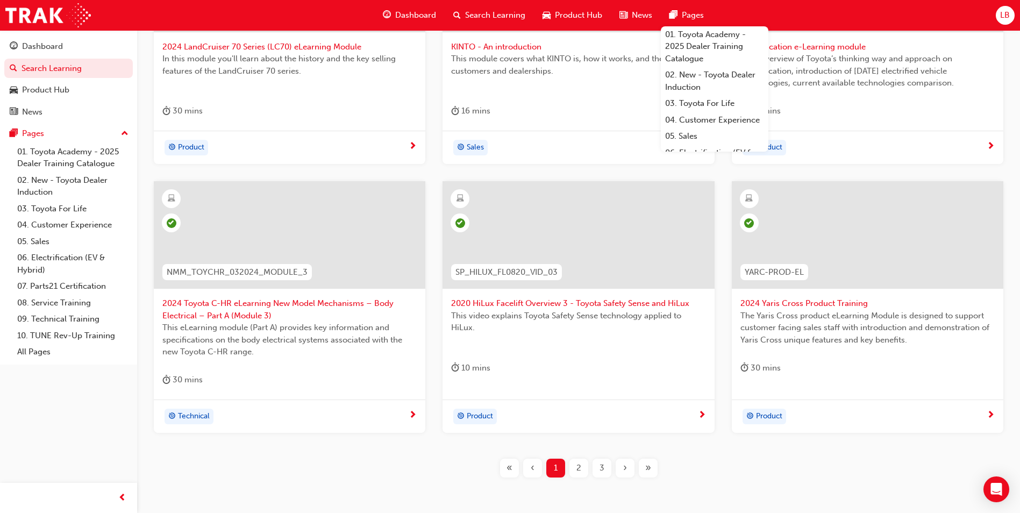
scroll to position [376, 0]
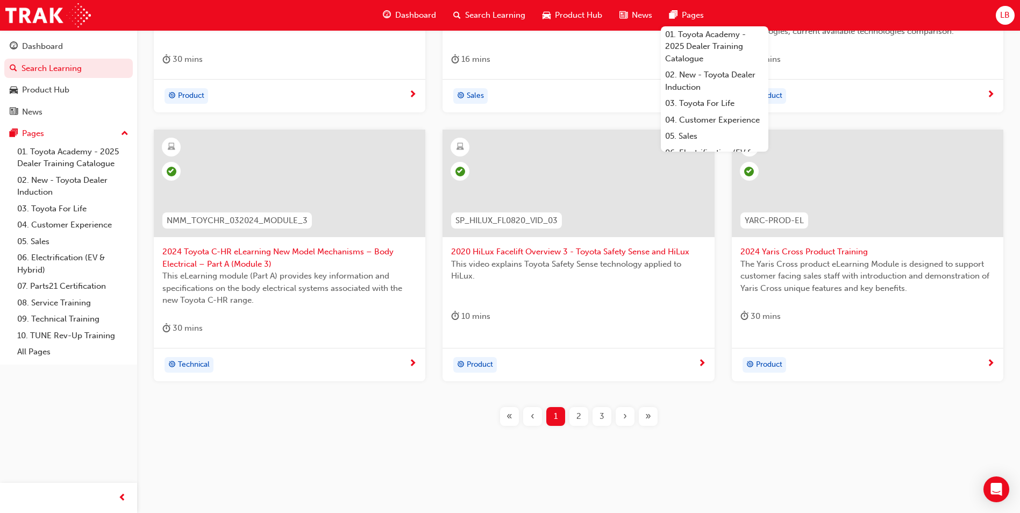
click at [621, 417] on div "›" at bounding box center [625, 416] width 19 height 19
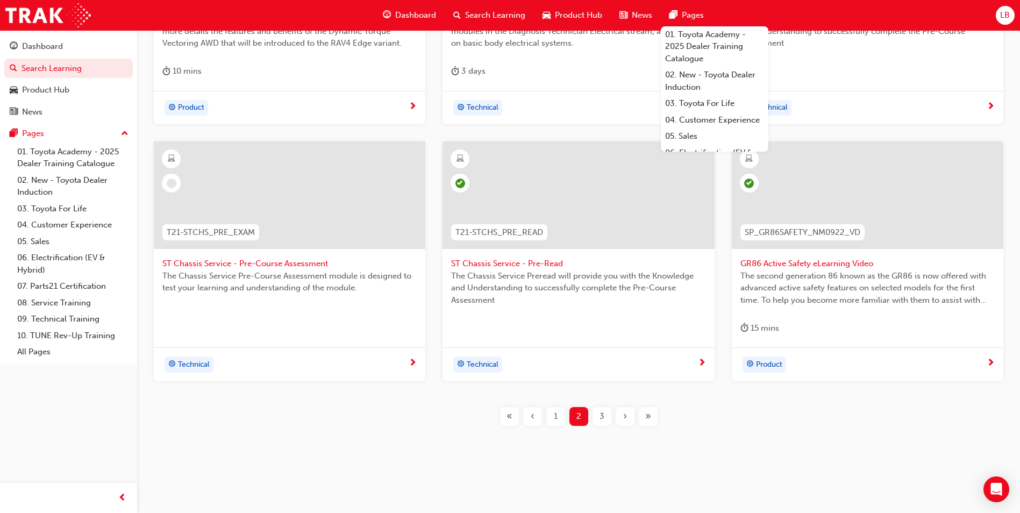
click at [621, 417] on div "›" at bounding box center [625, 416] width 19 height 19
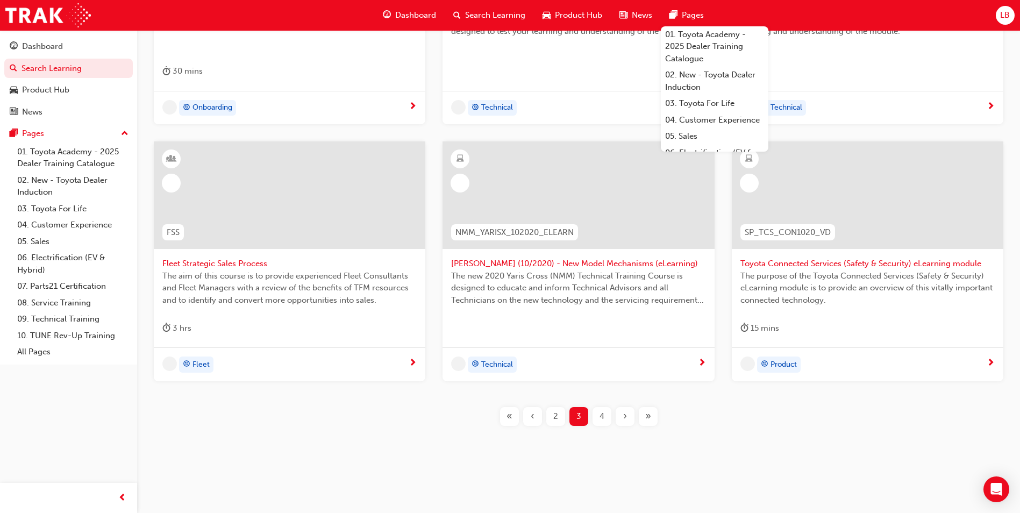
click at [621, 417] on div "›" at bounding box center [625, 416] width 19 height 19
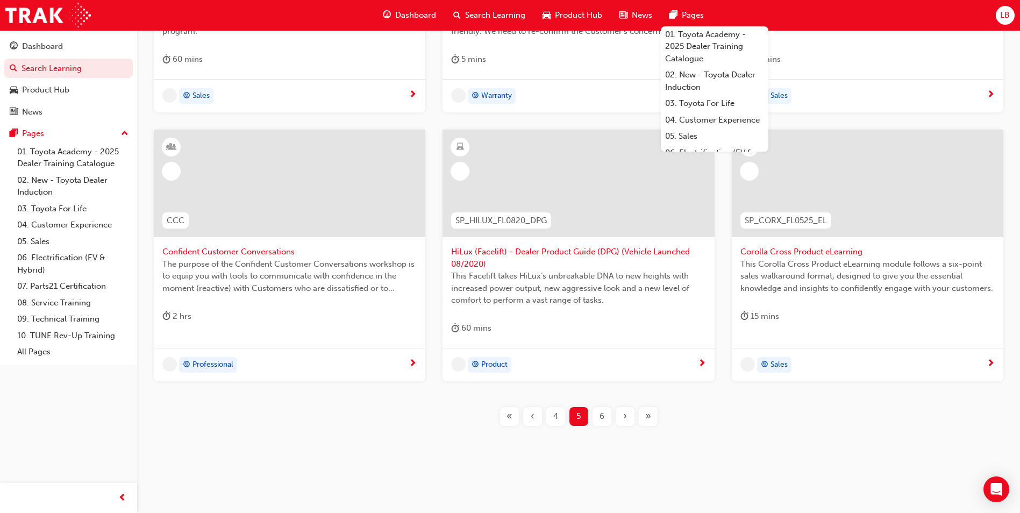
click at [621, 417] on div "›" at bounding box center [625, 416] width 19 height 19
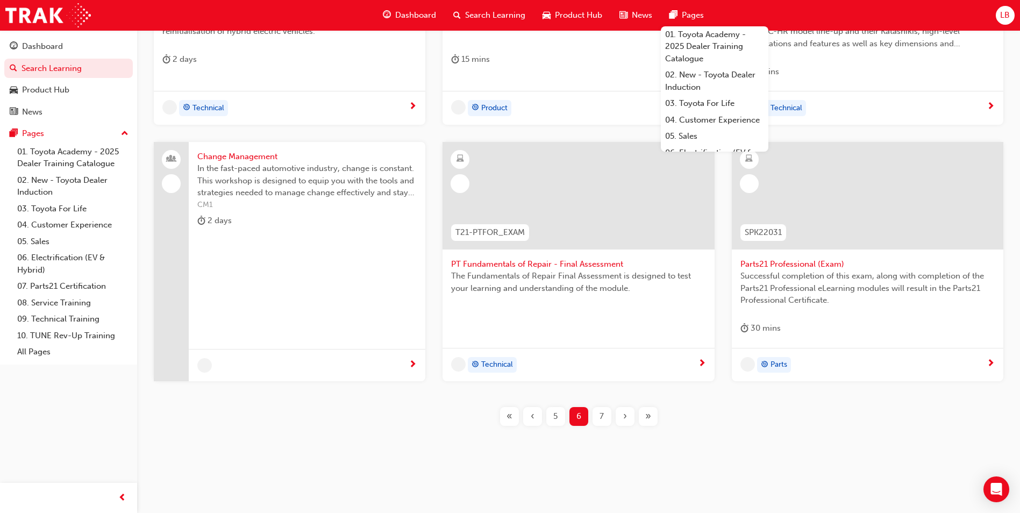
click at [621, 417] on div "›" at bounding box center [625, 416] width 19 height 19
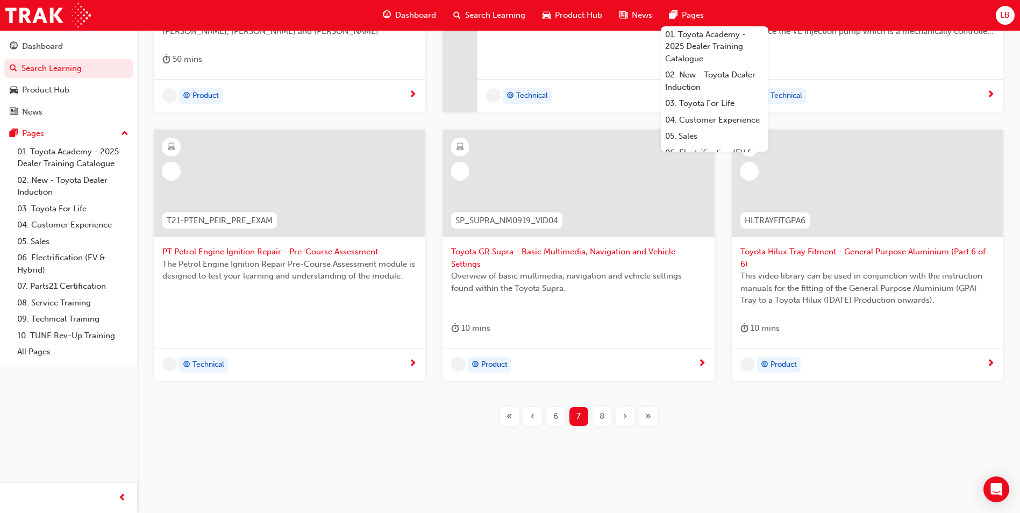
click at [621, 417] on div "›" at bounding box center [625, 416] width 19 height 19
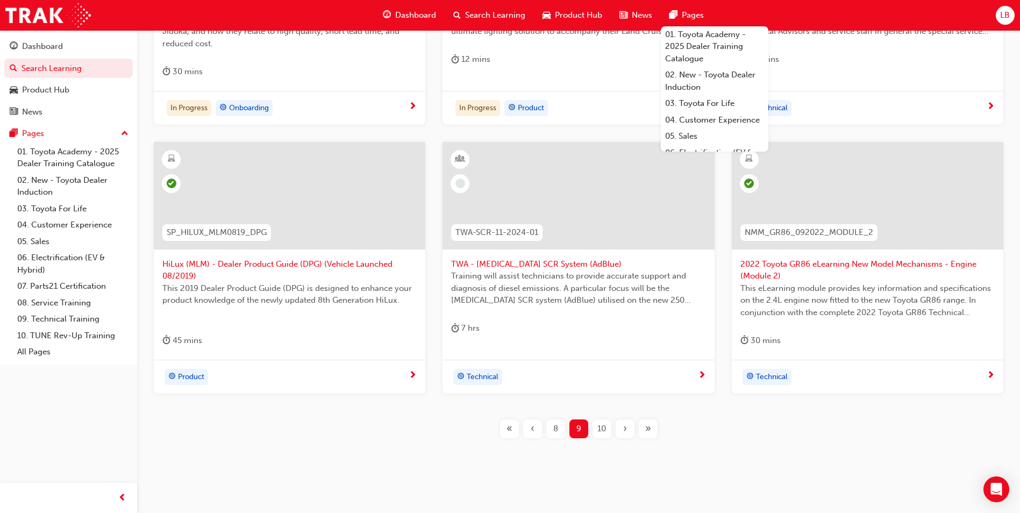
click at [623, 430] on span "›" at bounding box center [625, 429] width 4 height 12
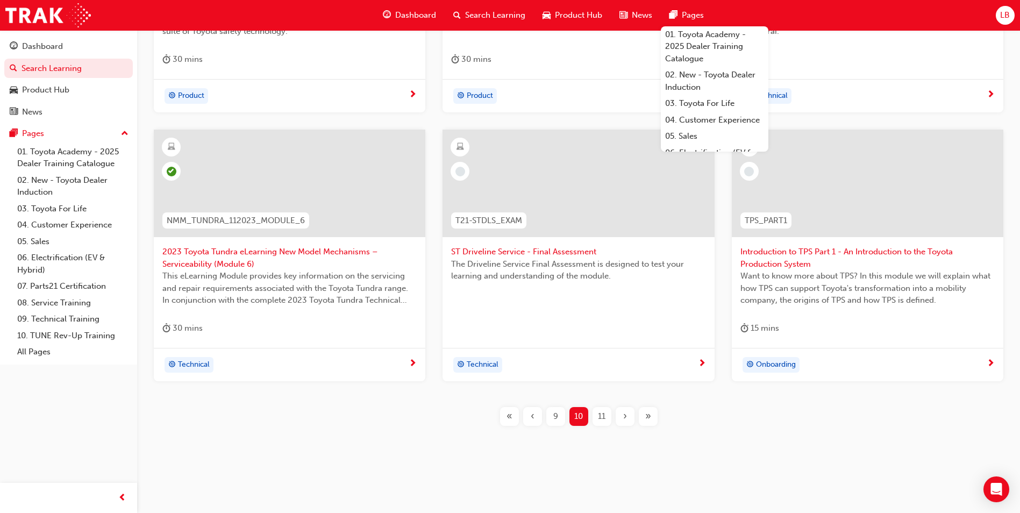
click at [618, 418] on div "›" at bounding box center [625, 416] width 19 height 19
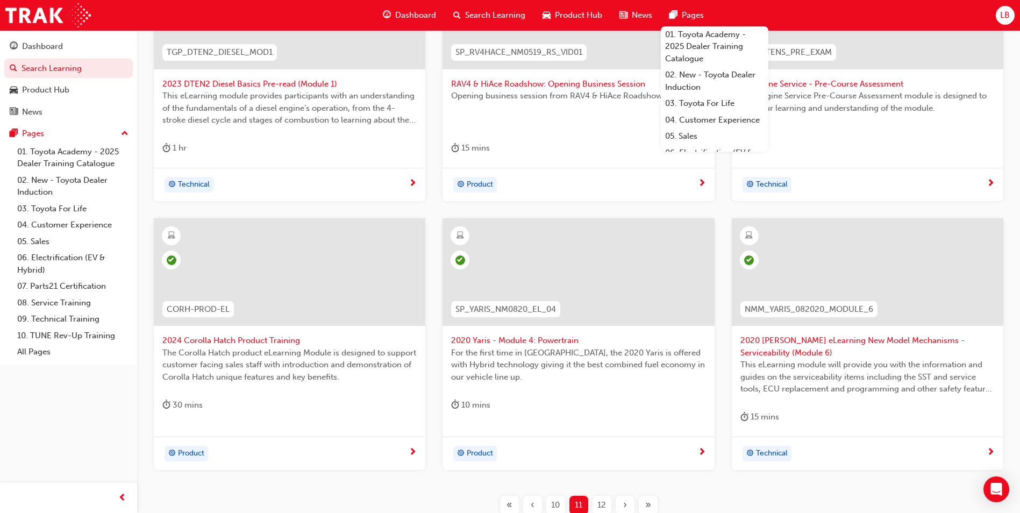
scroll to position [323, 0]
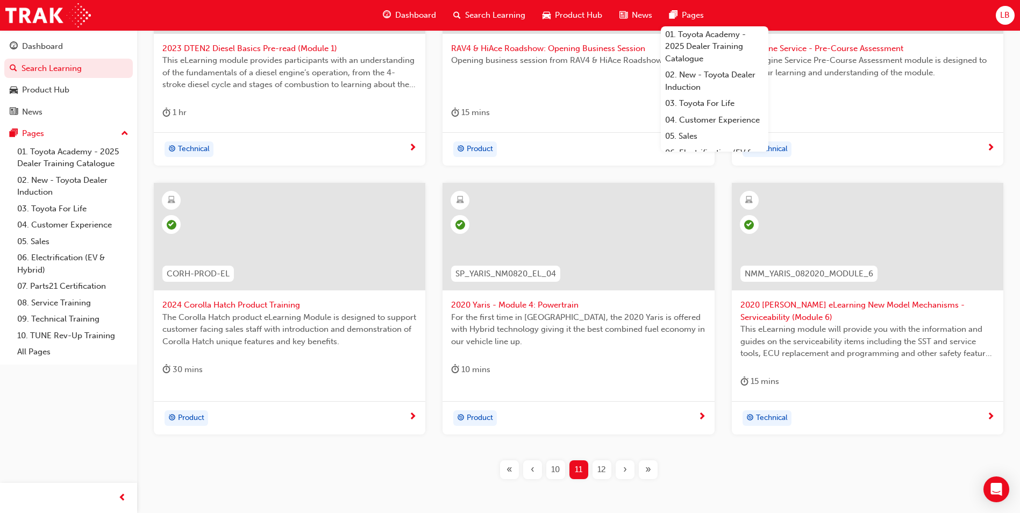
click at [606, 470] on div "12" at bounding box center [601, 469] width 19 height 19
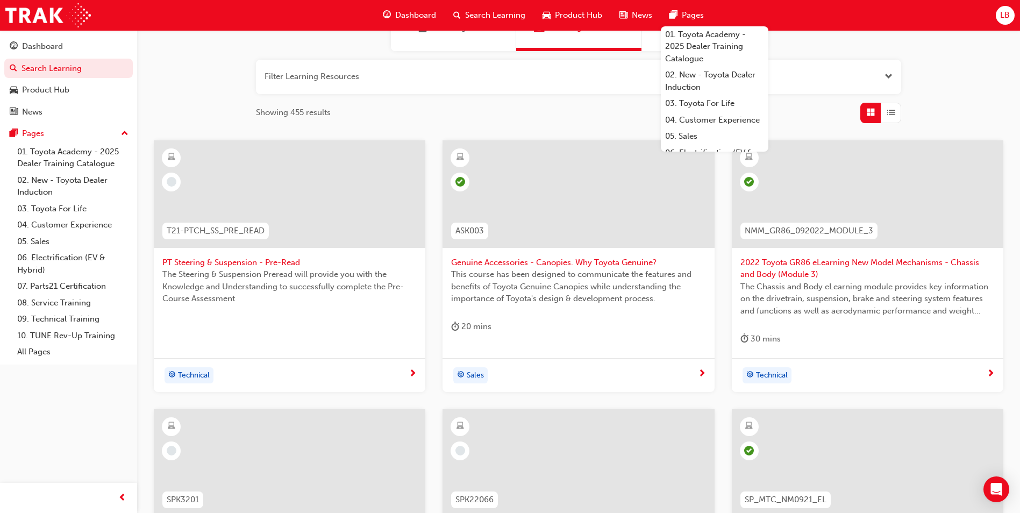
scroll to position [108, 0]
click at [470, 10] on span "Search Learning" at bounding box center [495, 15] width 60 height 12
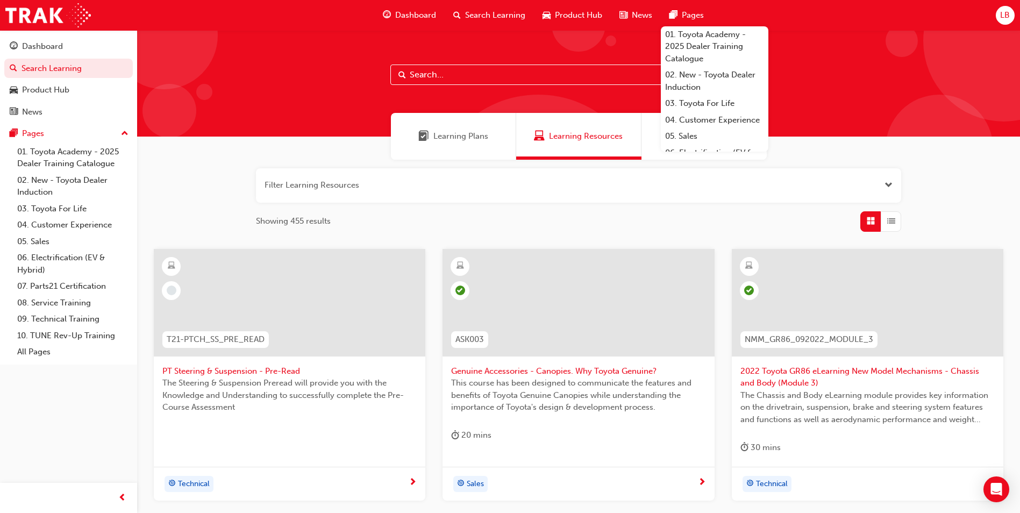
click at [464, 77] on input "text" at bounding box center [578, 75] width 376 height 20
type input "warranty"
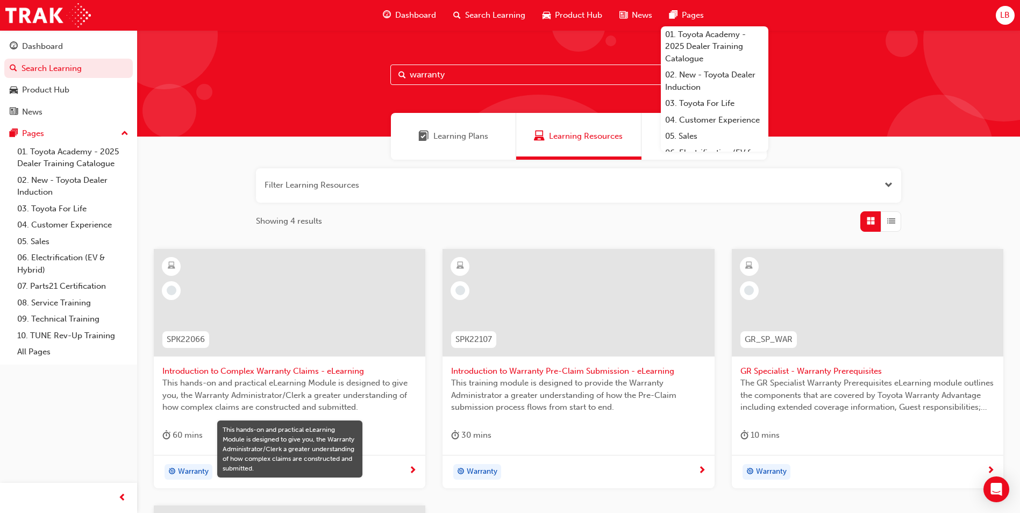
drag, startPoint x: 458, startPoint y: 80, endPoint x: 202, endPoint y: 83, distance: 255.9
click at [203, 83] on div "warranty" at bounding box center [578, 83] width 883 height 106
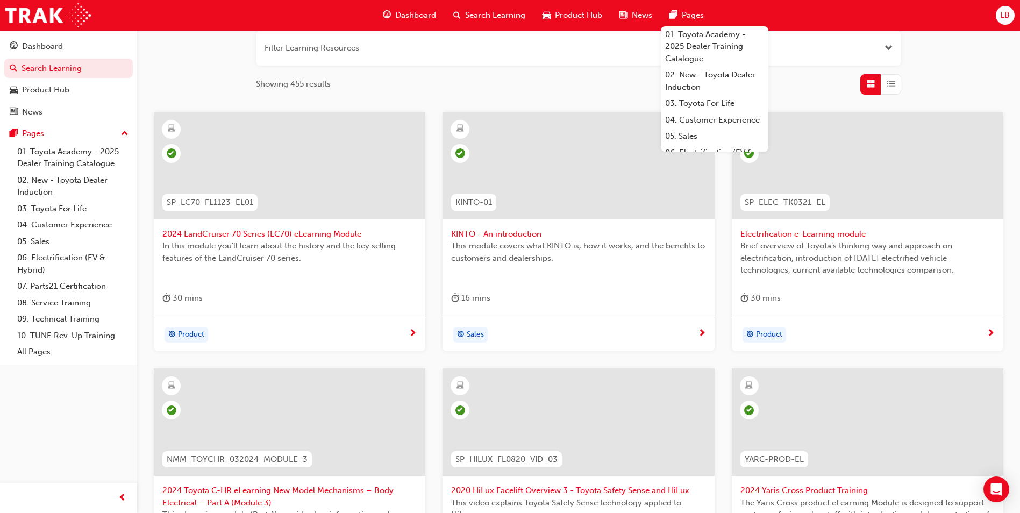
scroll to position [323, 0]
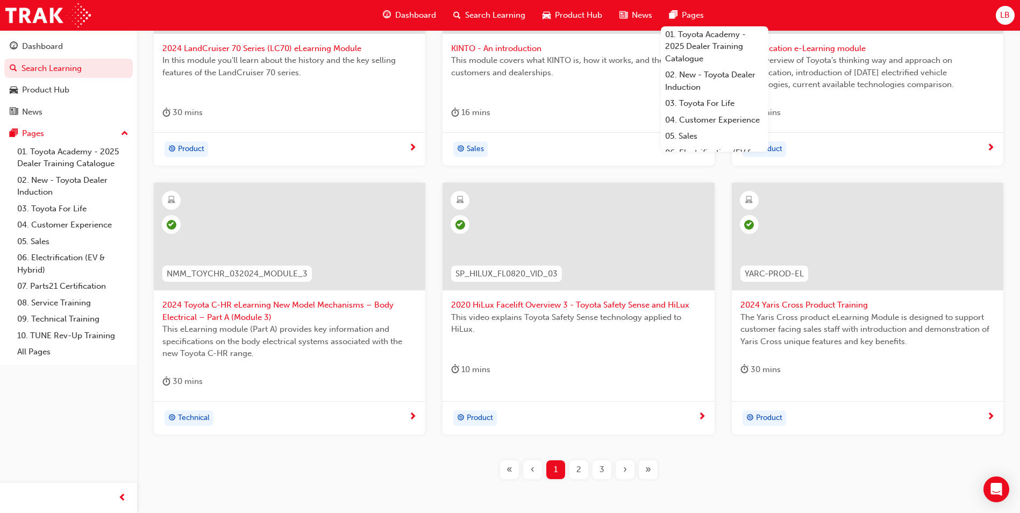
click at [646, 469] on span "»" at bounding box center [648, 469] width 6 height 12
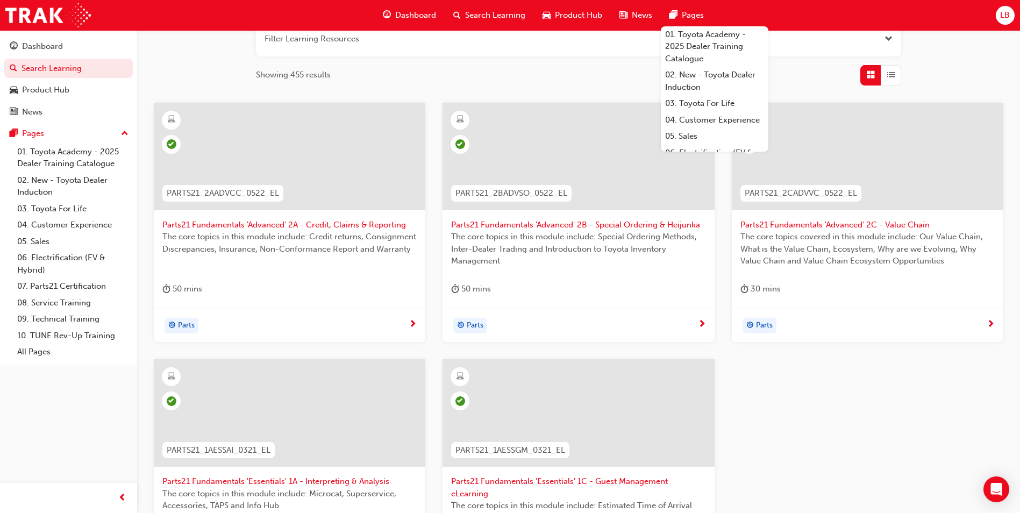
scroll to position [323, 0]
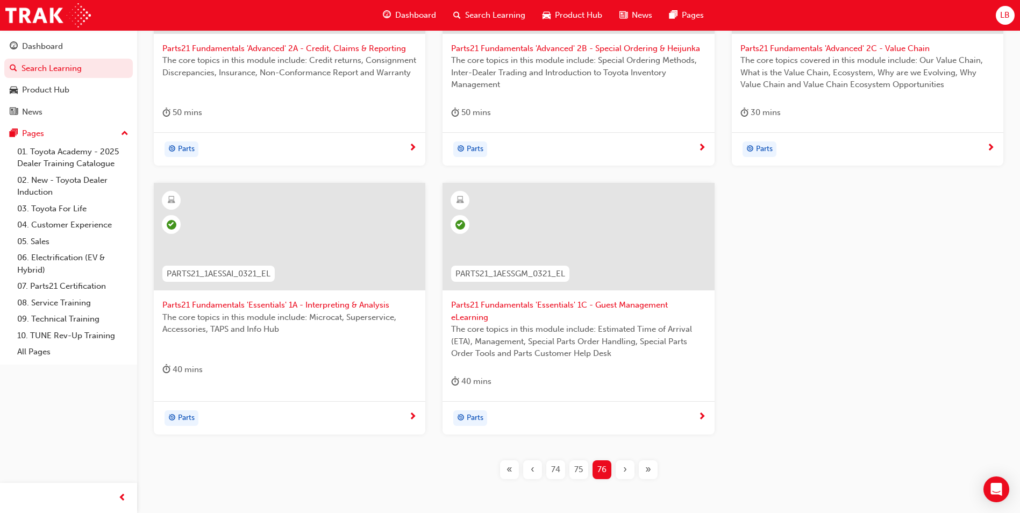
click at [583, 471] on div "75" at bounding box center [578, 469] width 19 height 19
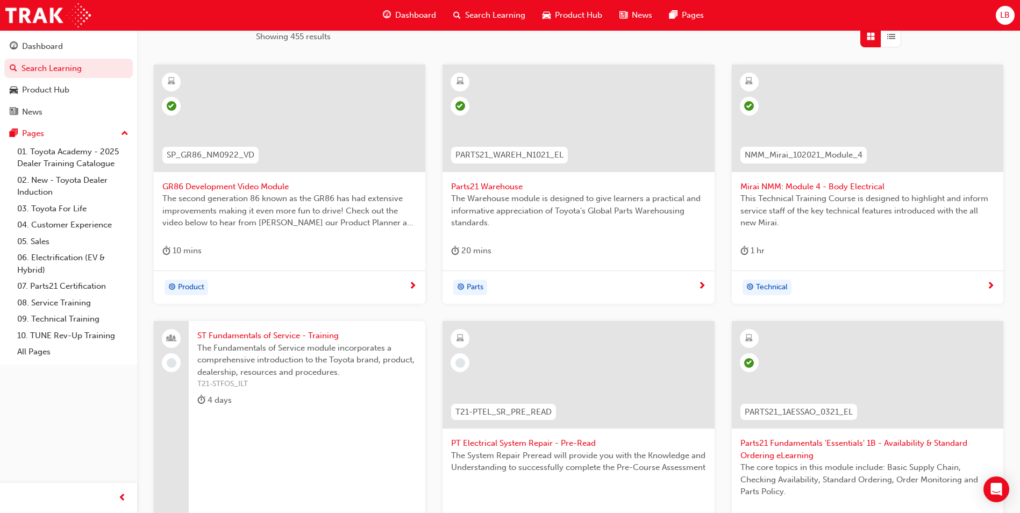
scroll to position [161, 0]
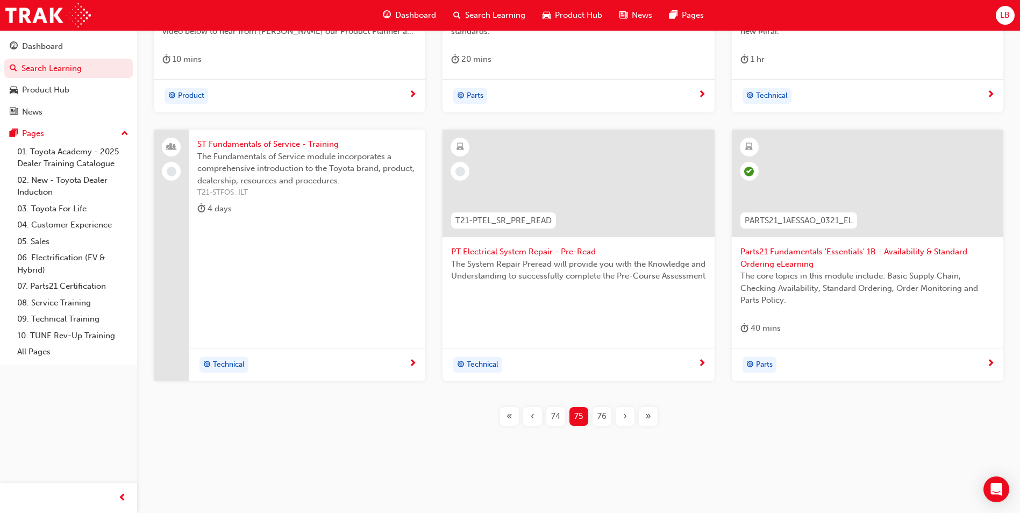
click at [560, 420] on span "74" at bounding box center [555, 416] width 9 height 12
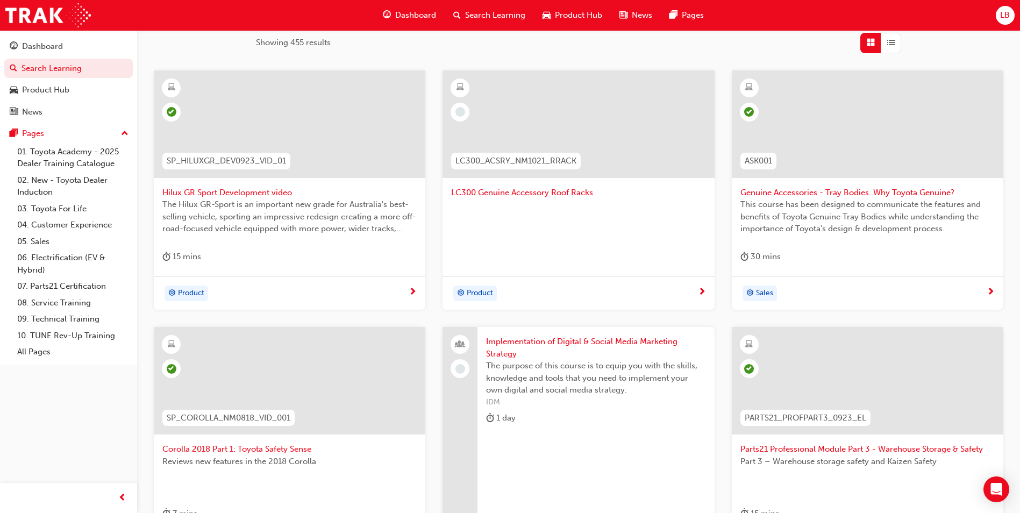
scroll to position [149, 0]
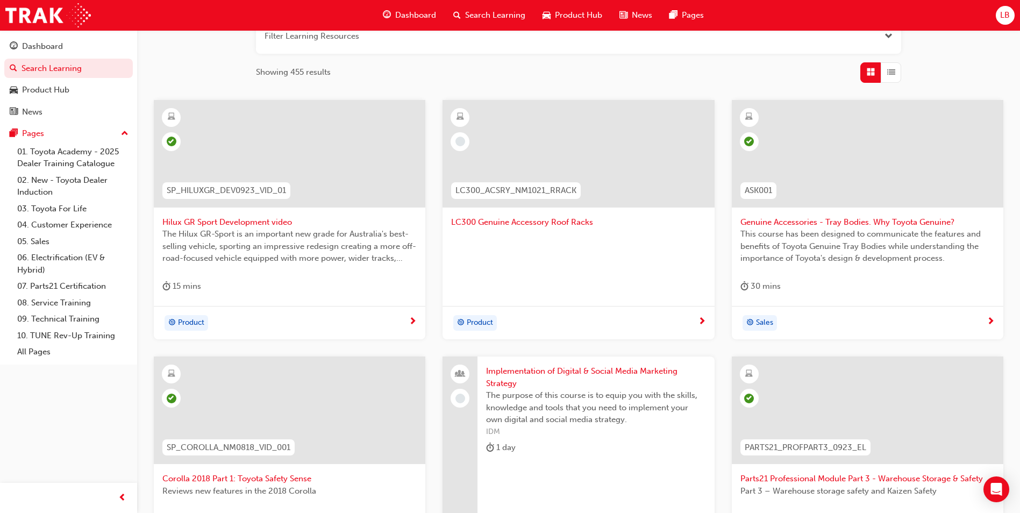
click at [544, 221] on span "LC300 Genuine Accessory Roof Racks" at bounding box center [578, 222] width 254 height 12
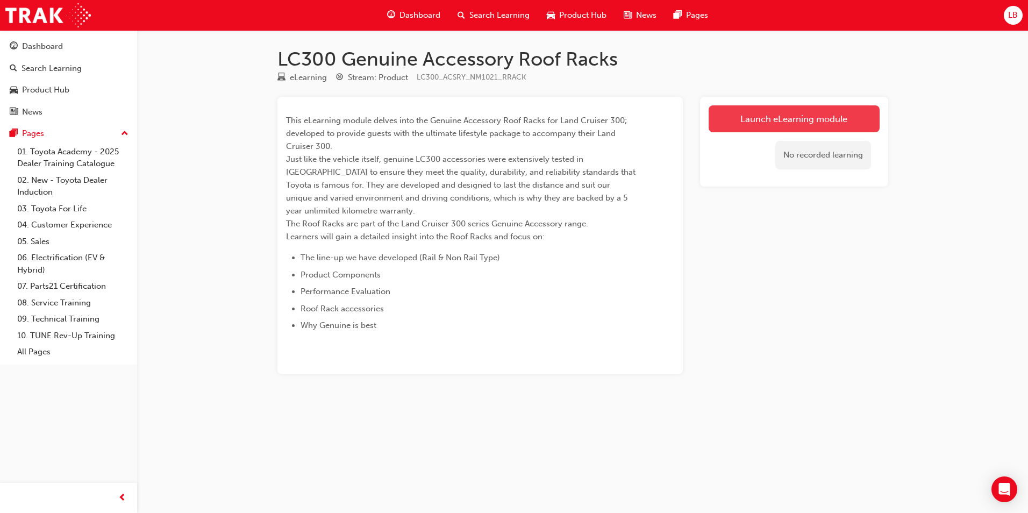
click at [743, 119] on link "Launch eLearning module" at bounding box center [794, 118] width 171 height 27
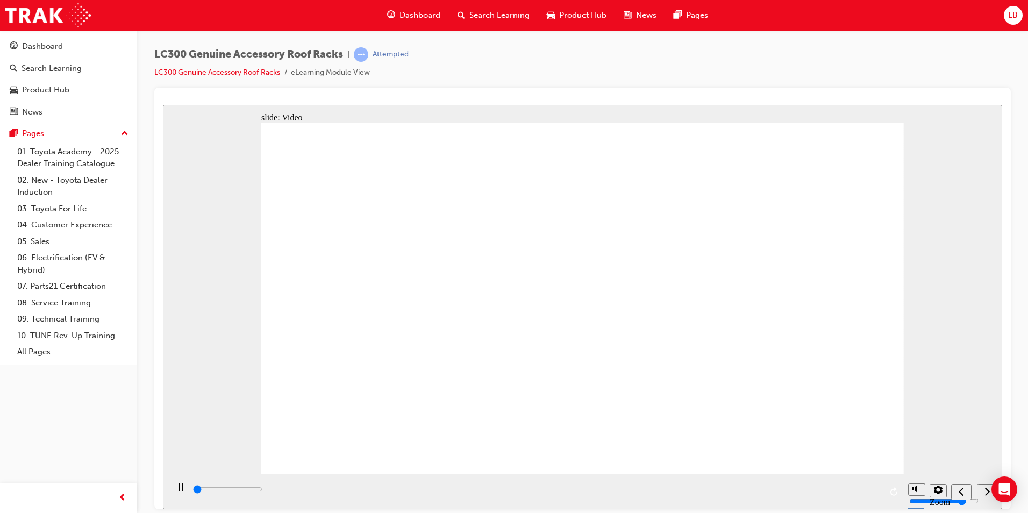
type input "2100"
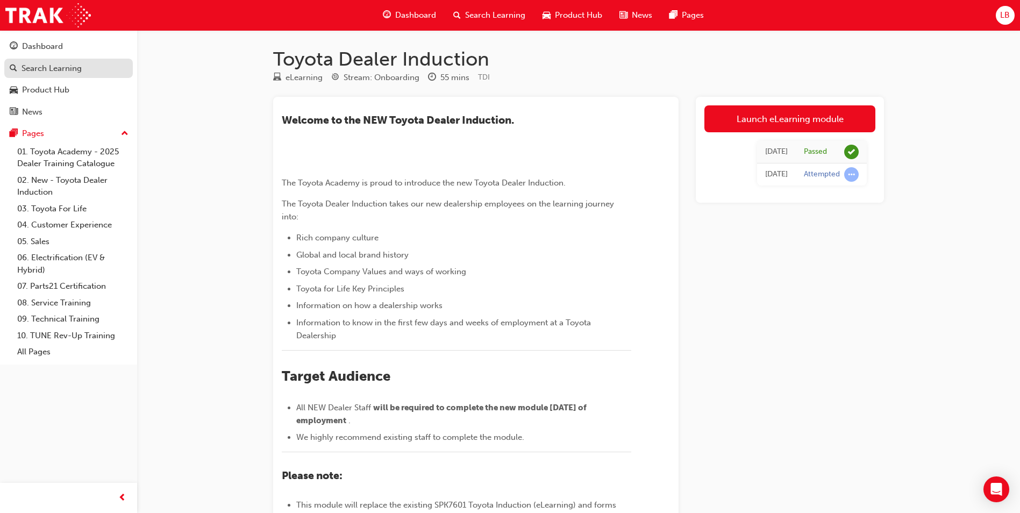
click at [47, 68] on div "Search Learning" at bounding box center [52, 68] width 60 height 12
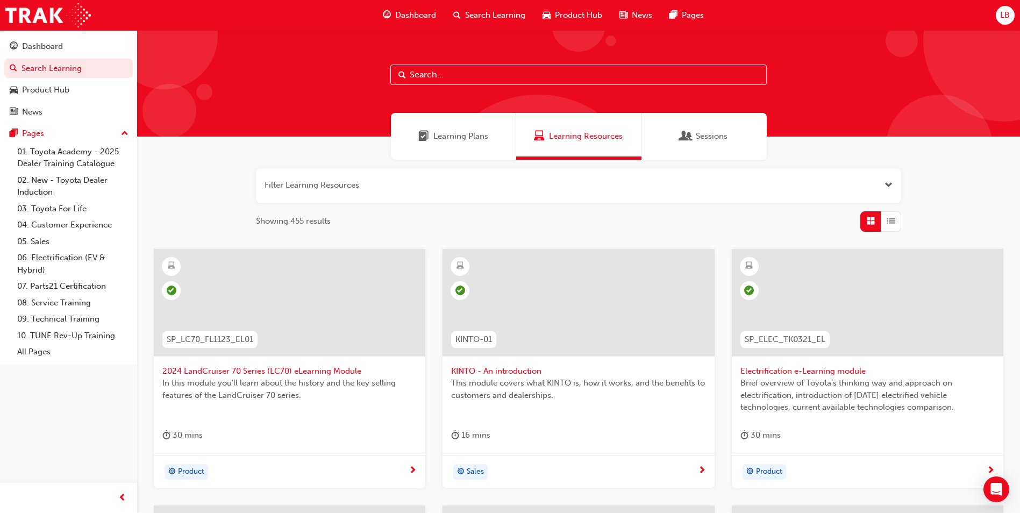
click at [482, 75] on input "text" at bounding box center [578, 75] width 376 height 20
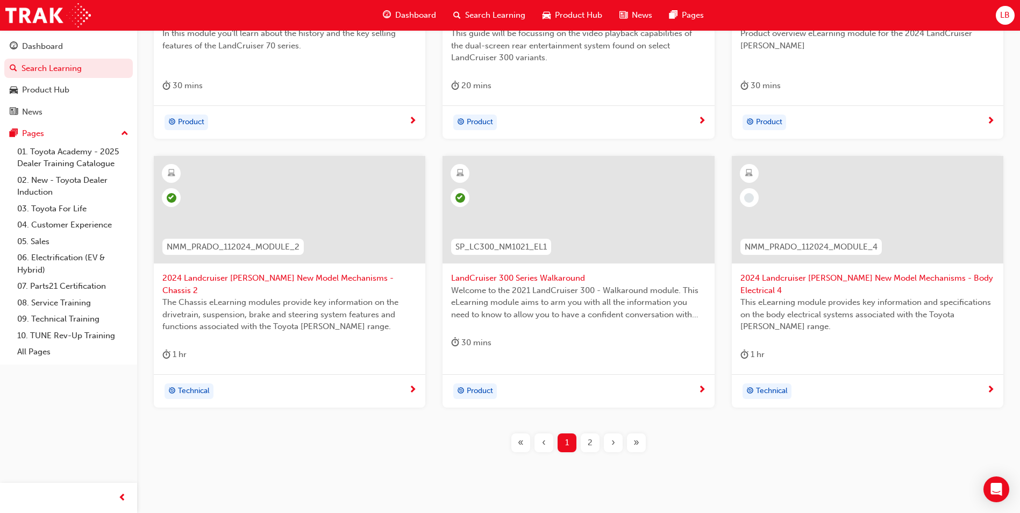
scroll to position [364, 0]
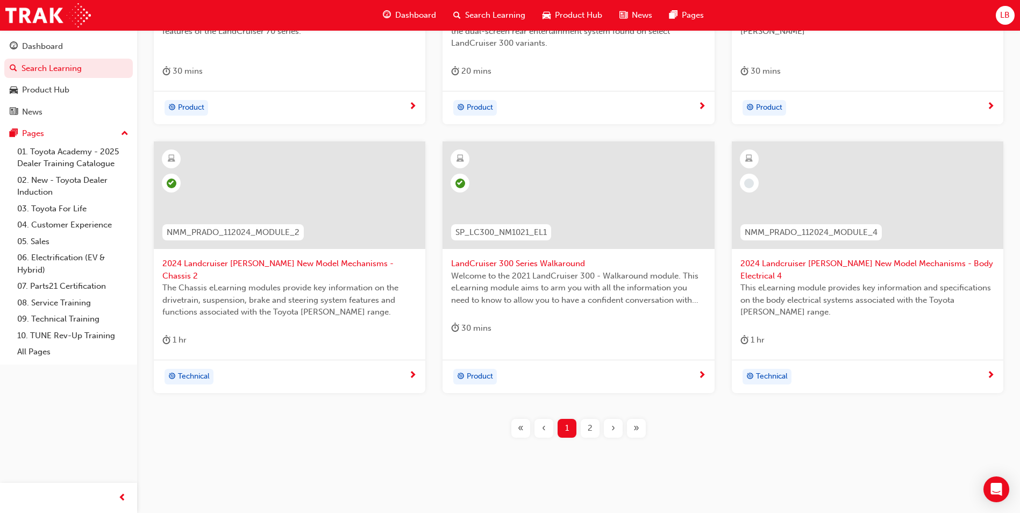
type input "Landcruiser"
click at [591, 422] on span "2" at bounding box center [590, 428] width 5 height 12
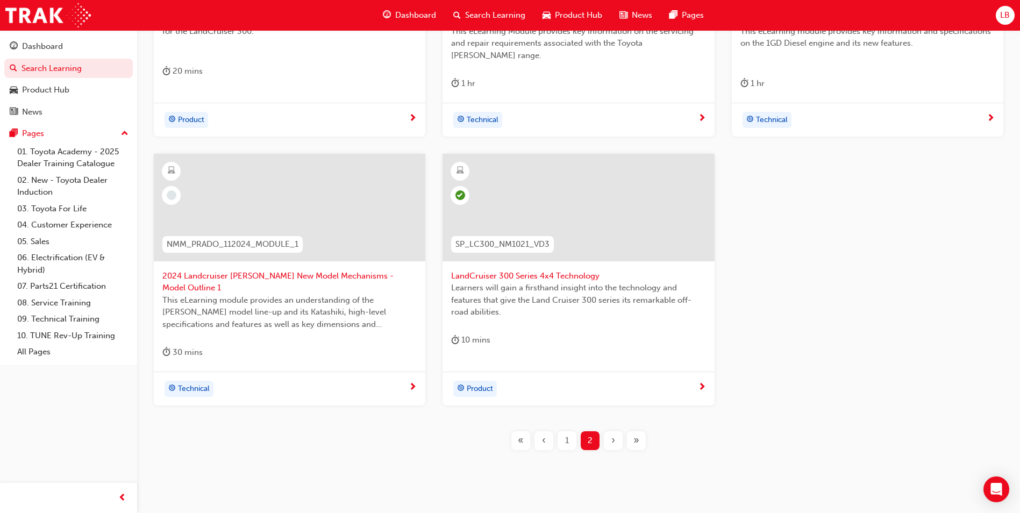
click at [565, 434] on span "1" at bounding box center [567, 440] width 4 height 12
